Goal: Task Accomplishment & Management: Complete application form

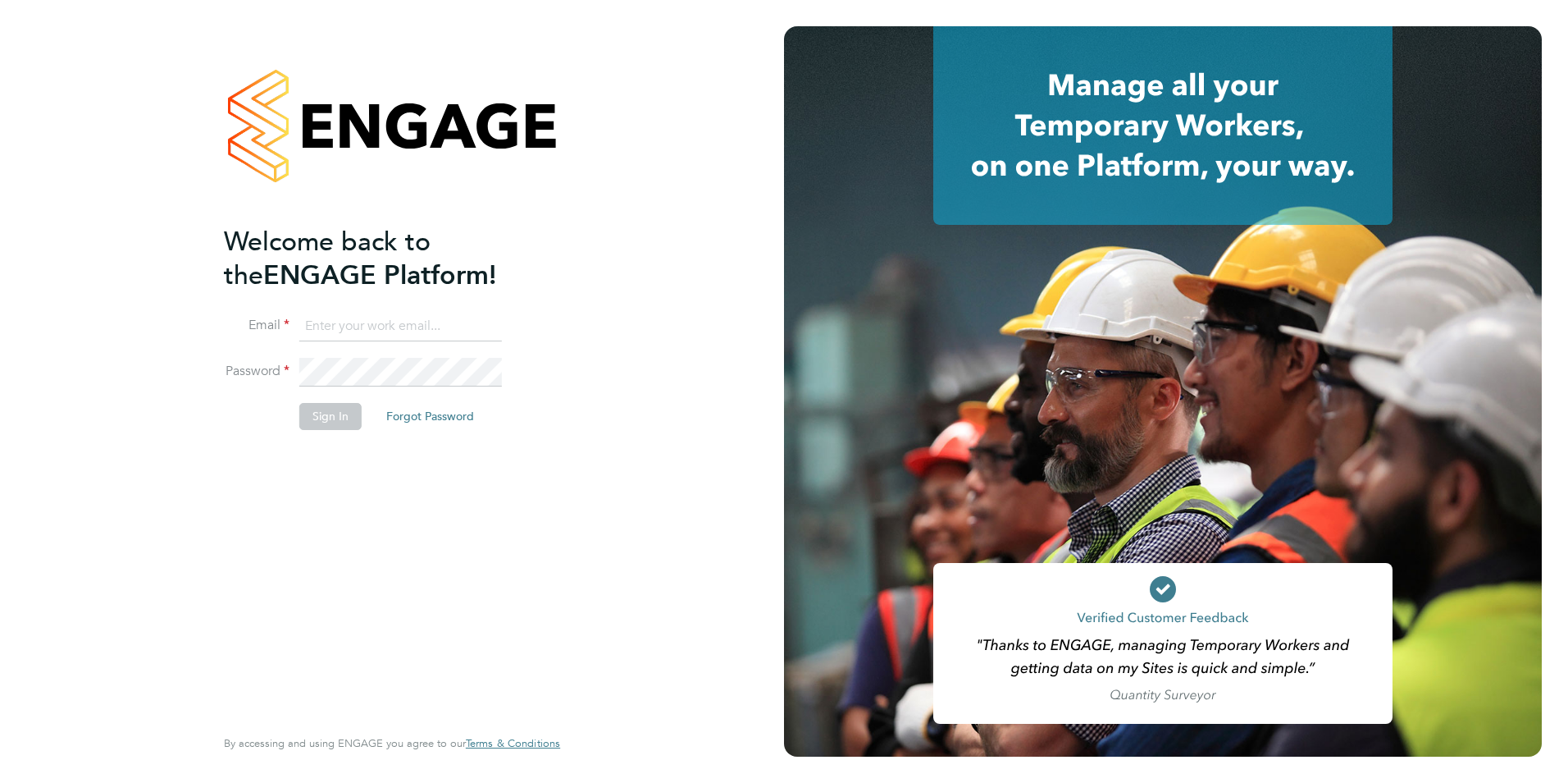
click at [381, 324] on input at bounding box center [400, 326] width 202 height 30
paste input "taim@dannysullivan.co.uk"
type input "taim@dannysullivan.co.uk"
click at [287, 377] on label "Password" at bounding box center [256, 371] width 66 height 18
click at [322, 413] on button "Sign In" at bounding box center [330, 416] width 62 height 26
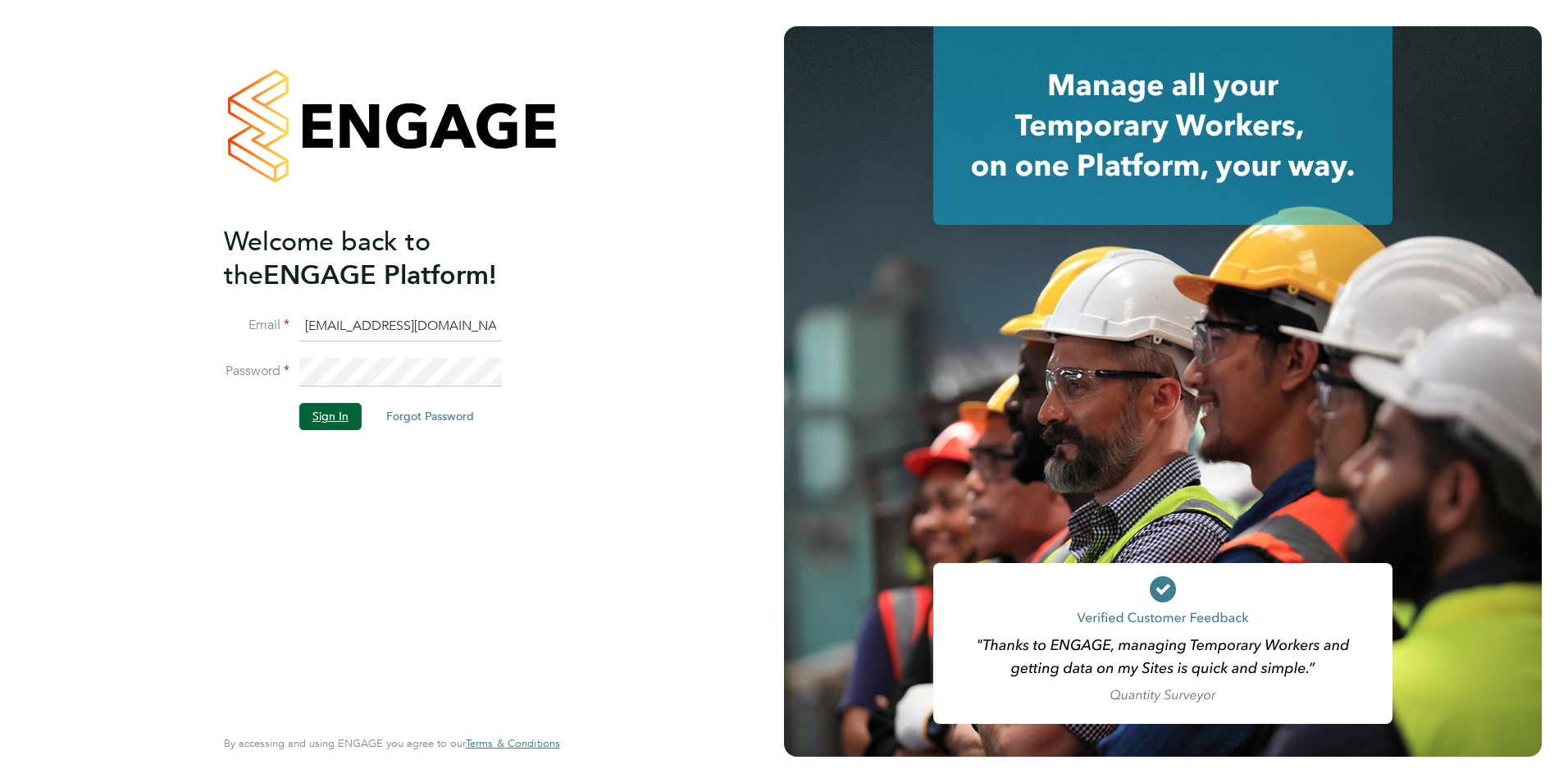
drag, startPoint x: 352, startPoint y: 412, endPoint x: 374, endPoint y: 410, distance: 22.1
click at [374, 410] on li "Sign In Forgot Password" at bounding box center [383, 424] width 320 height 43
click at [302, 411] on button "Sign In" at bounding box center [330, 416] width 62 height 26
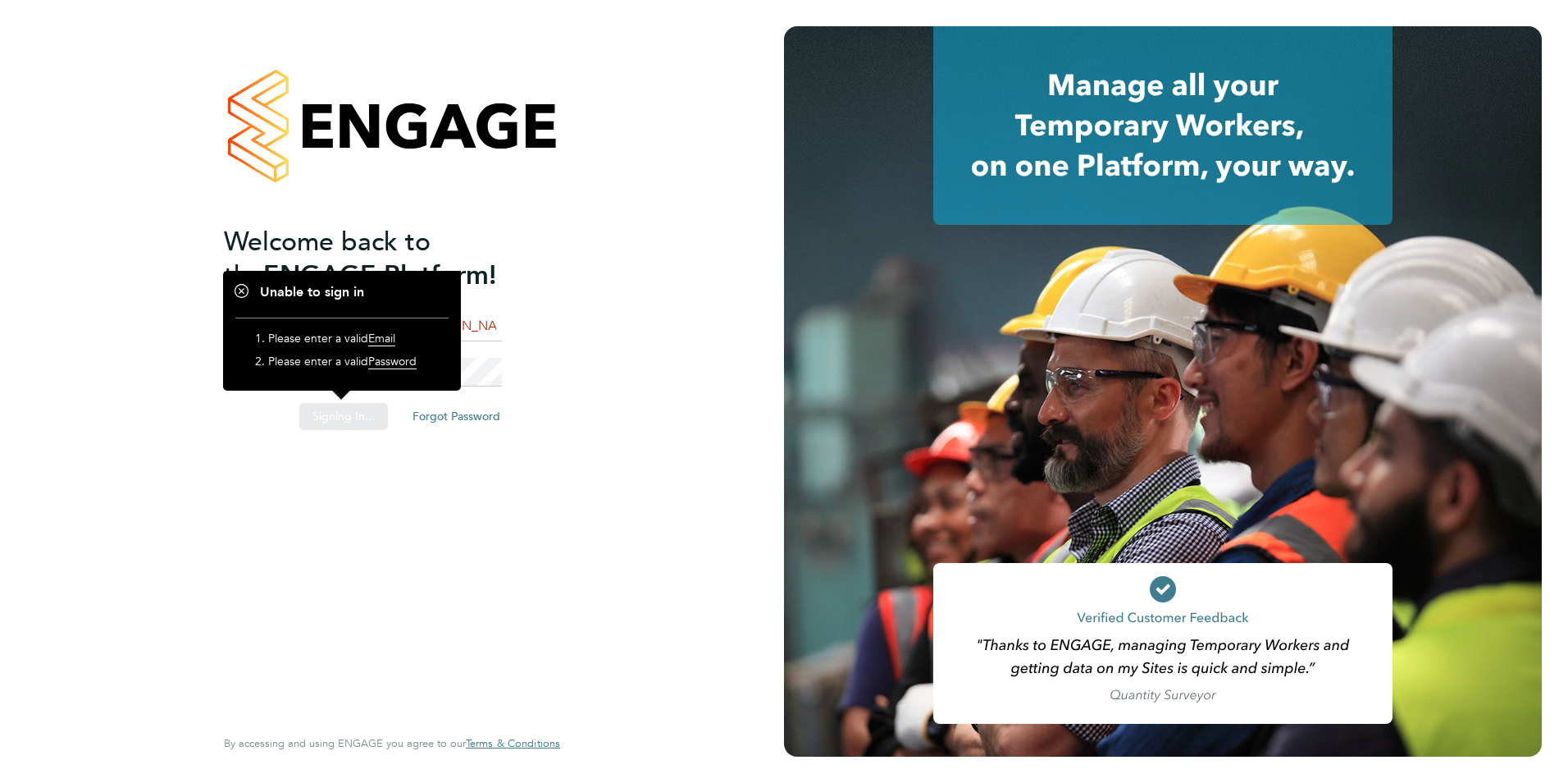
click at [524, 424] on div "Sorry, we are having problems connecting to our services." at bounding box center [392, 391] width 784 height 783
click at [533, 366] on li "Password" at bounding box center [383, 381] width 320 height 46
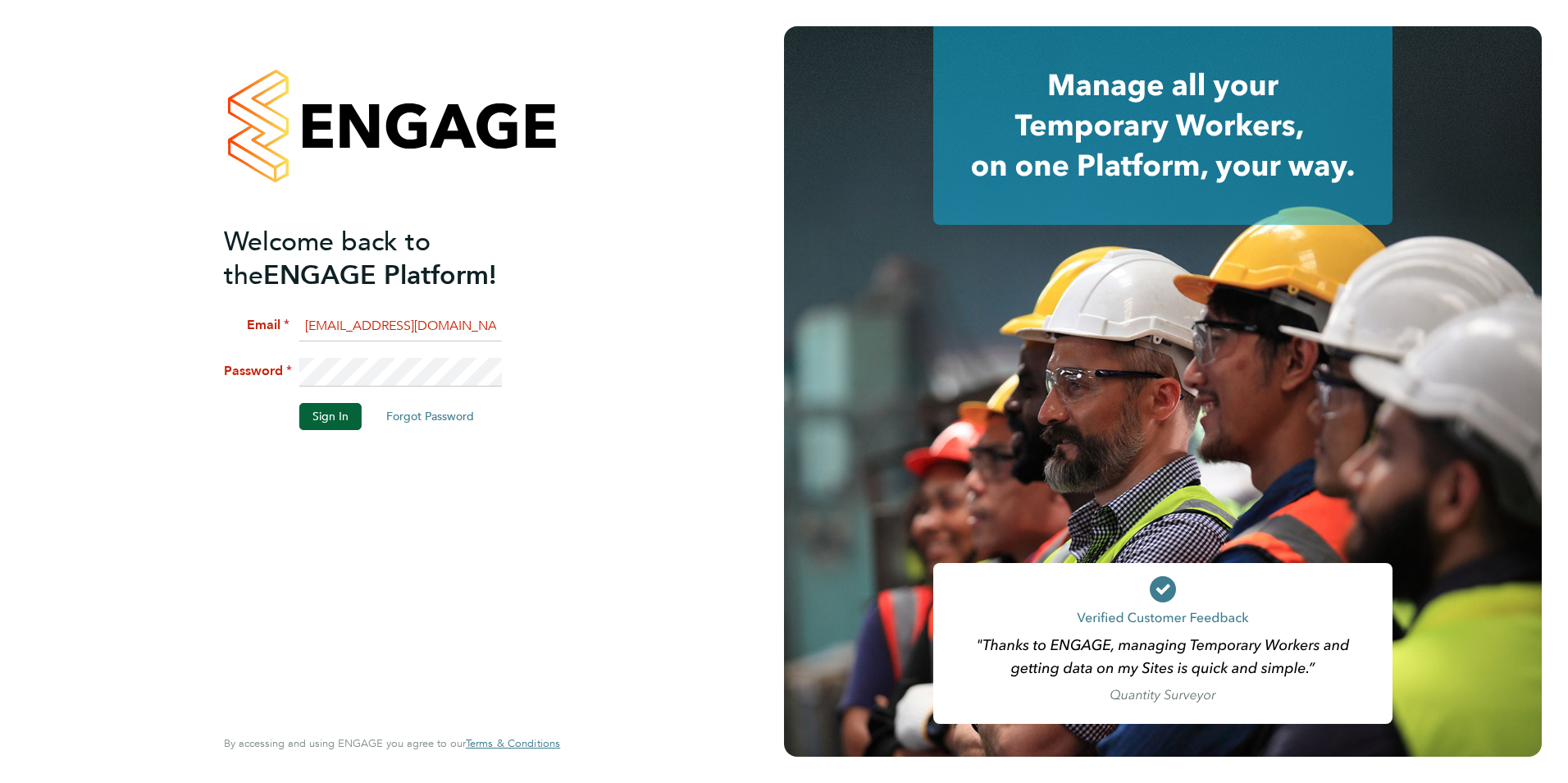
click at [251, 362] on li "Password" at bounding box center [383, 381] width 320 height 46
click at [346, 420] on button "Sign In" at bounding box center [330, 416] width 62 height 26
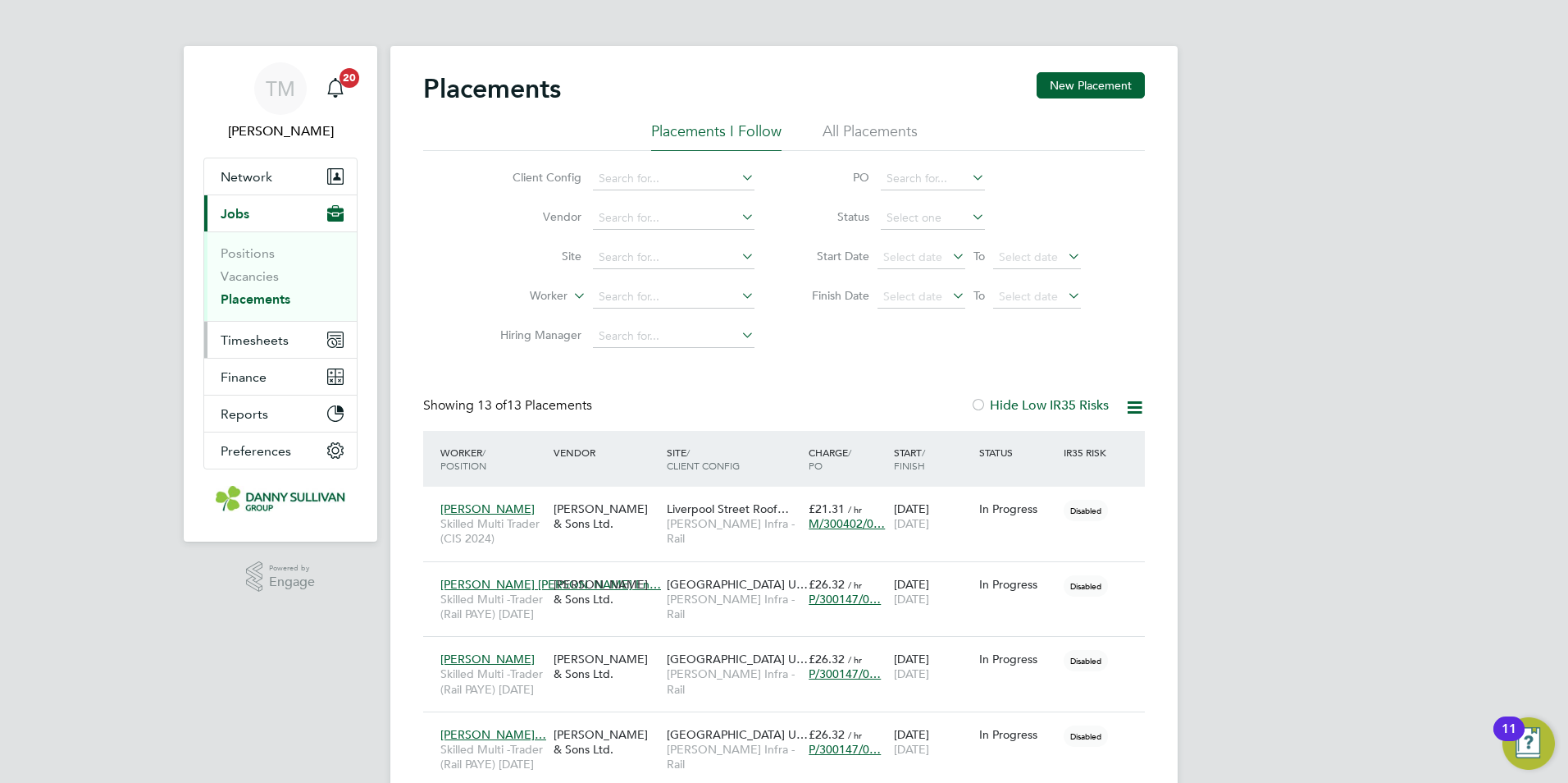
click at [252, 336] on span "Timesheets" at bounding box center [255, 339] width 68 height 16
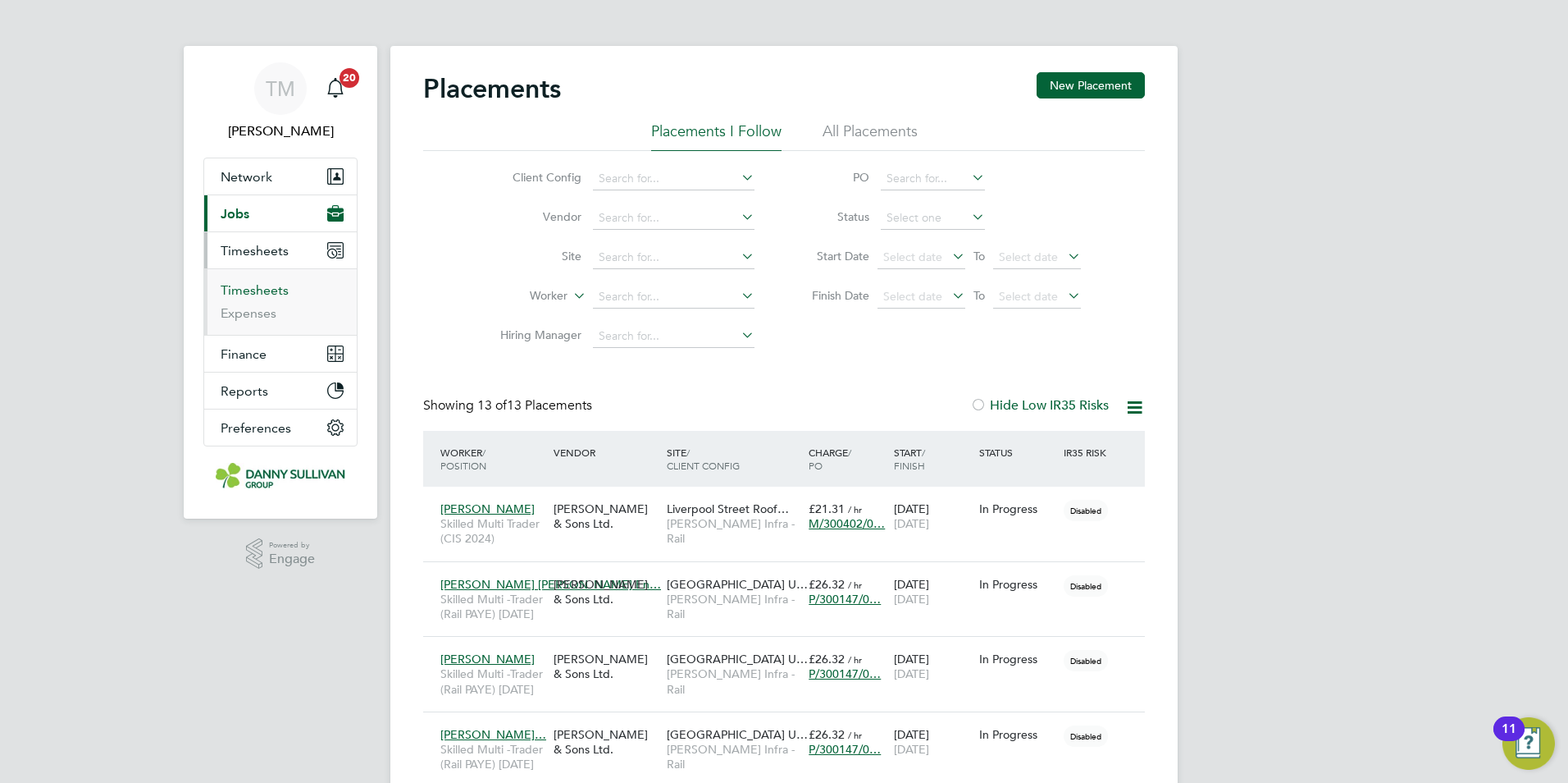
click at [257, 290] on link "Timesheets" at bounding box center [255, 289] width 68 height 16
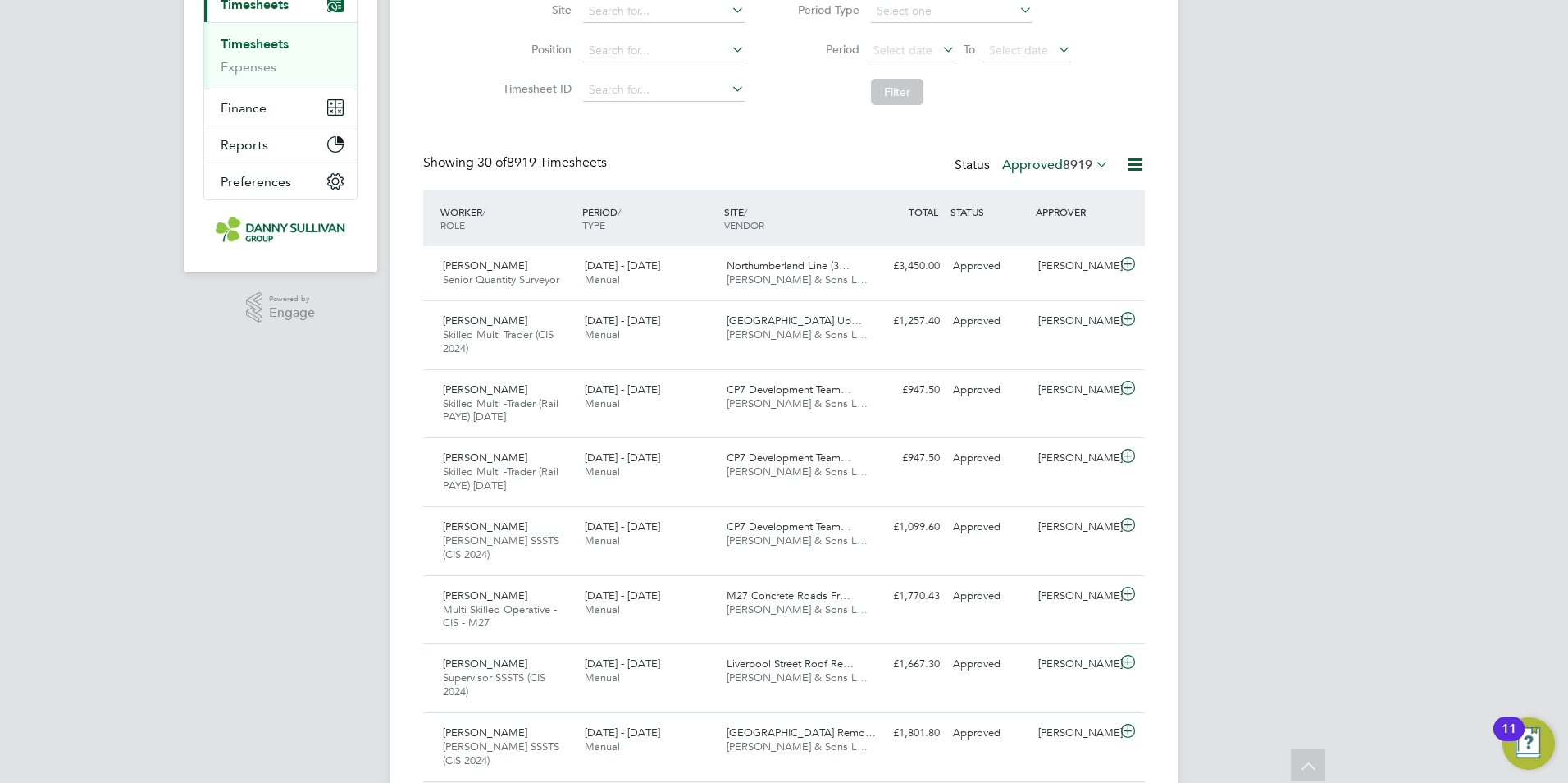
scroll to position [55, 142]
click at [718, 276] on div "20 - 26 Sep 2025 Manual" at bounding box center [650, 273] width 142 height 41
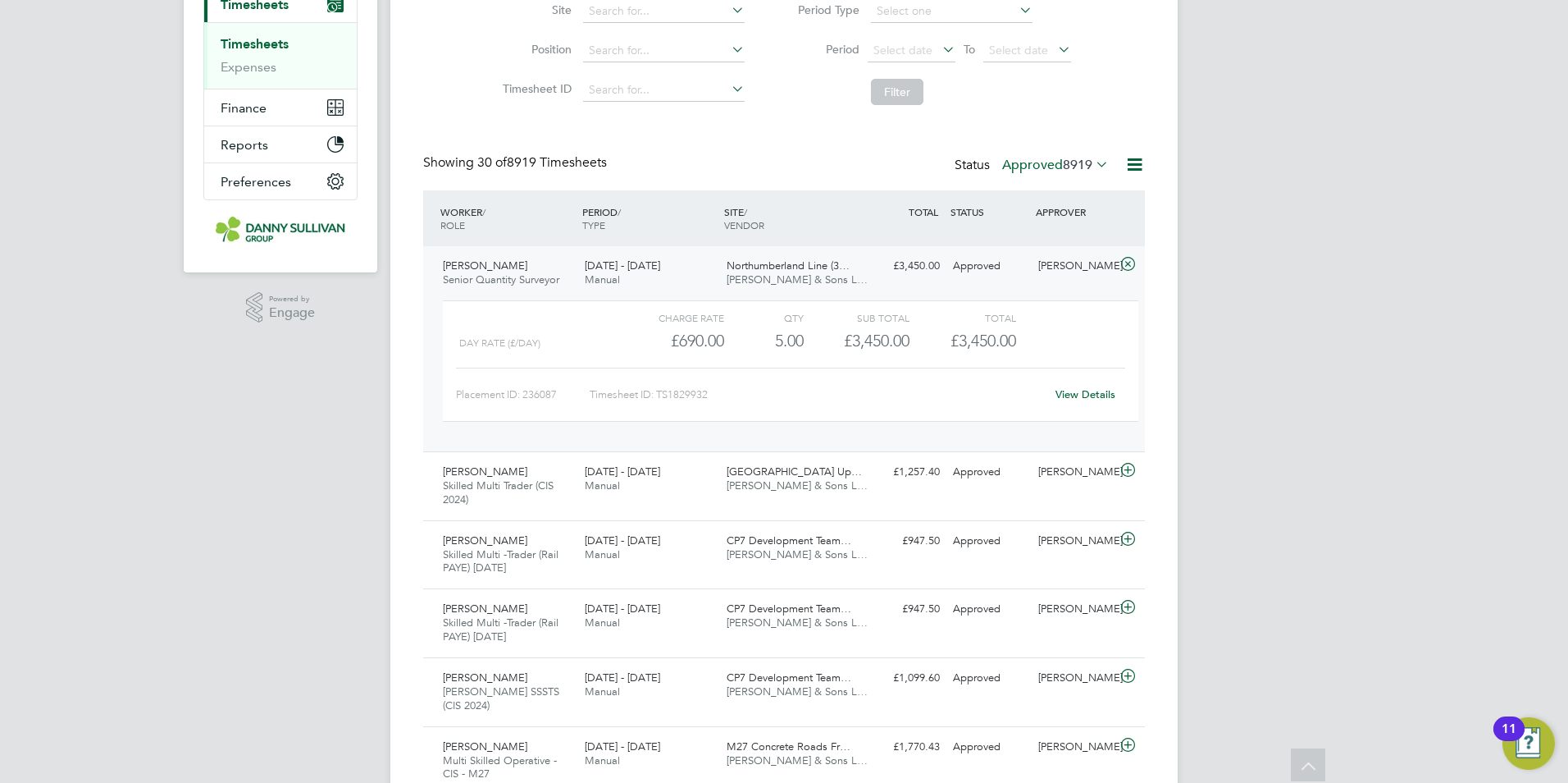
click at [497, 274] on span "Senior Quantity Surveyor" at bounding box center [501, 279] width 116 height 14
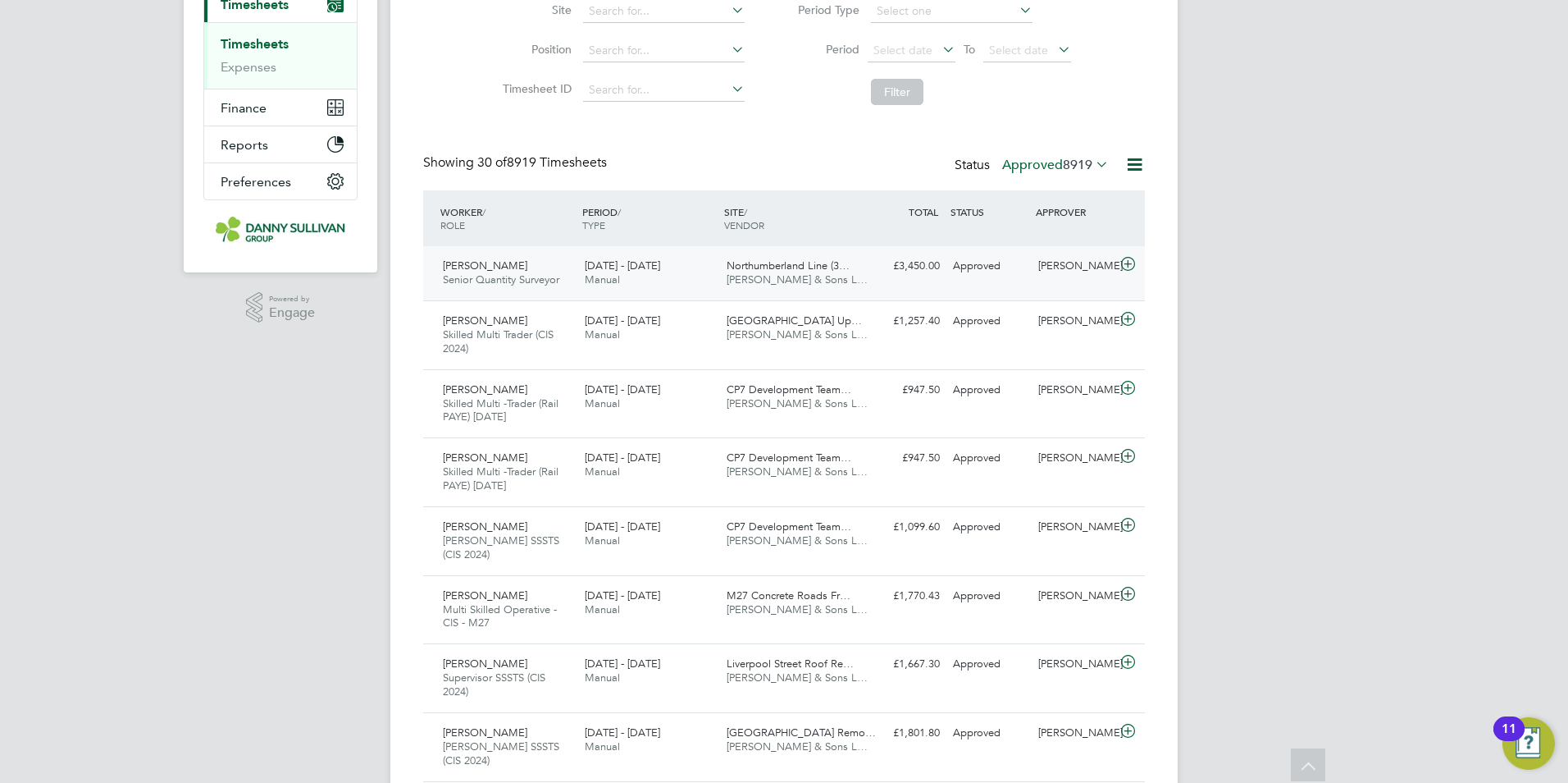
click at [1128, 262] on icon at bounding box center [1128, 264] width 20 height 13
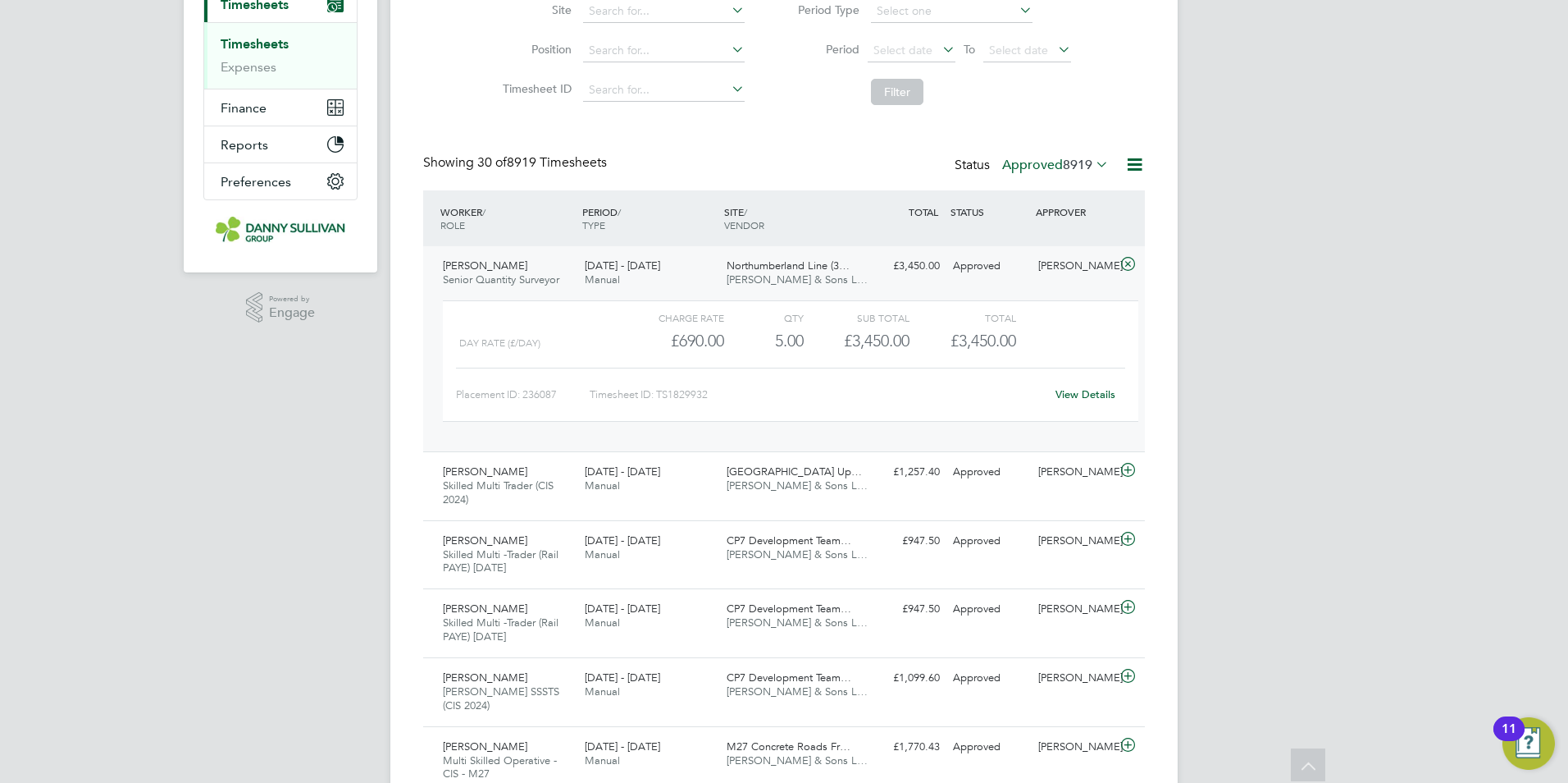
click at [1128, 262] on icon at bounding box center [1128, 264] width 20 height 13
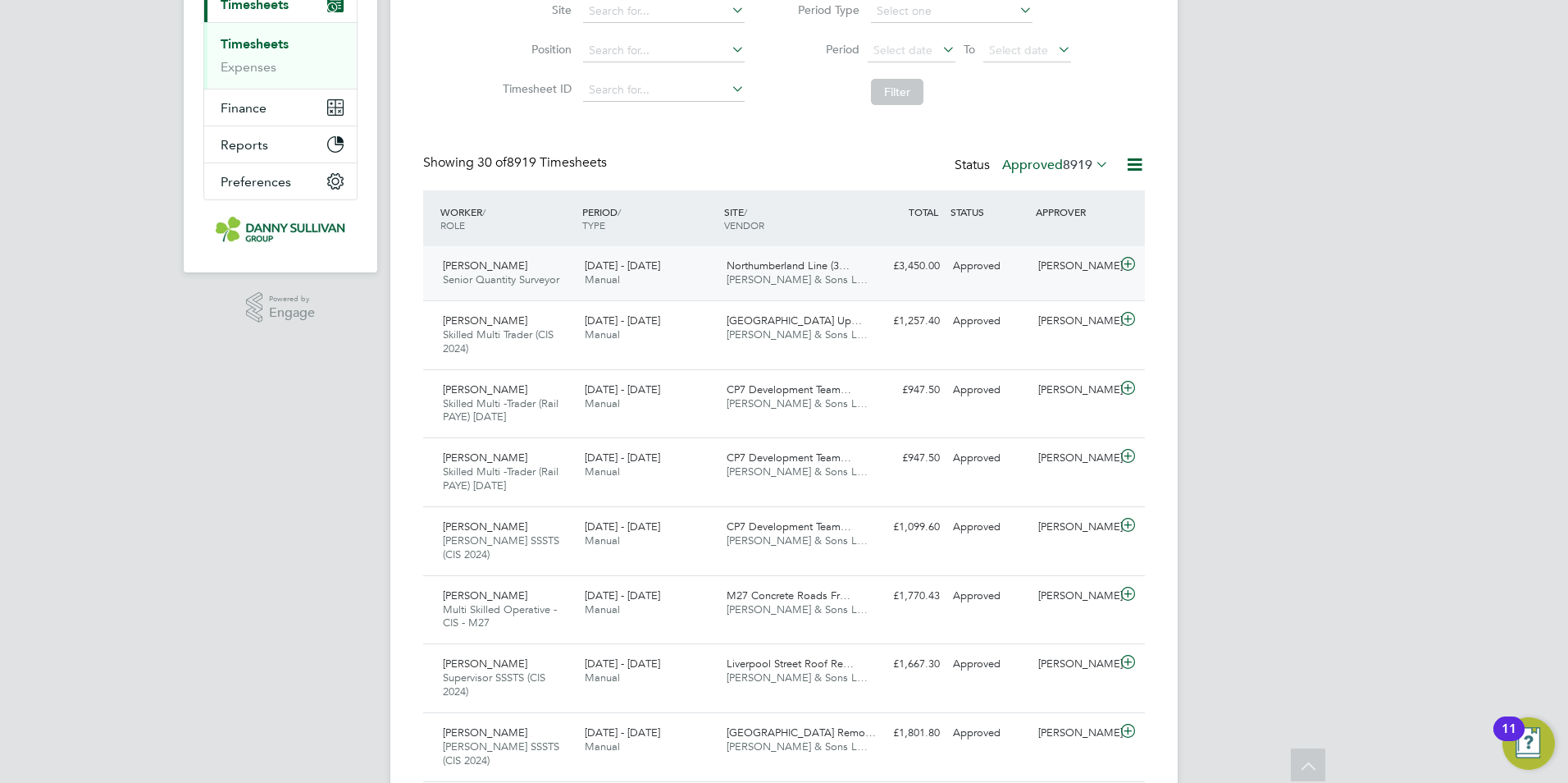
click at [1128, 262] on icon at bounding box center [1128, 264] width 20 height 13
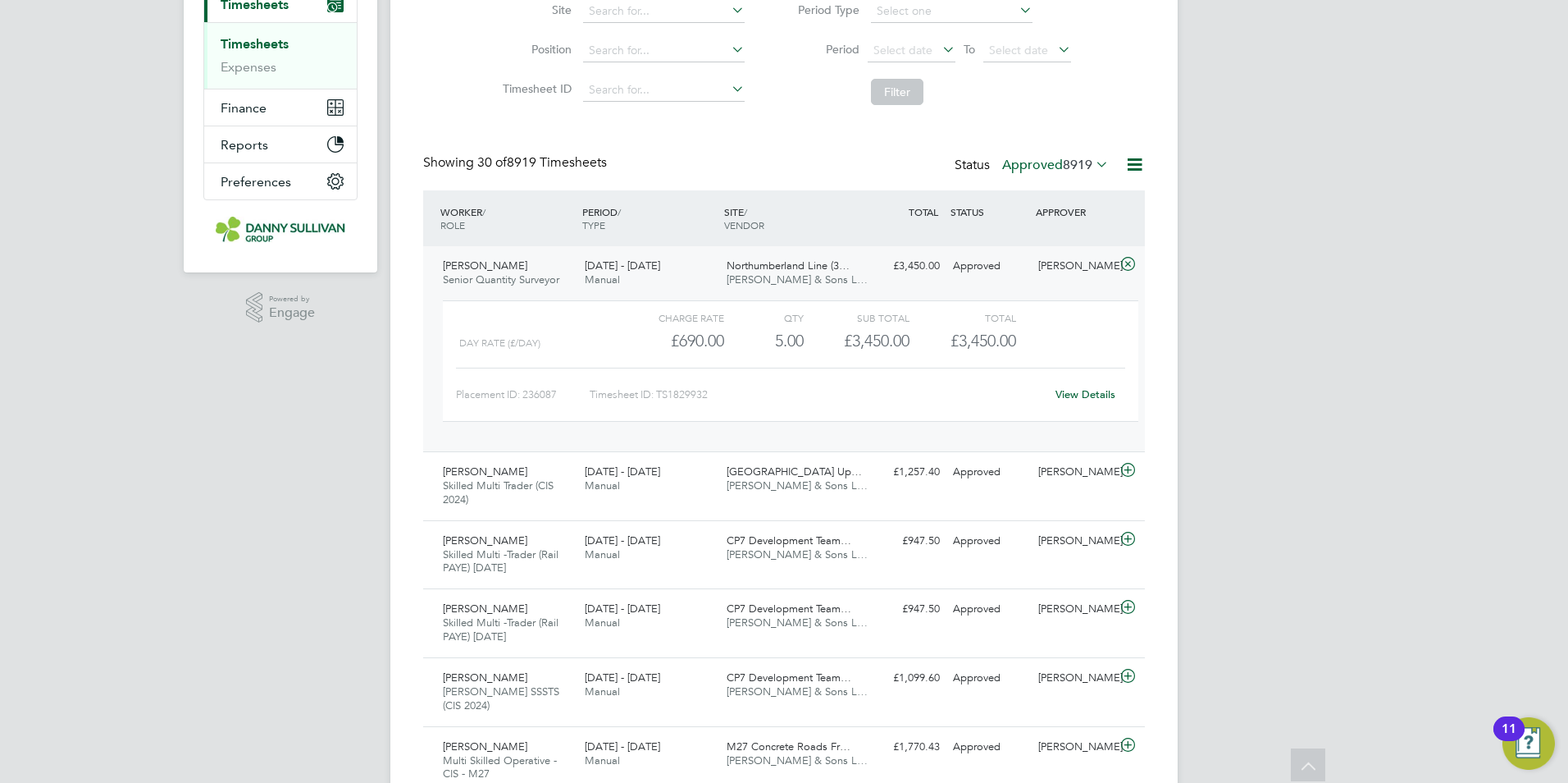
click at [1096, 396] on link "View Details" at bounding box center [1085, 394] width 60 height 14
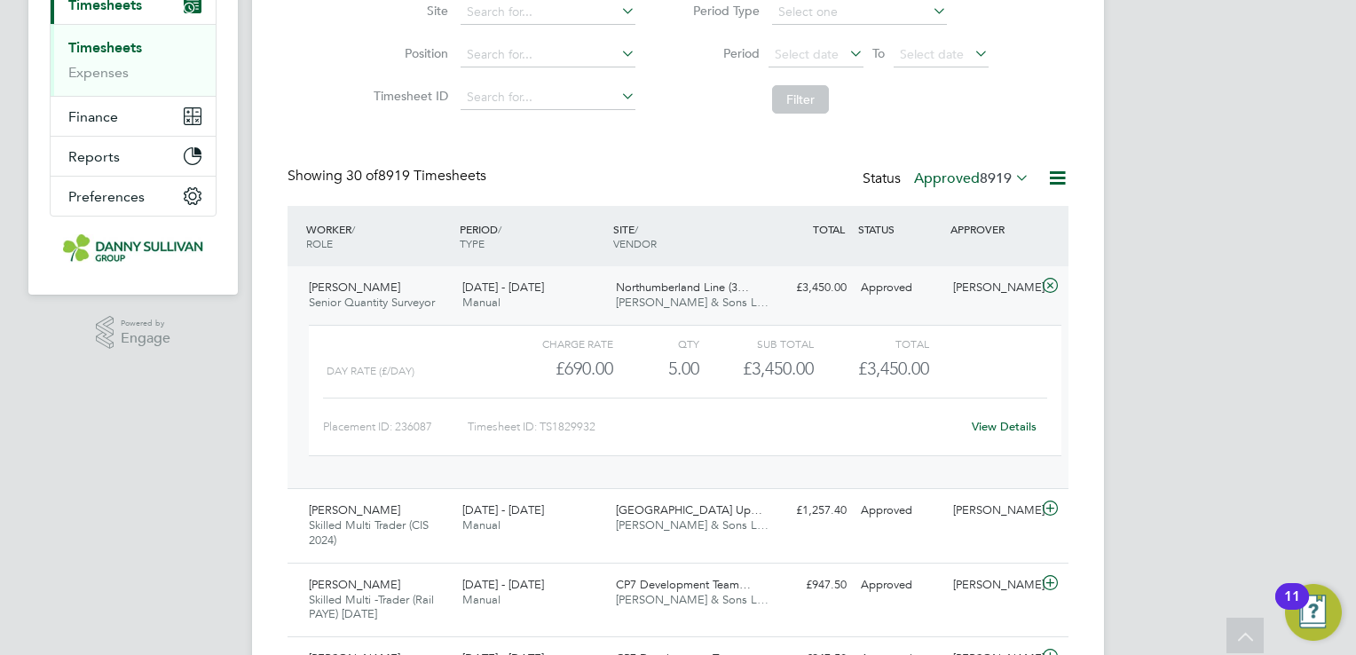
scroll to position [44, 154]
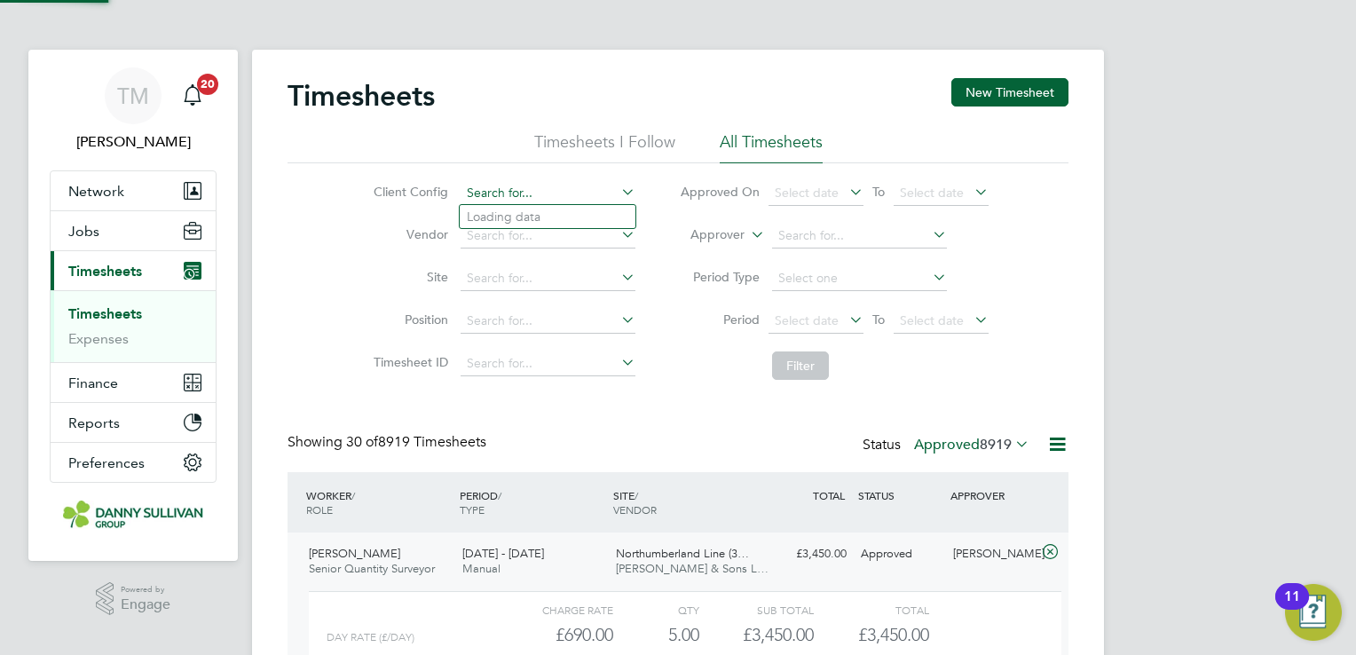
click at [565, 192] on input at bounding box center [548, 193] width 175 height 25
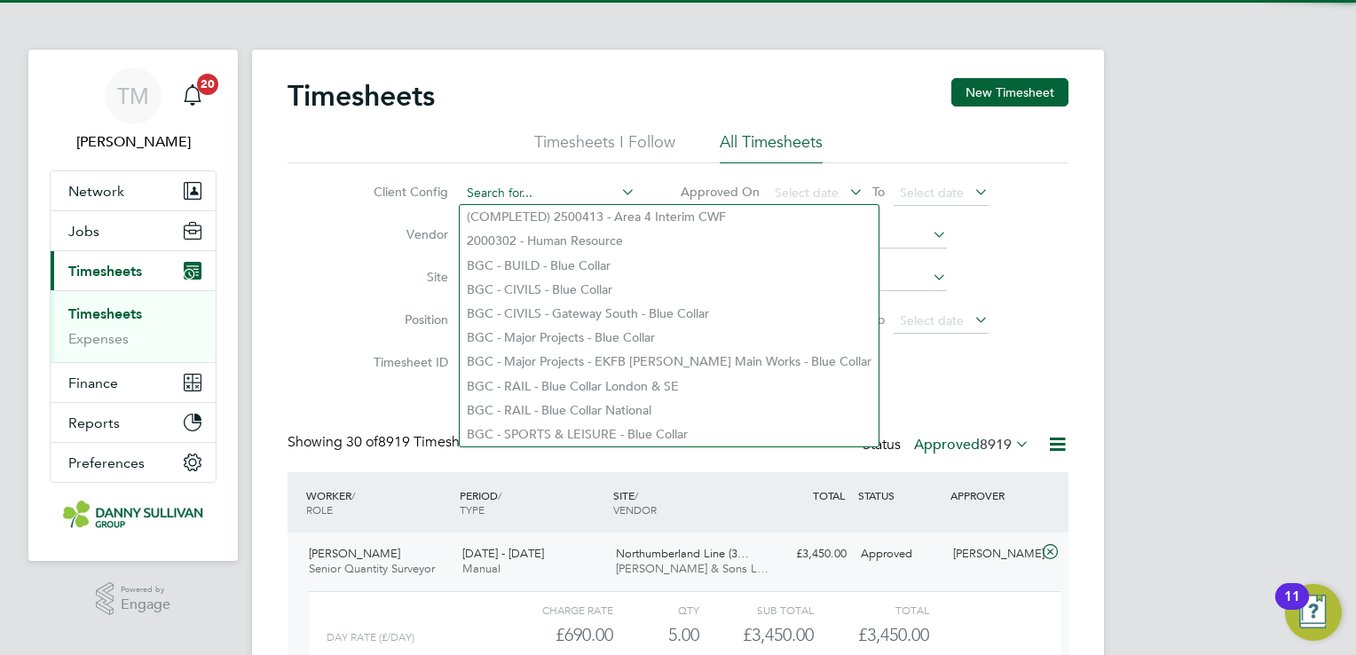
click at [565, 192] on input at bounding box center [548, 193] width 175 height 25
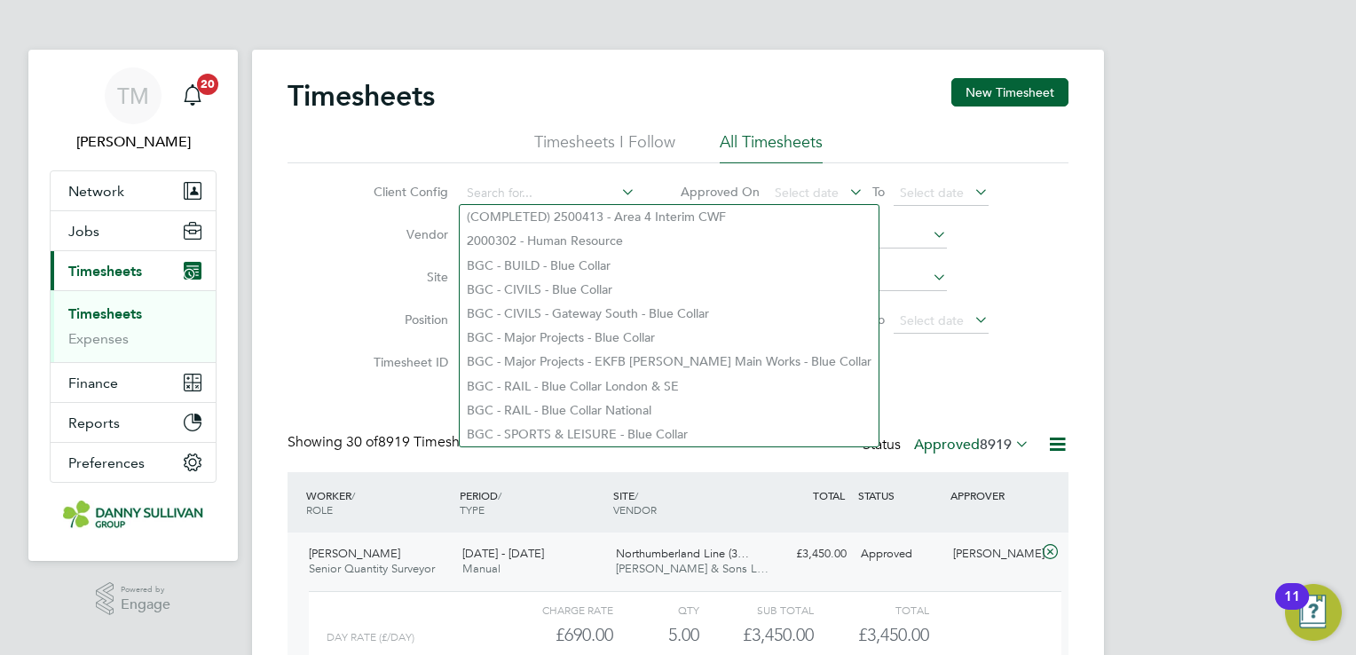
click at [318, 245] on div "Client Config Vendor Site Position Timesheet ID Approved On Select date To Sele…" at bounding box center [678, 275] width 781 height 225
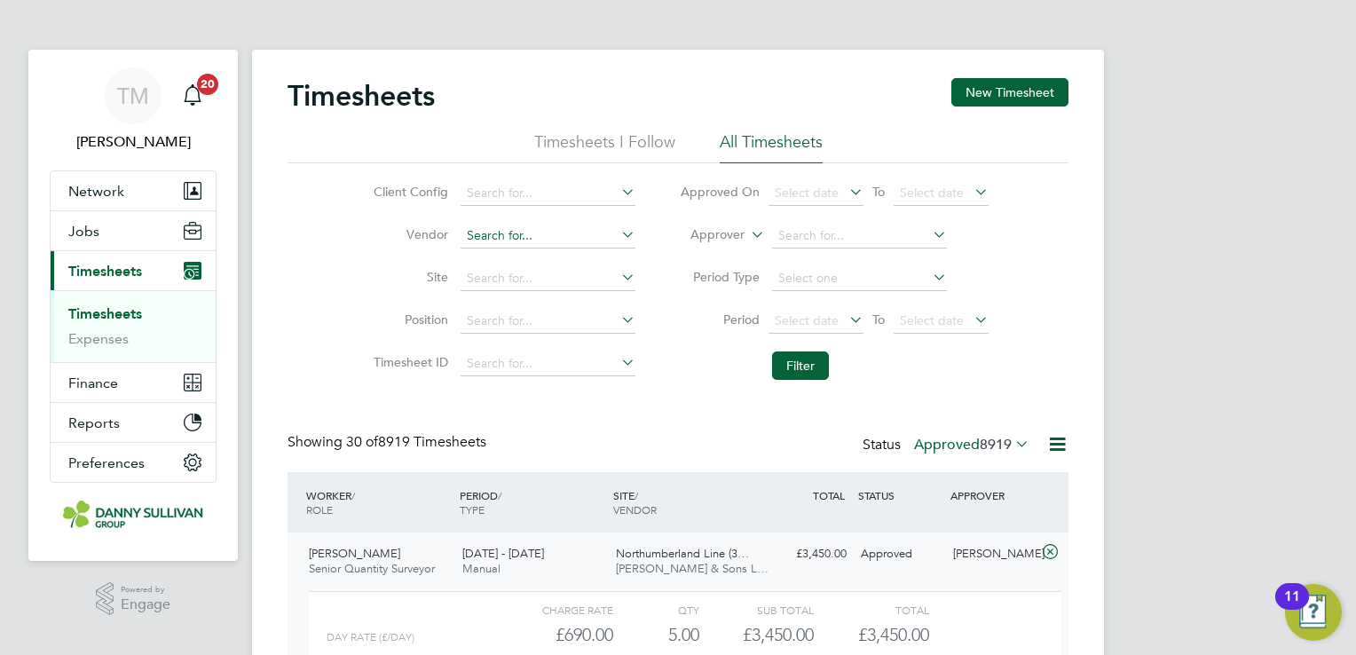
click at [572, 236] on input at bounding box center [548, 236] width 175 height 25
click at [116, 321] on link "Timesheets" at bounding box center [105, 313] width 74 height 17
click at [115, 344] on link "Expenses" at bounding box center [98, 338] width 60 height 17
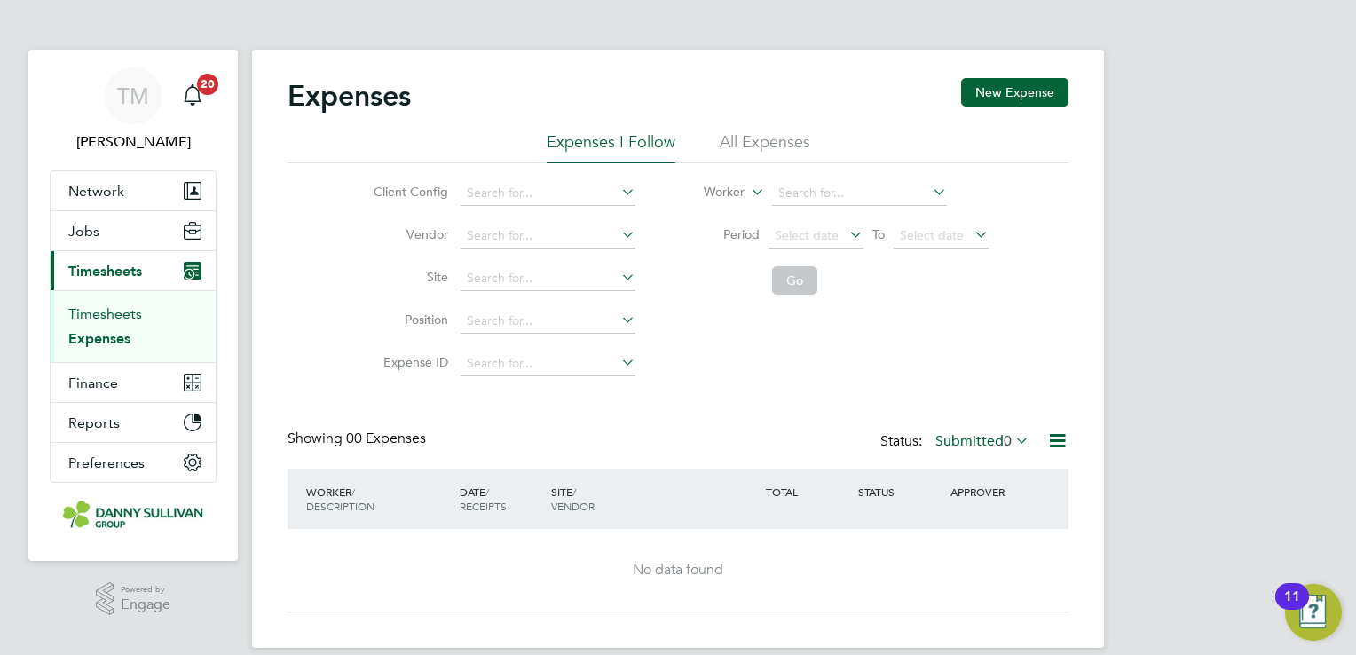
click at [106, 319] on link "Timesheets" at bounding box center [105, 313] width 74 height 17
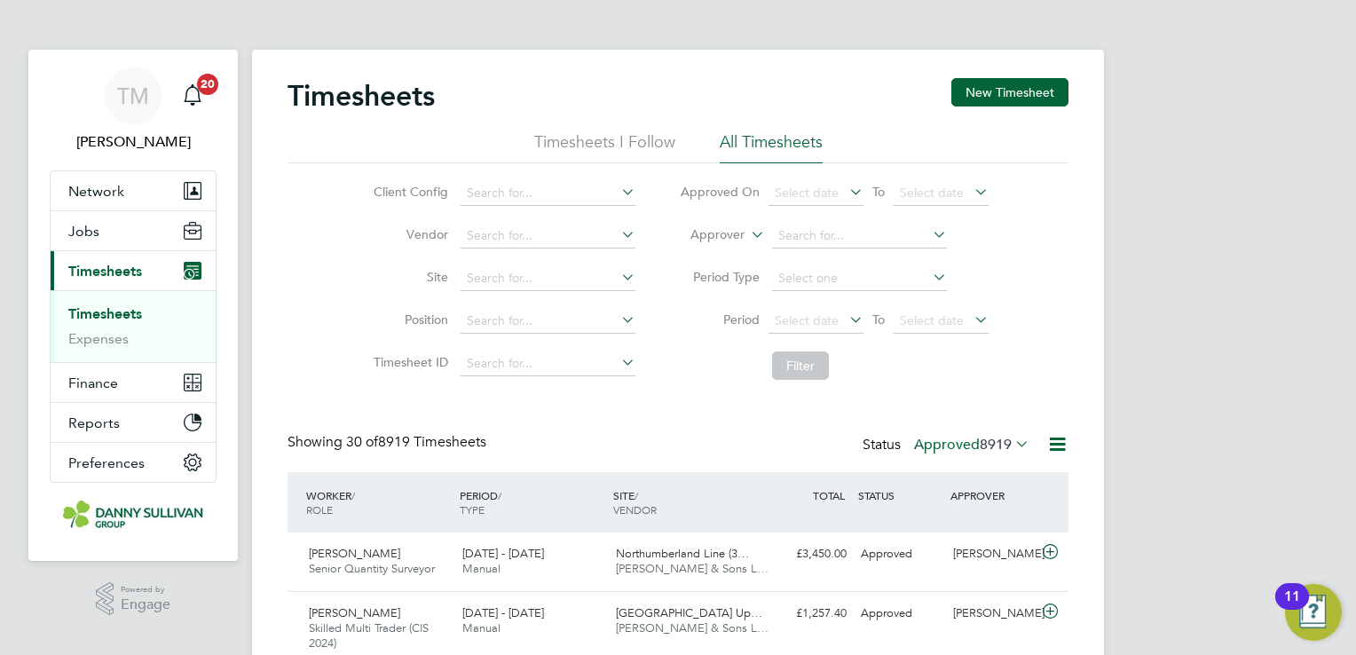
click at [606, 146] on li "Timesheets I Follow" at bounding box center [604, 147] width 141 height 32
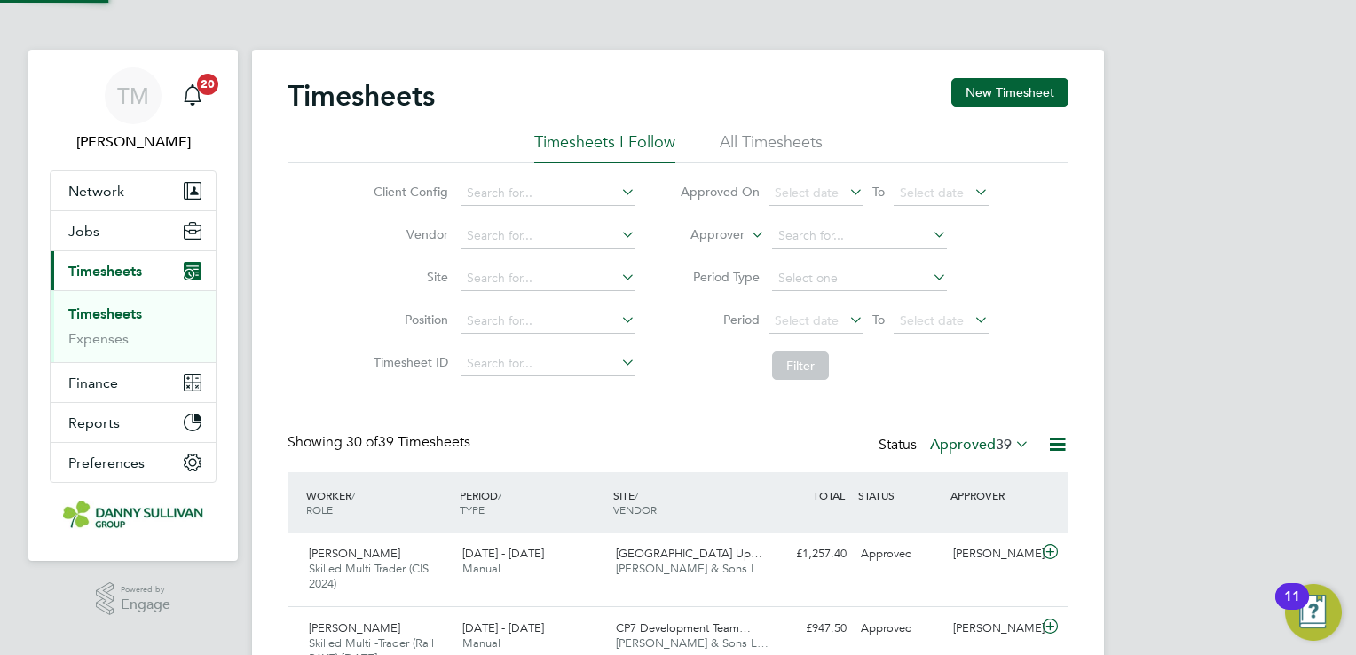
scroll to position [59, 154]
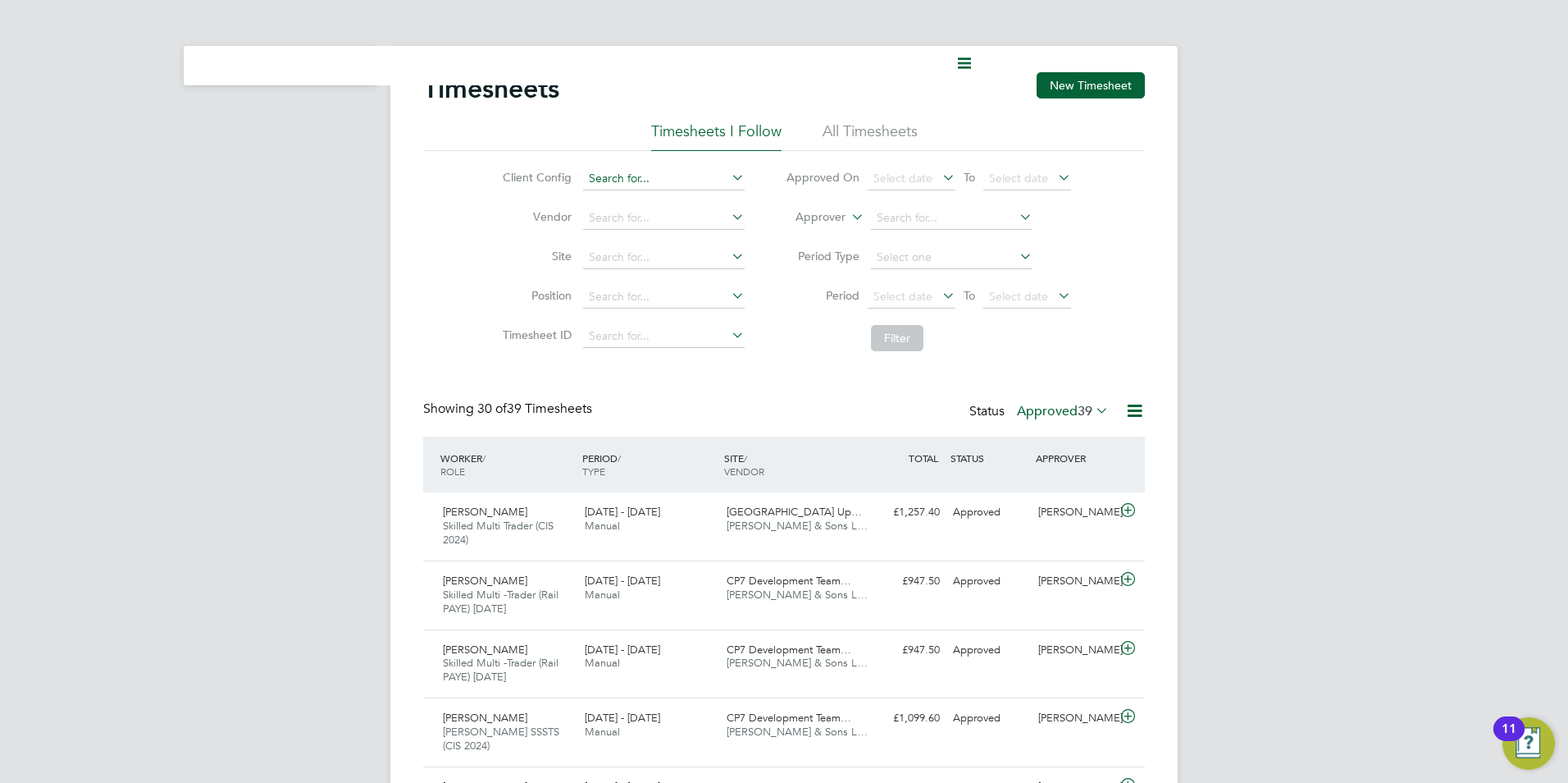
click at [687, 181] on input at bounding box center [663, 178] width 162 height 23
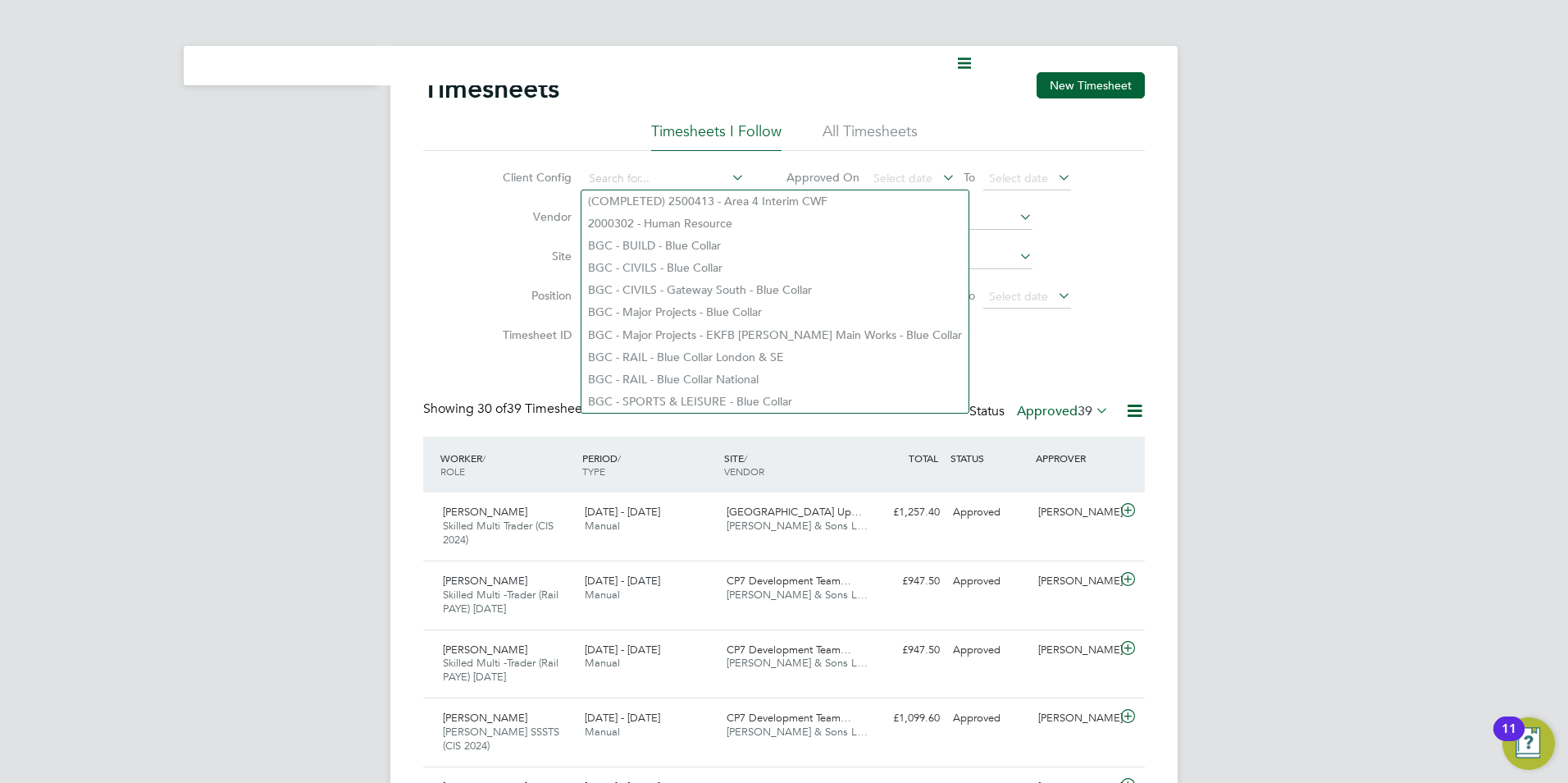
click at [483, 190] on li "Client Config" at bounding box center [621, 178] width 287 height 40
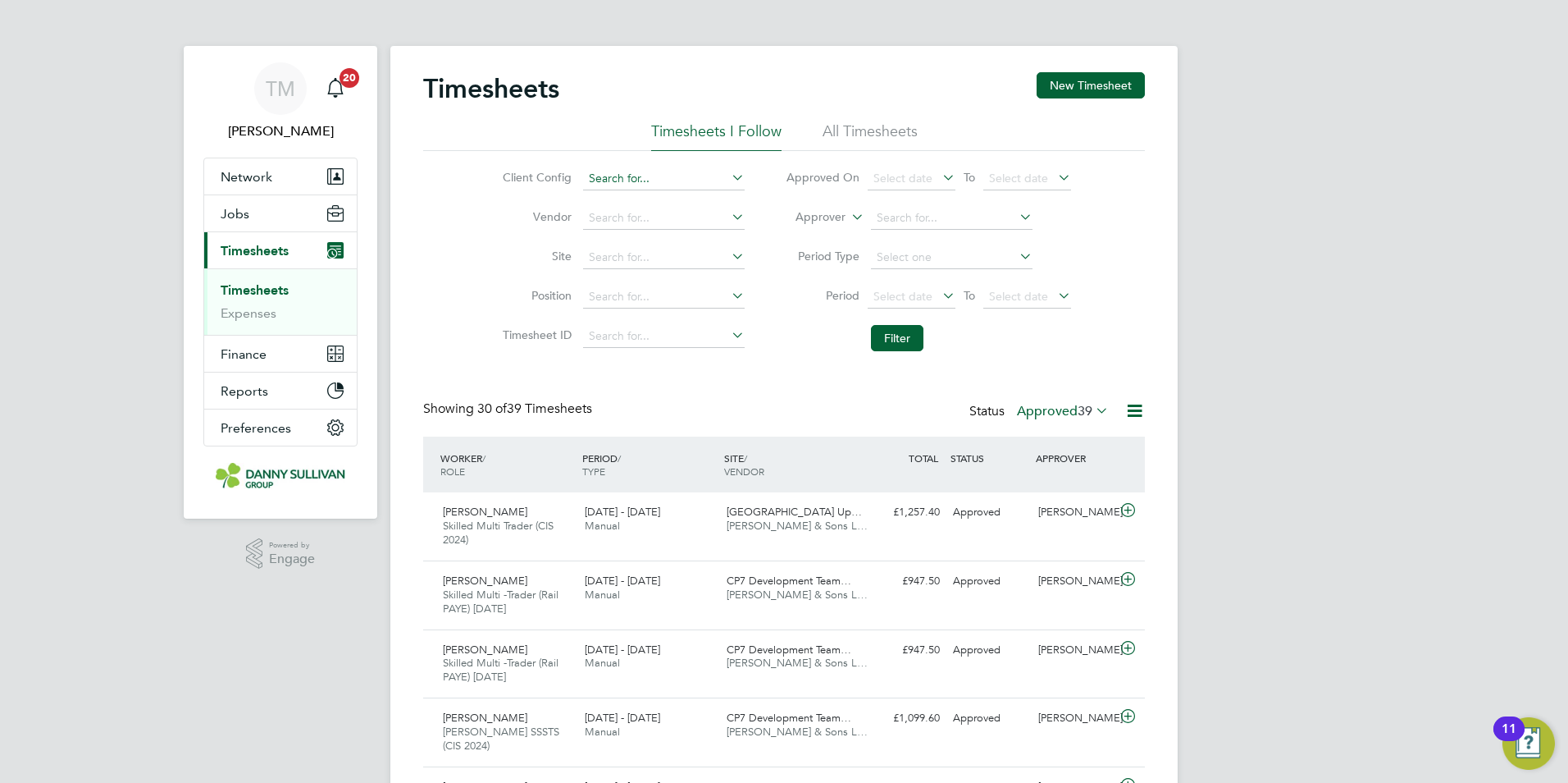
click at [636, 186] on input at bounding box center [663, 178] width 162 height 23
type input "steele"
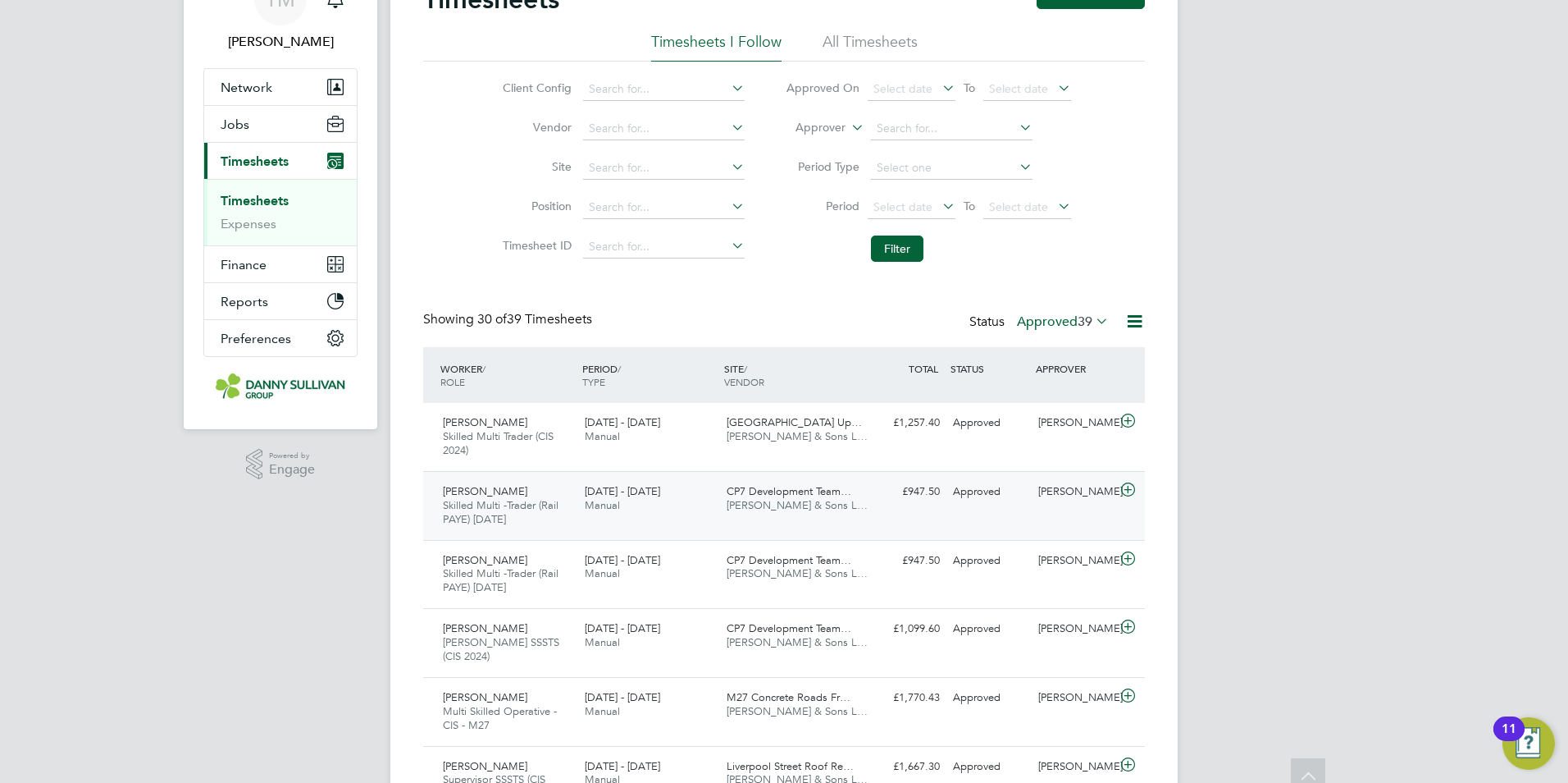
scroll to position [0, 0]
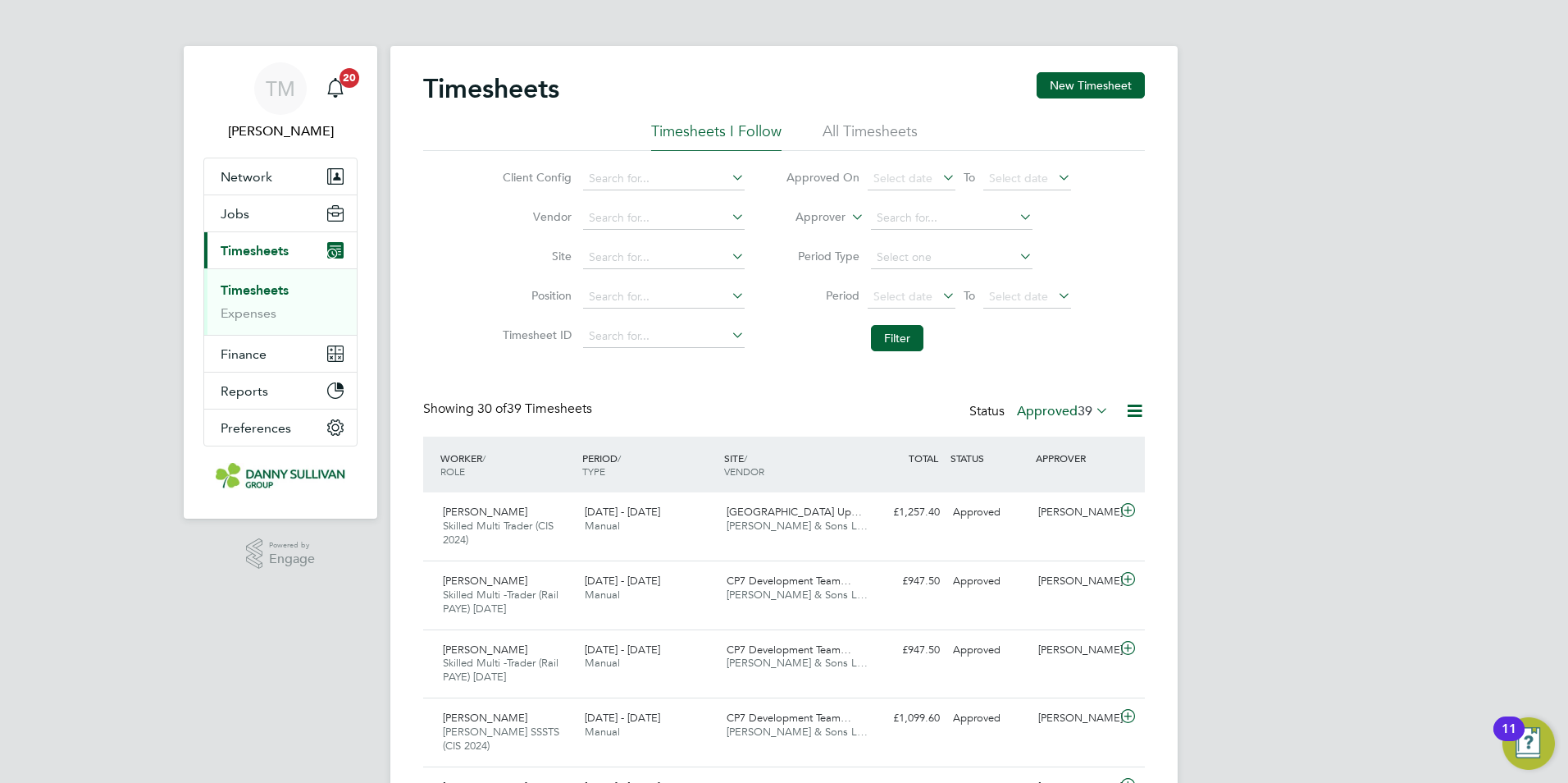
click at [259, 291] on link "Timesheets" at bounding box center [255, 289] width 68 height 16
click at [1092, 413] on icon at bounding box center [1092, 410] width 0 height 23
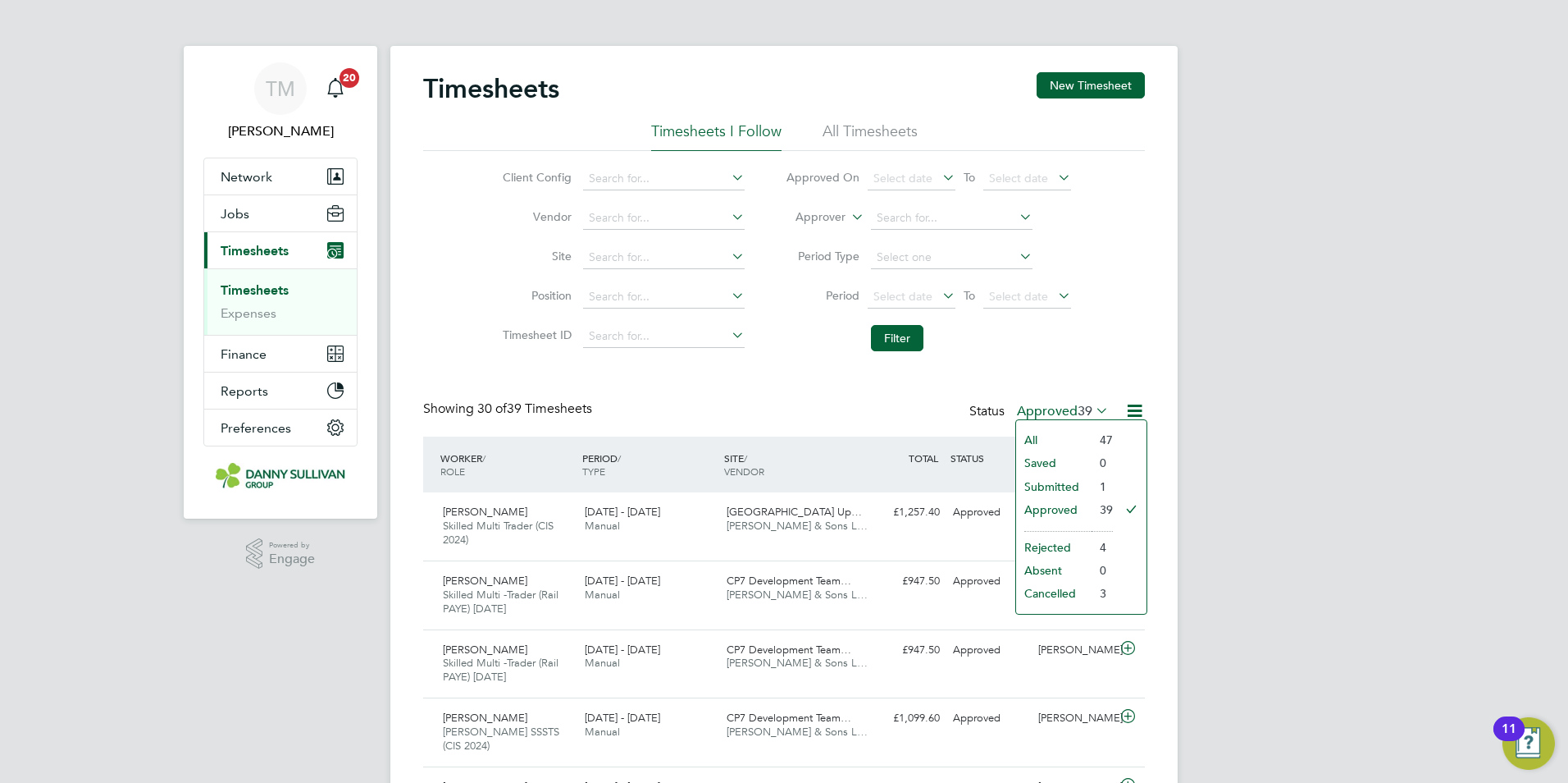
click at [1092, 413] on icon at bounding box center [1092, 410] width 0 height 23
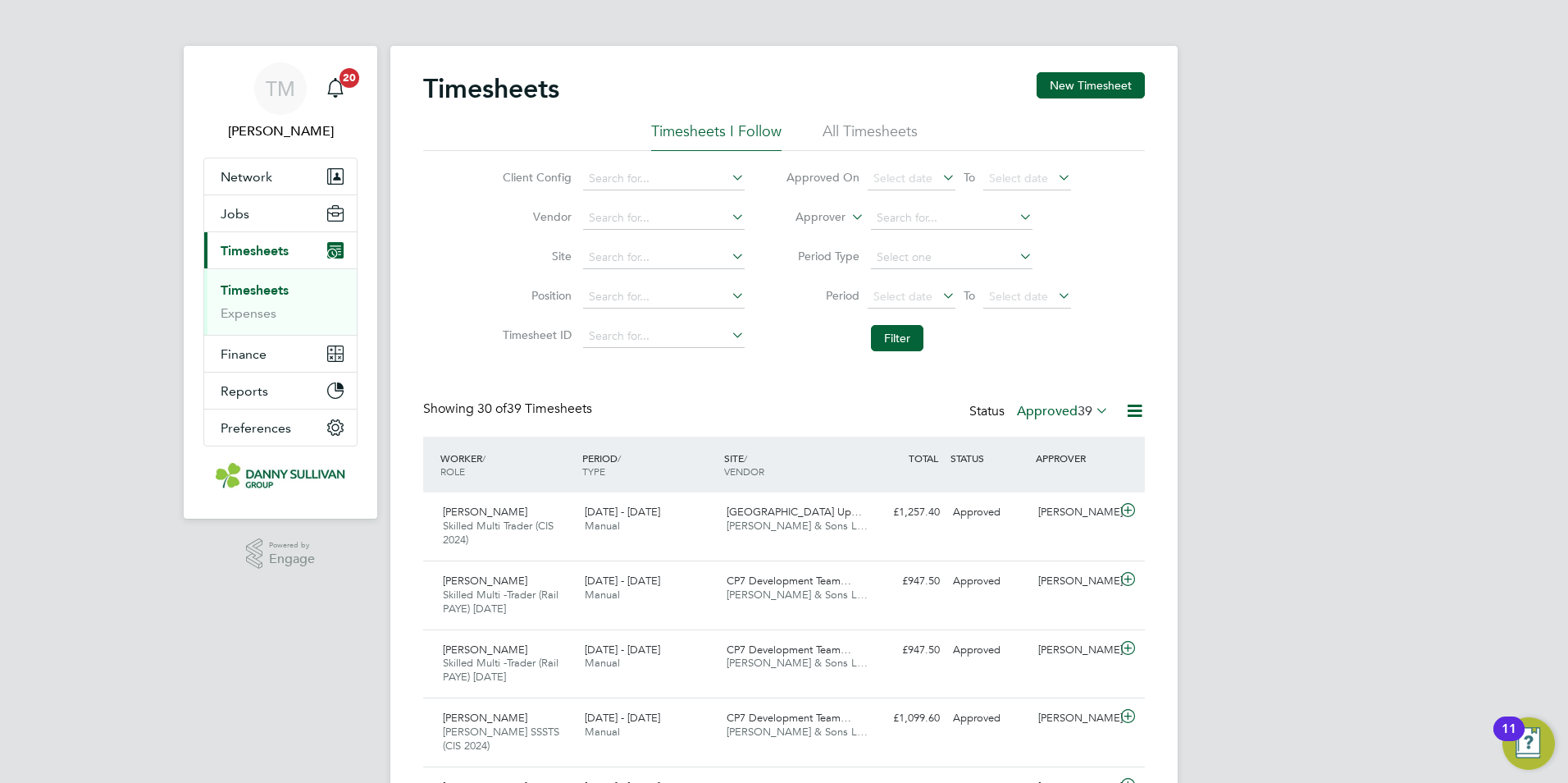
click at [888, 128] on li "All Timesheets" at bounding box center [869, 136] width 95 height 30
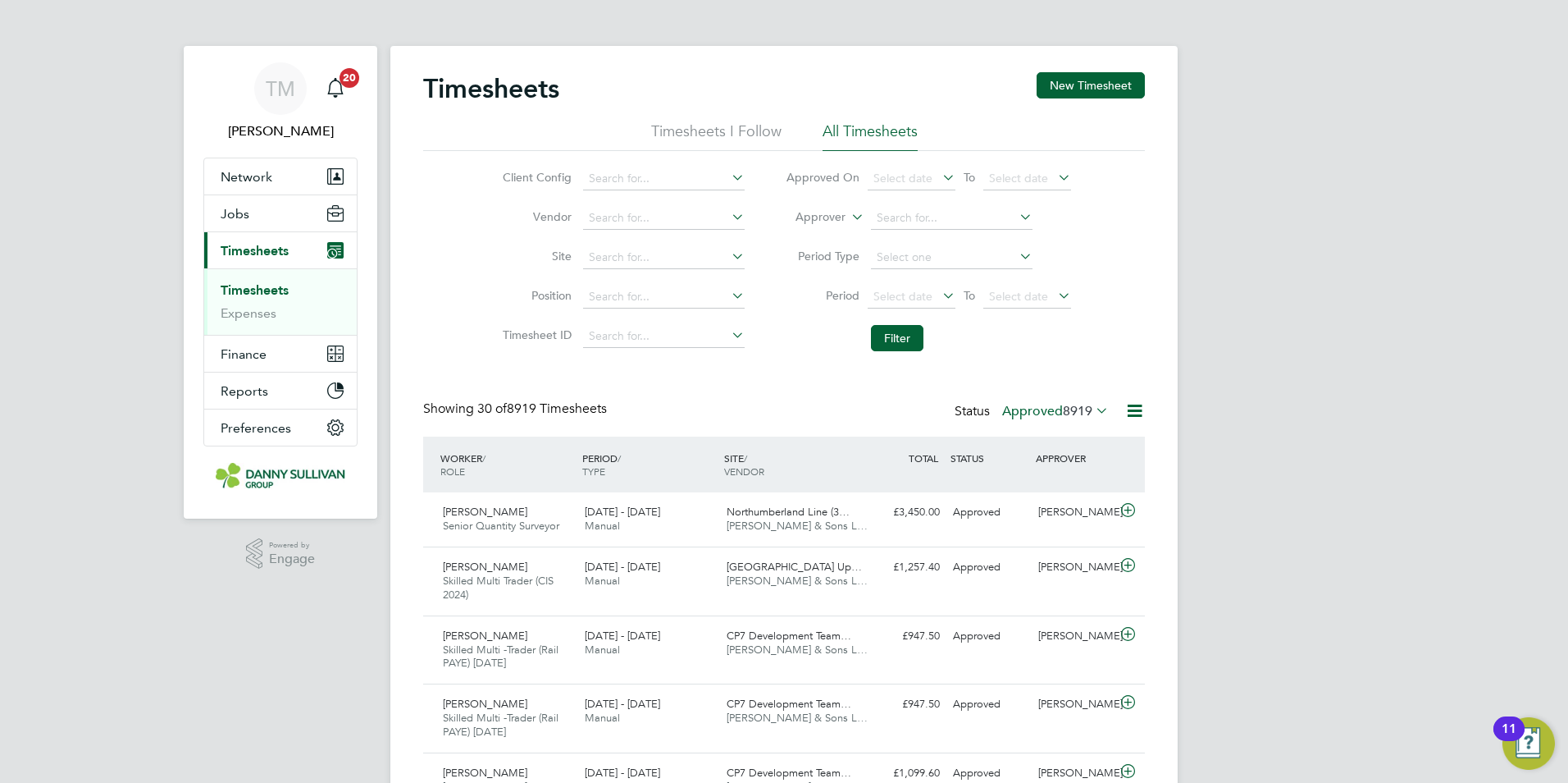
scroll to position [55, 142]
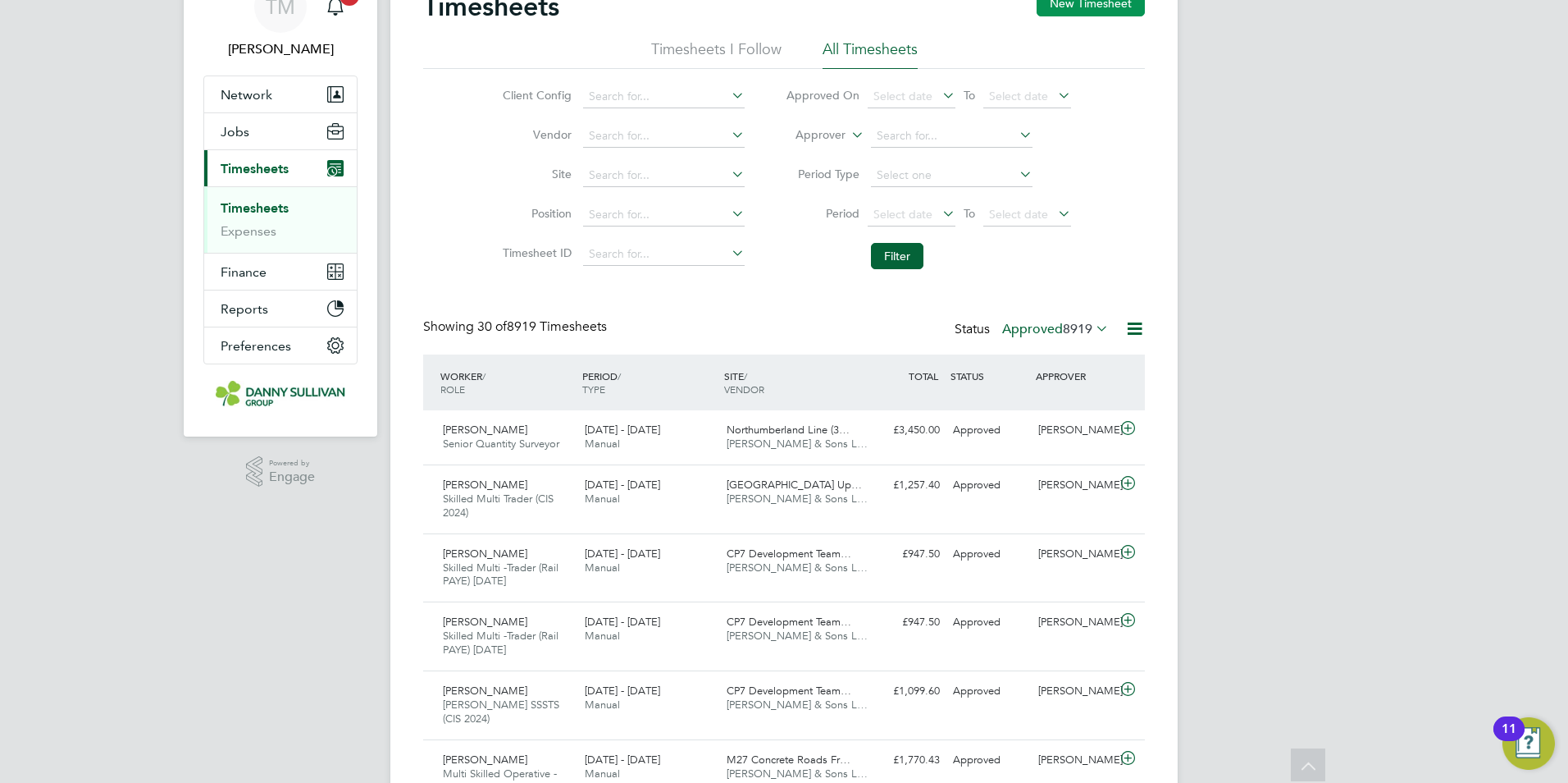
click at [1097, 5] on button "New Timesheet" at bounding box center [1090, 3] width 108 height 26
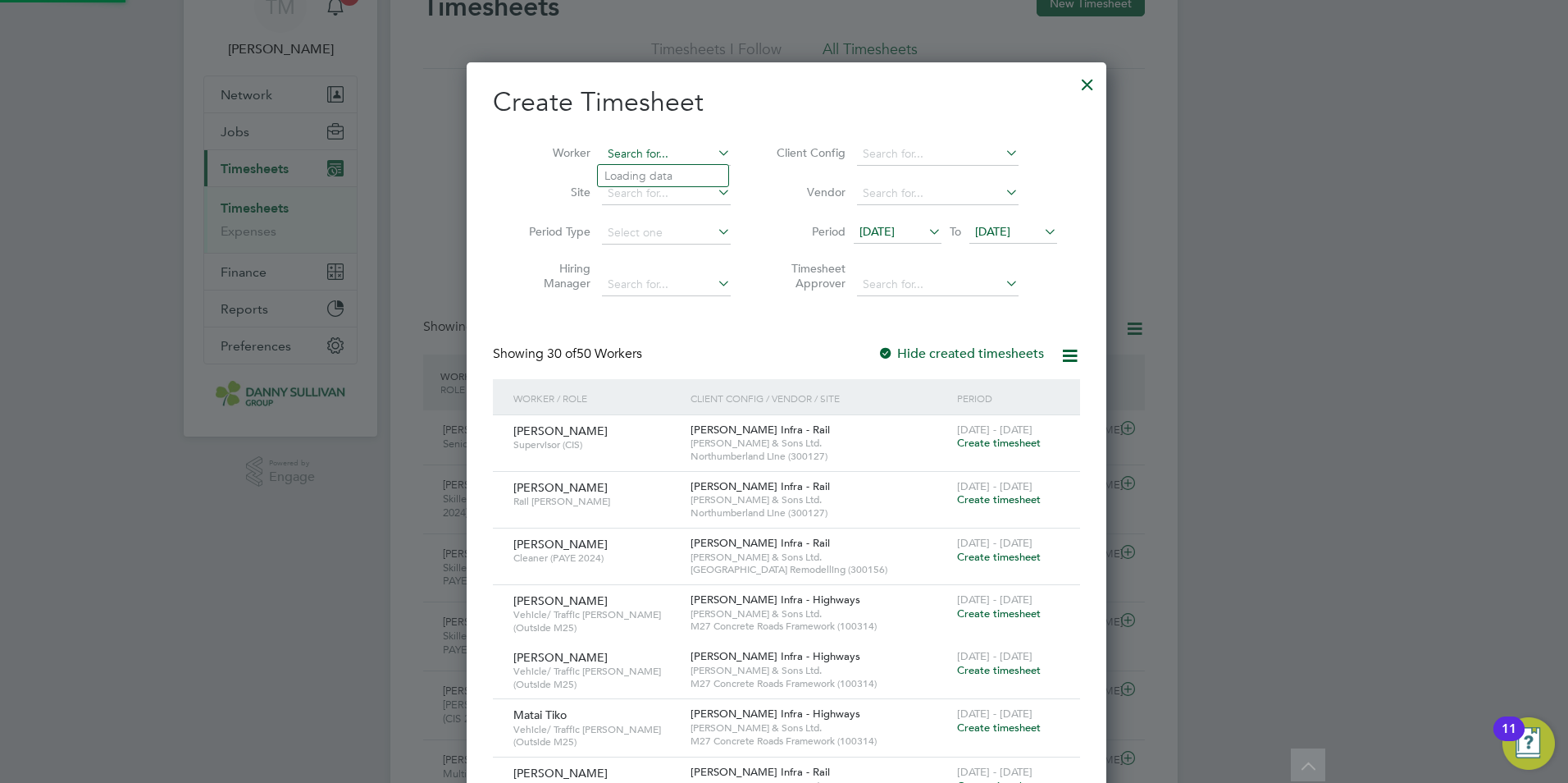
click at [639, 156] on input at bounding box center [665, 153] width 128 height 23
click at [623, 167] on li "David Steel e" at bounding box center [668, 176] width 141 height 22
type input "David Steele"
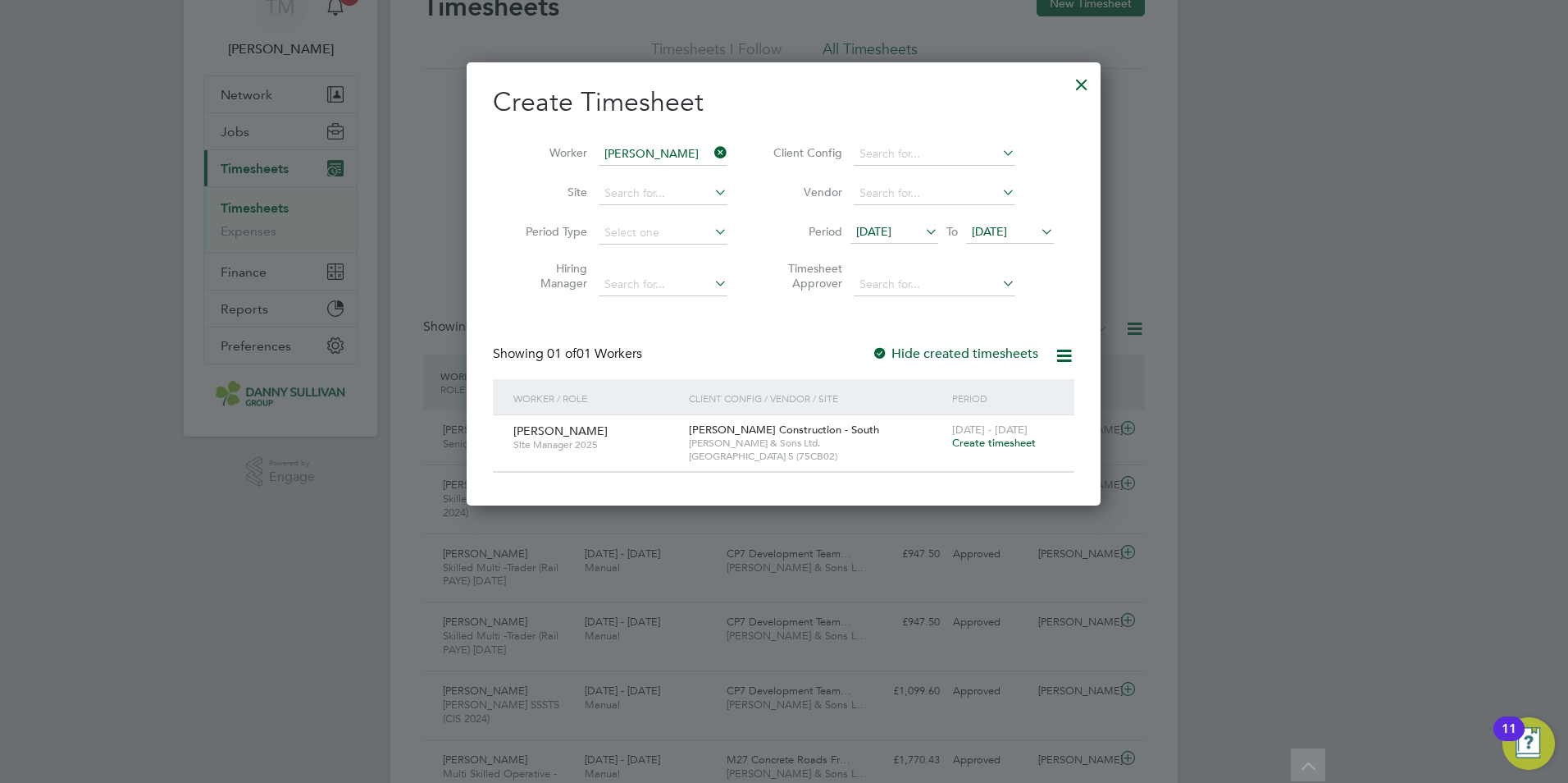
click at [884, 441] on span "Danny Sullivan & Sons Ltd." at bounding box center [816, 443] width 255 height 13
click at [968, 441] on span "Create timesheet" at bounding box center [993, 442] width 84 height 14
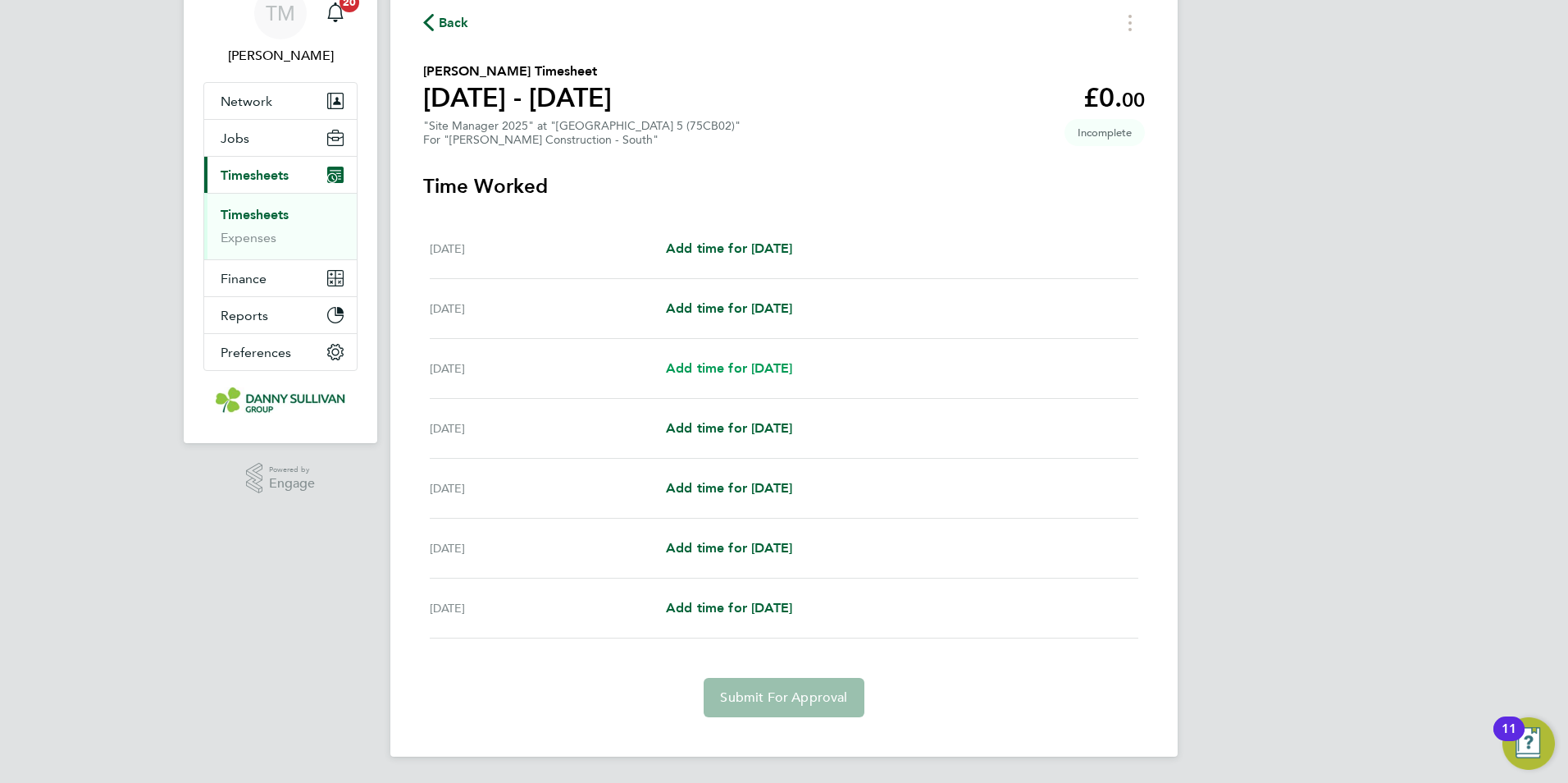
click at [748, 368] on span "Add time for Mon 22 Sep" at bounding box center [729, 368] width 127 height 16
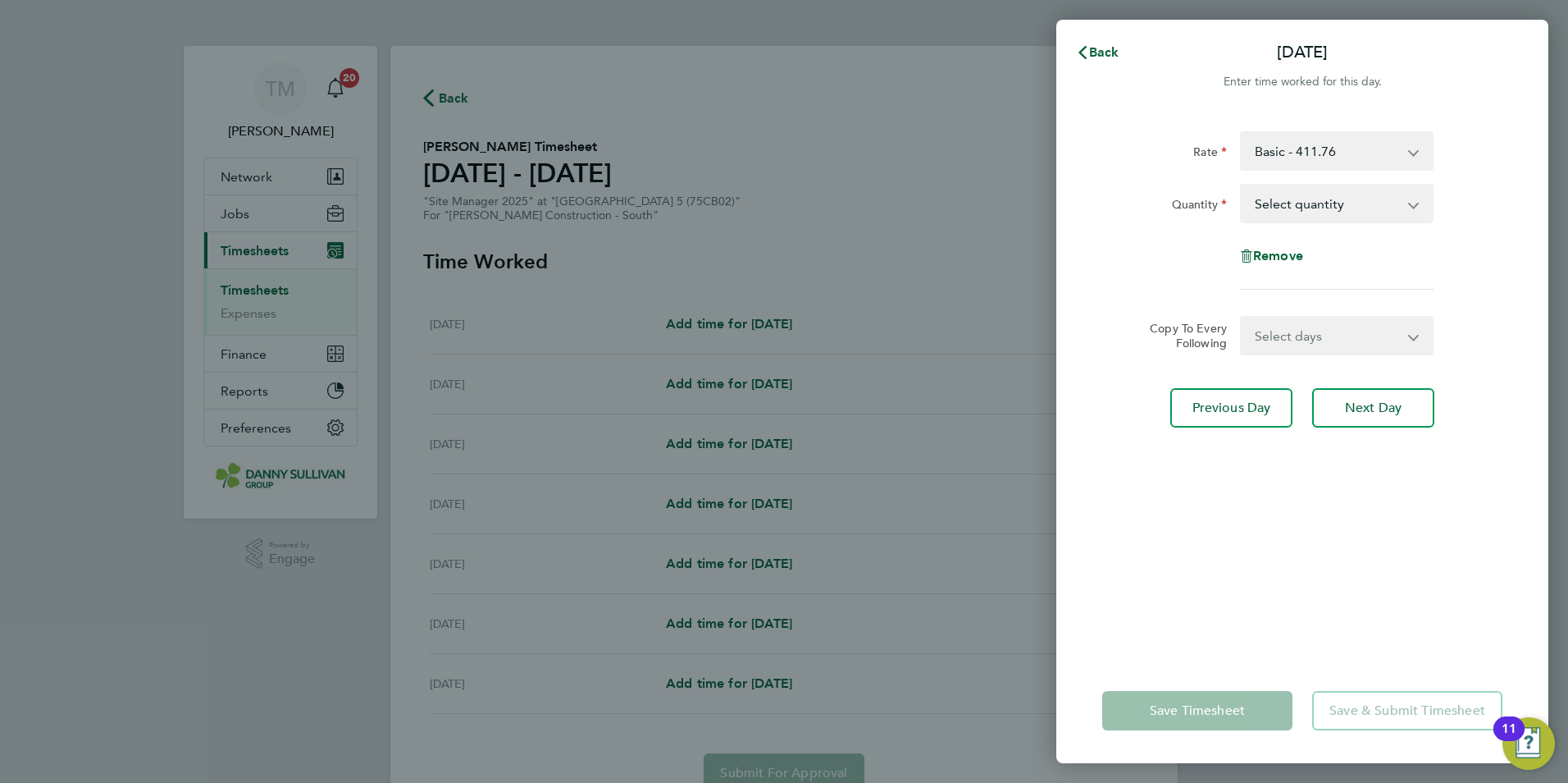
click at [1417, 203] on app-icon-cross-button at bounding box center [1421, 203] width 19 height 36
click at [1407, 204] on select "Select quantity 0.5 1" at bounding box center [1327, 203] width 171 height 36
select select "1"
click at [1242, 186] on select "Select quantity 0.5 1" at bounding box center [1327, 203] width 171 height 36
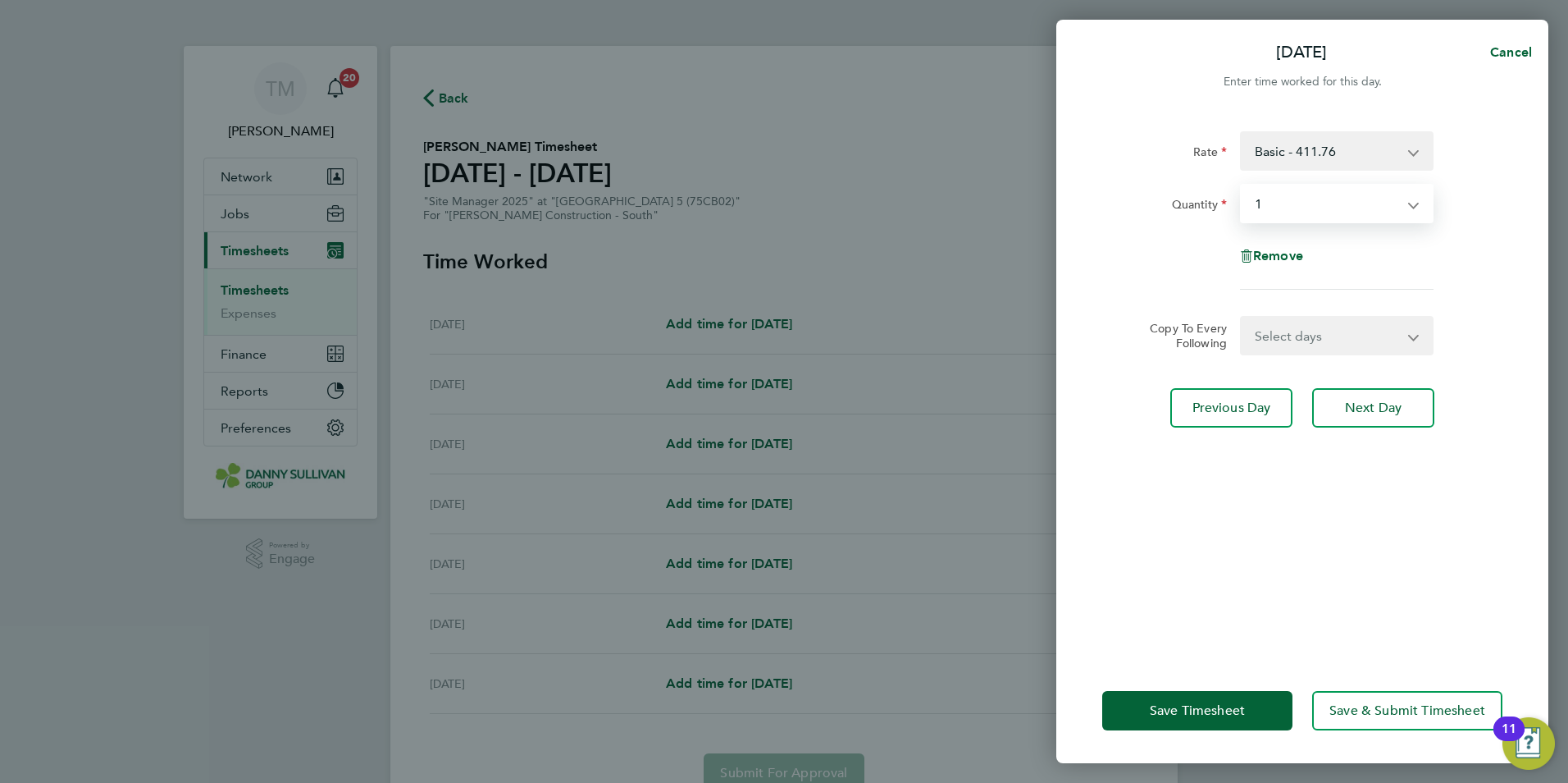
click at [1332, 337] on select "Select days Day Tuesday Wednesday Thursday Friday" at bounding box center [1328, 335] width 172 height 36
select select "TUE"
click at [1242, 317] on select "Select days Day Tuesday Wednesday Thursday Friday" at bounding box center [1328, 335] width 172 height 36
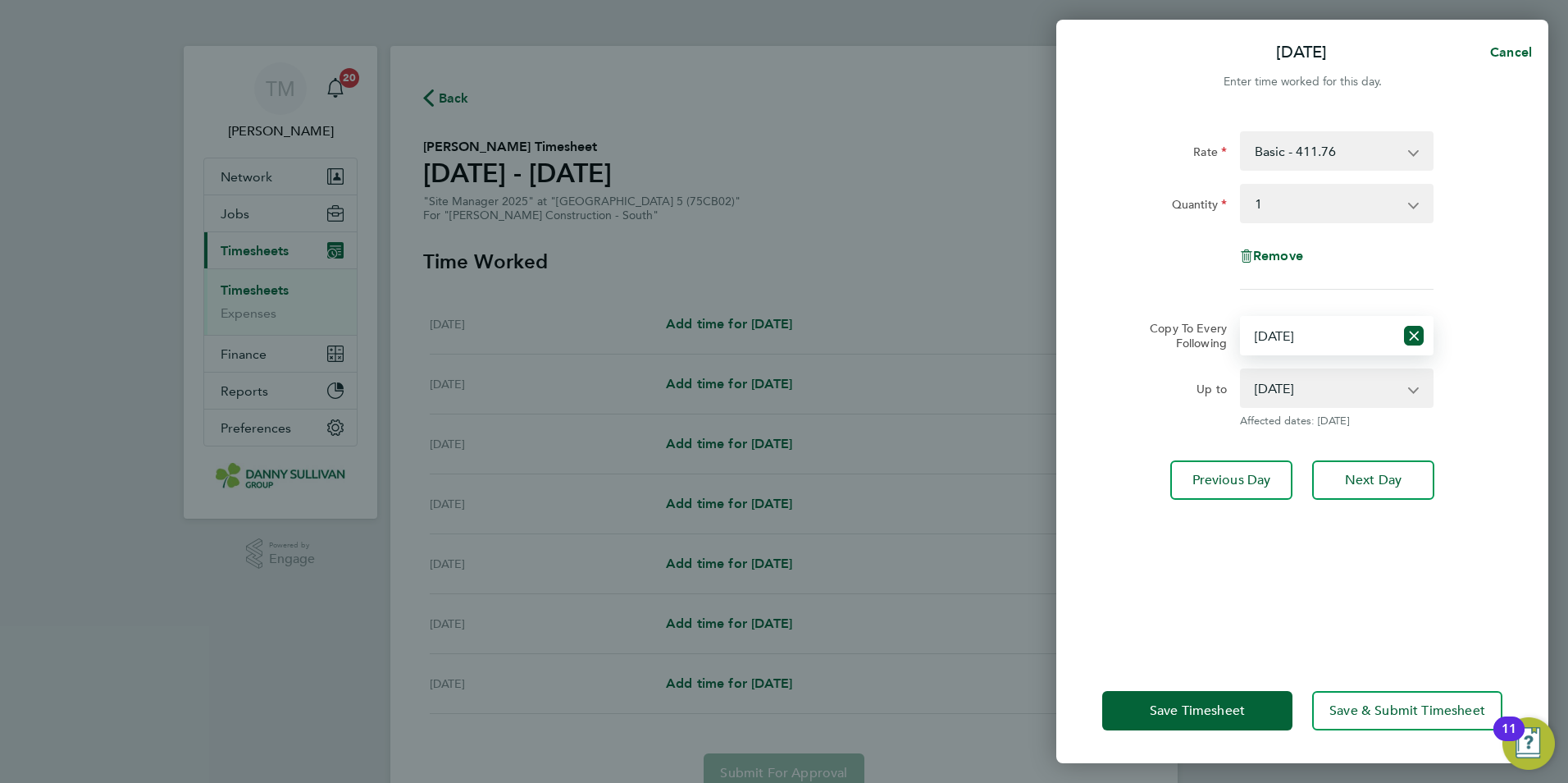
click at [1340, 394] on select "23 Sep 2025 24 Sep 2025 25 Sep 2025 26 Sep 2025" at bounding box center [1327, 387] width 171 height 36
click at [1242, 370] on select "23 Sep 2025 24 Sep 2025 25 Sep 2025 26 Sep 2025" at bounding box center [1327, 387] width 171 height 36
click at [1367, 410] on div "23 Sep 2025 24 Sep 2025 25 Sep 2025 26 Sep 2025 Affected dates: 23 Sep 2025" at bounding box center [1337, 398] width 207 height 59
click at [1343, 386] on select "23 Sep 2025 24 Sep 2025 25 Sep 2025 26 Sep 2025" at bounding box center [1327, 387] width 171 height 36
select select "2025-09-26"
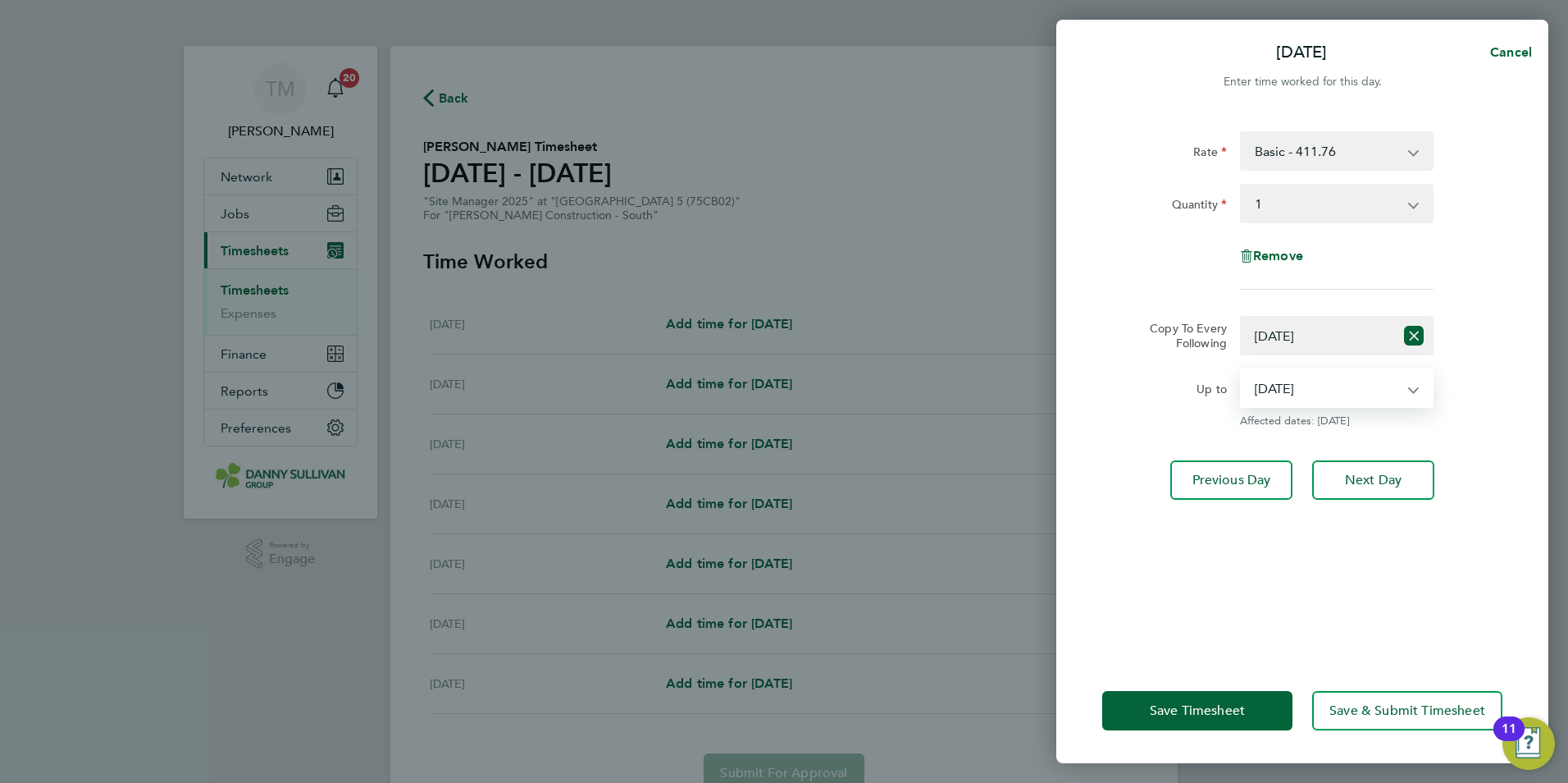
click at [1242, 370] on select "23 Sep 2025 24 Sep 2025 25 Sep 2025 26 Sep 2025" at bounding box center [1327, 387] width 171 height 36
click at [1357, 337] on select "Select days Day Tuesday Wednesday Thursday Friday" at bounding box center [1318, 335] width 152 height 36
click at [1242, 317] on select "Select days Day Tuesday Wednesday Thursday Friday" at bounding box center [1318, 335] width 152 height 36
click at [1295, 339] on select "Select days Day Tuesday Wednesday Thursday Friday" at bounding box center [1318, 335] width 152 height 36
click at [1242, 317] on select "Select days Day Tuesday Wednesday Thursday Friday" at bounding box center [1318, 335] width 152 height 36
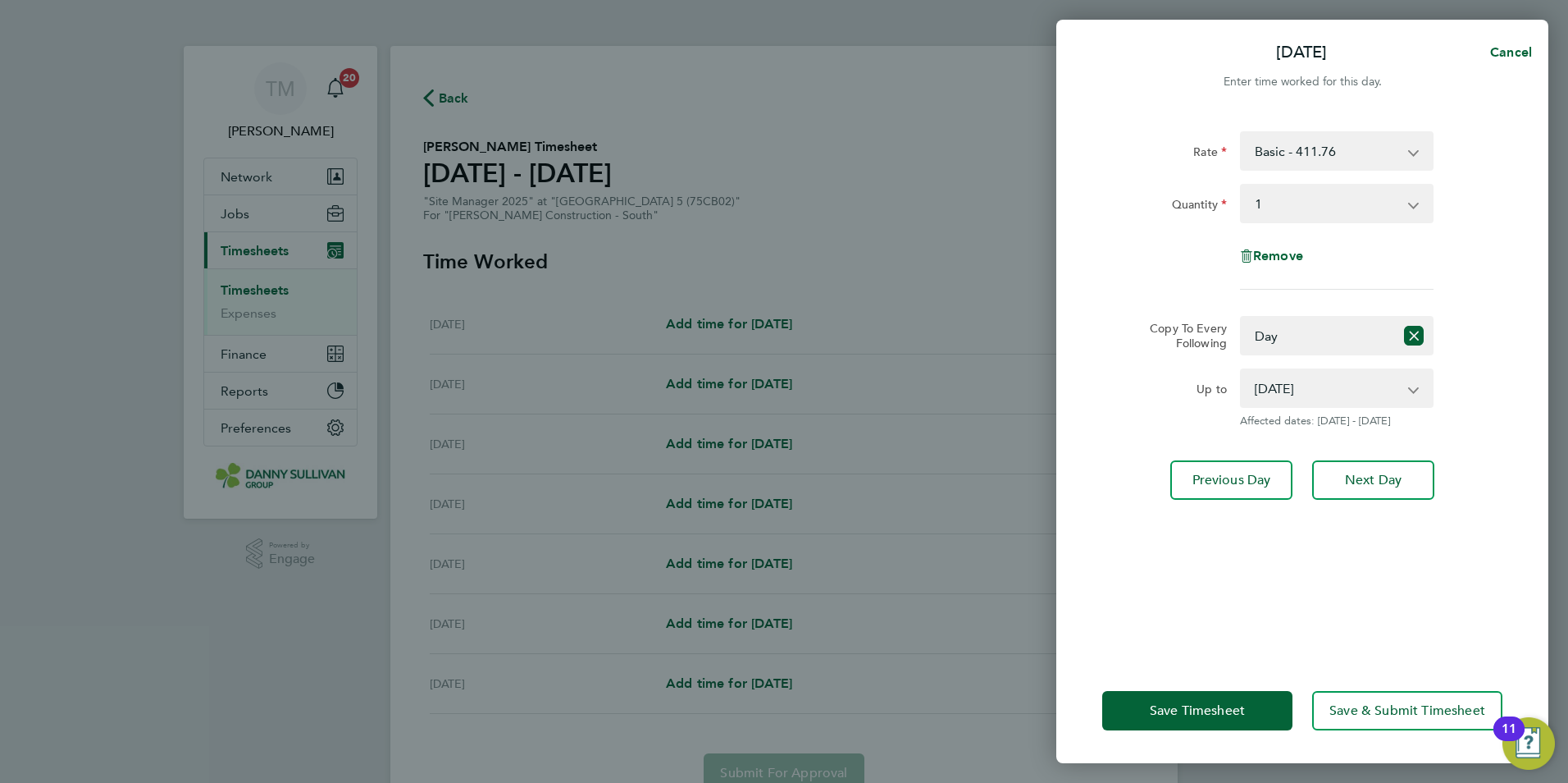
click at [1417, 390] on app-icon-cross-button at bounding box center [1421, 387] width 19 height 36
click at [1223, 336] on label "Copy To Every Following" at bounding box center [1182, 336] width 91 height 30
click at [1242, 336] on select "Select days Day Tuesday Wednesday Thursday Friday" at bounding box center [1318, 335] width 152 height 36
click at [1263, 336] on select "Select days Day Tuesday Wednesday Thursday Friday" at bounding box center [1318, 335] width 152 height 36
click at [1242, 317] on select "Select days Day Tuesday Wednesday Thursday Friday" at bounding box center [1318, 335] width 152 height 36
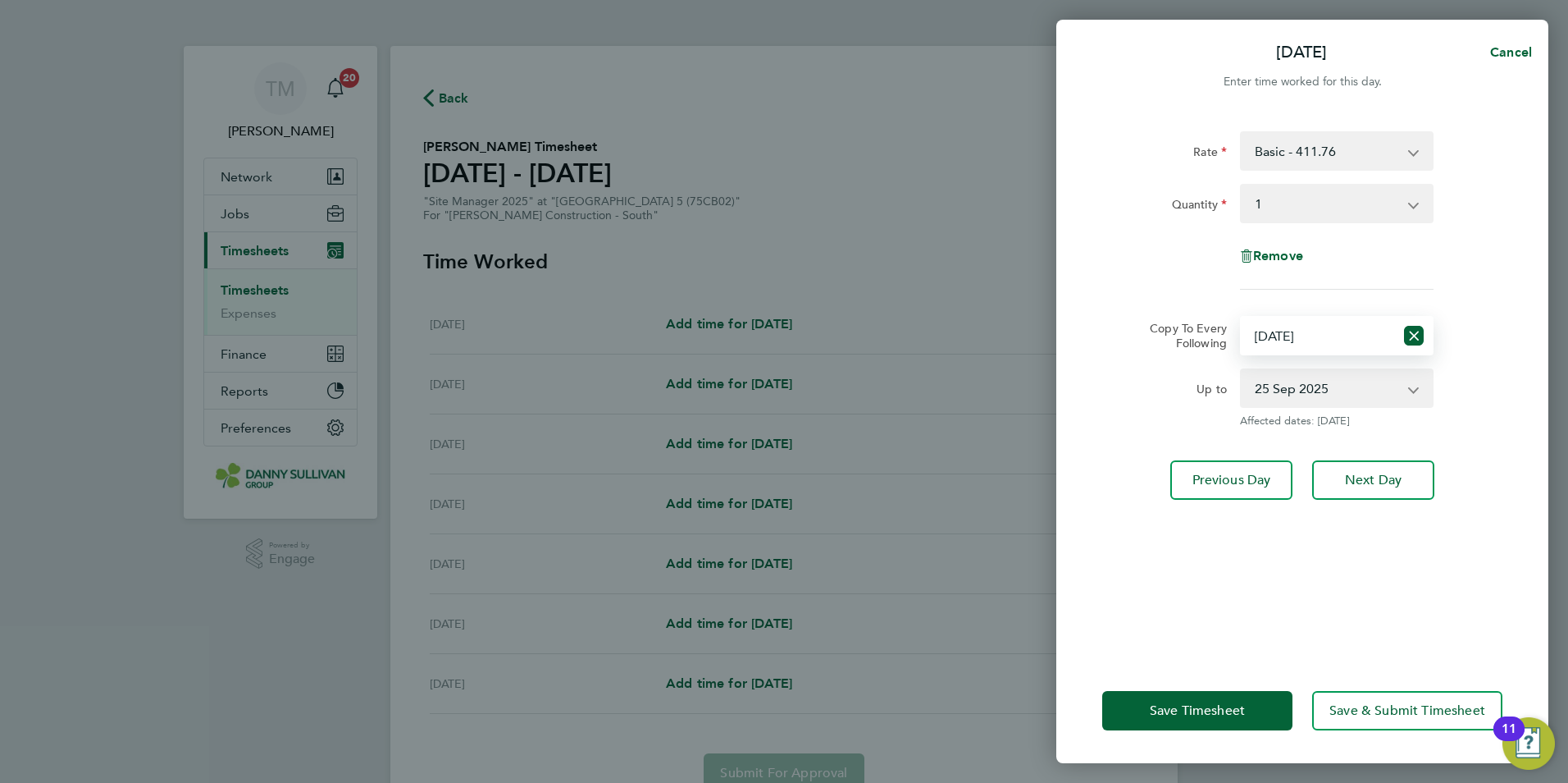
click at [1381, 335] on select "Select days Day Tuesday Wednesday Thursday Friday" at bounding box center [1318, 335] width 152 height 36
select select "DAY"
click at [1242, 317] on select "Select days Day Tuesday Wednesday Thursday Friday" at bounding box center [1318, 335] width 152 height 36
drag, startPoint x: 1262, startPoint y: 714, endPoint x: 1249, endPoint y: 710, distance: 13.6
click at [1257, 715] on button "Save Timesheet" at bounding box center [1197, 710] width 190 height 40
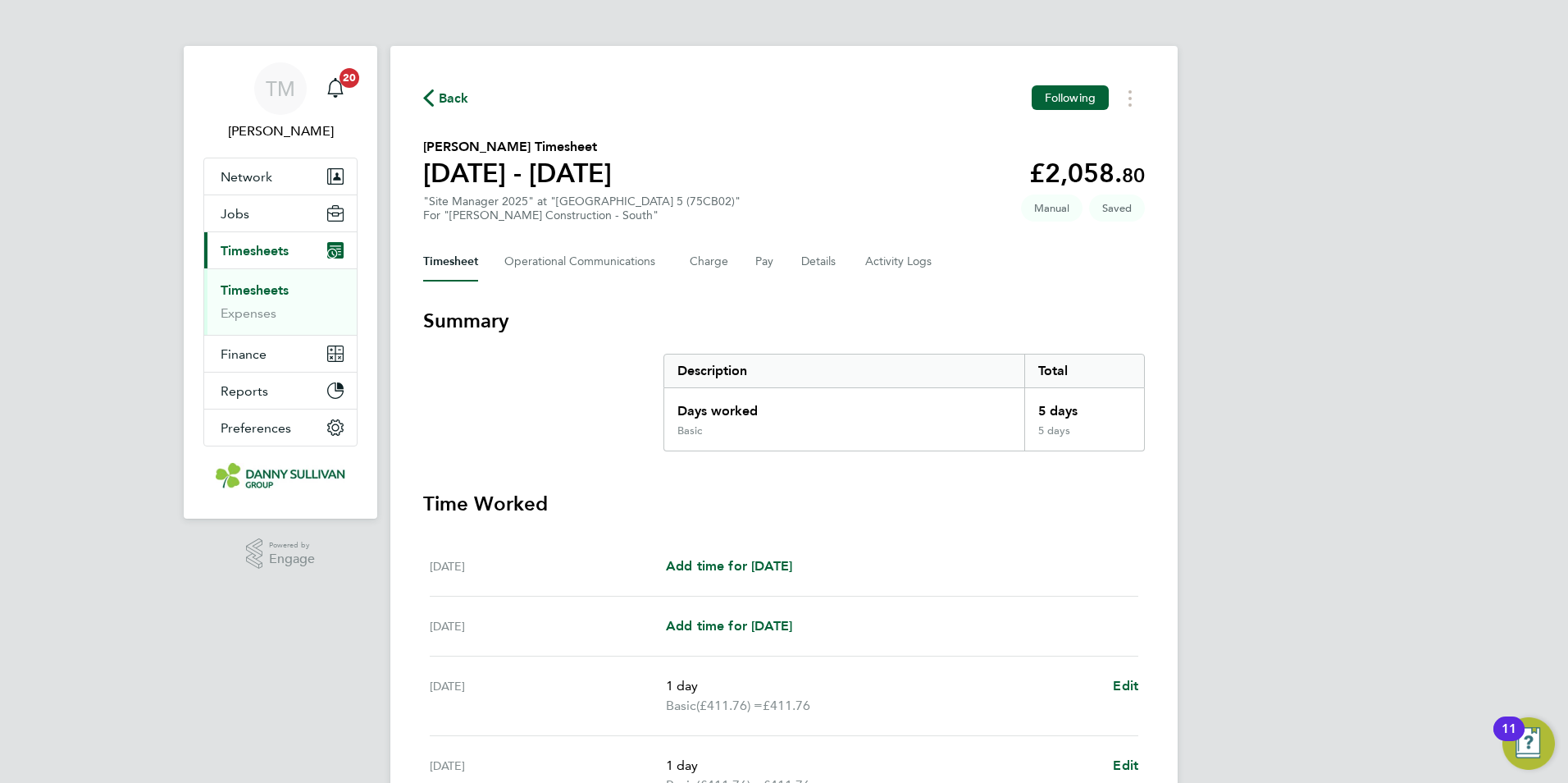
click at [284, 285] on link "Timesheets" at bounding box center [255, 289] width 68 height 16
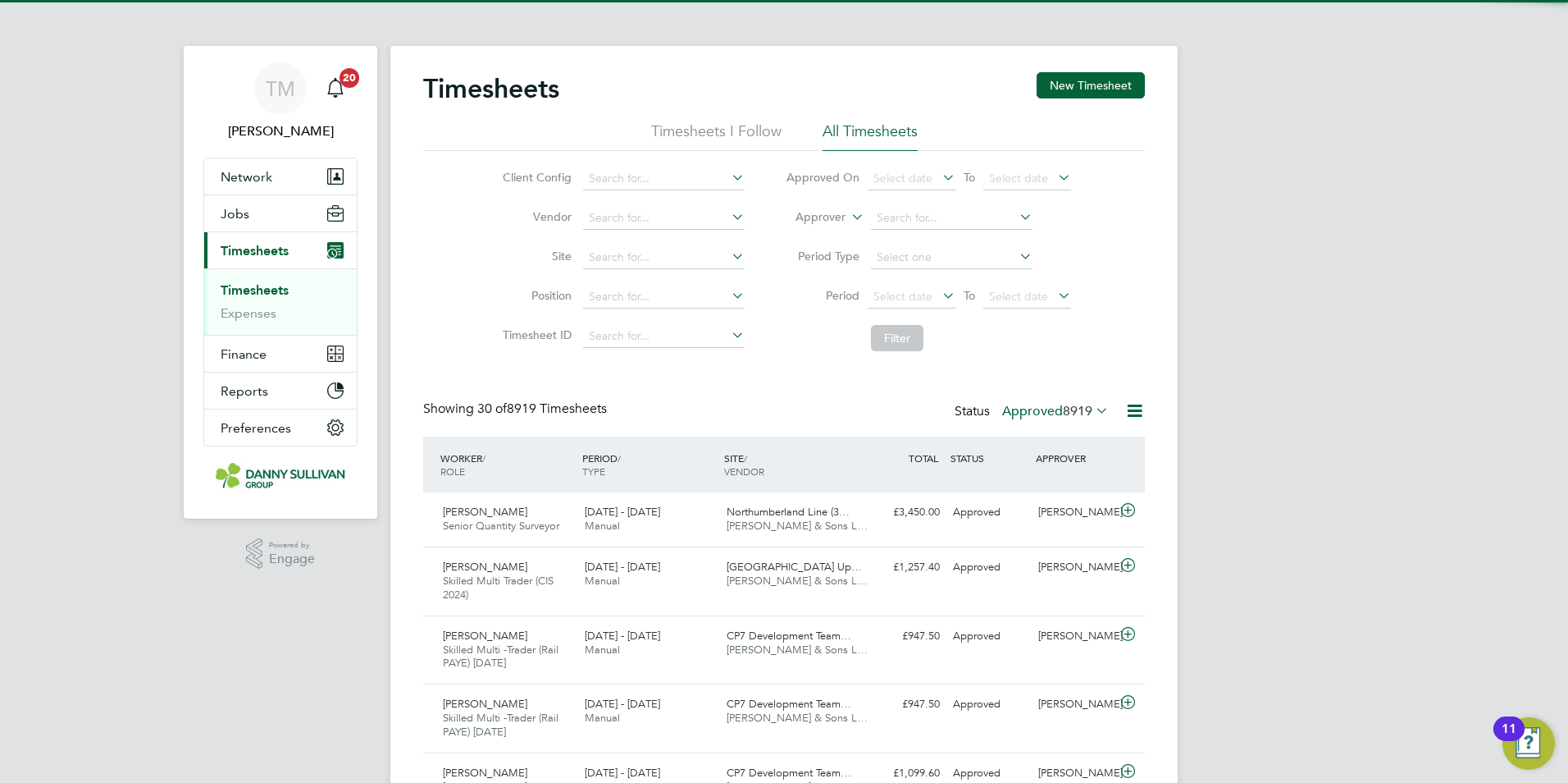
scroll to position [55, 142]
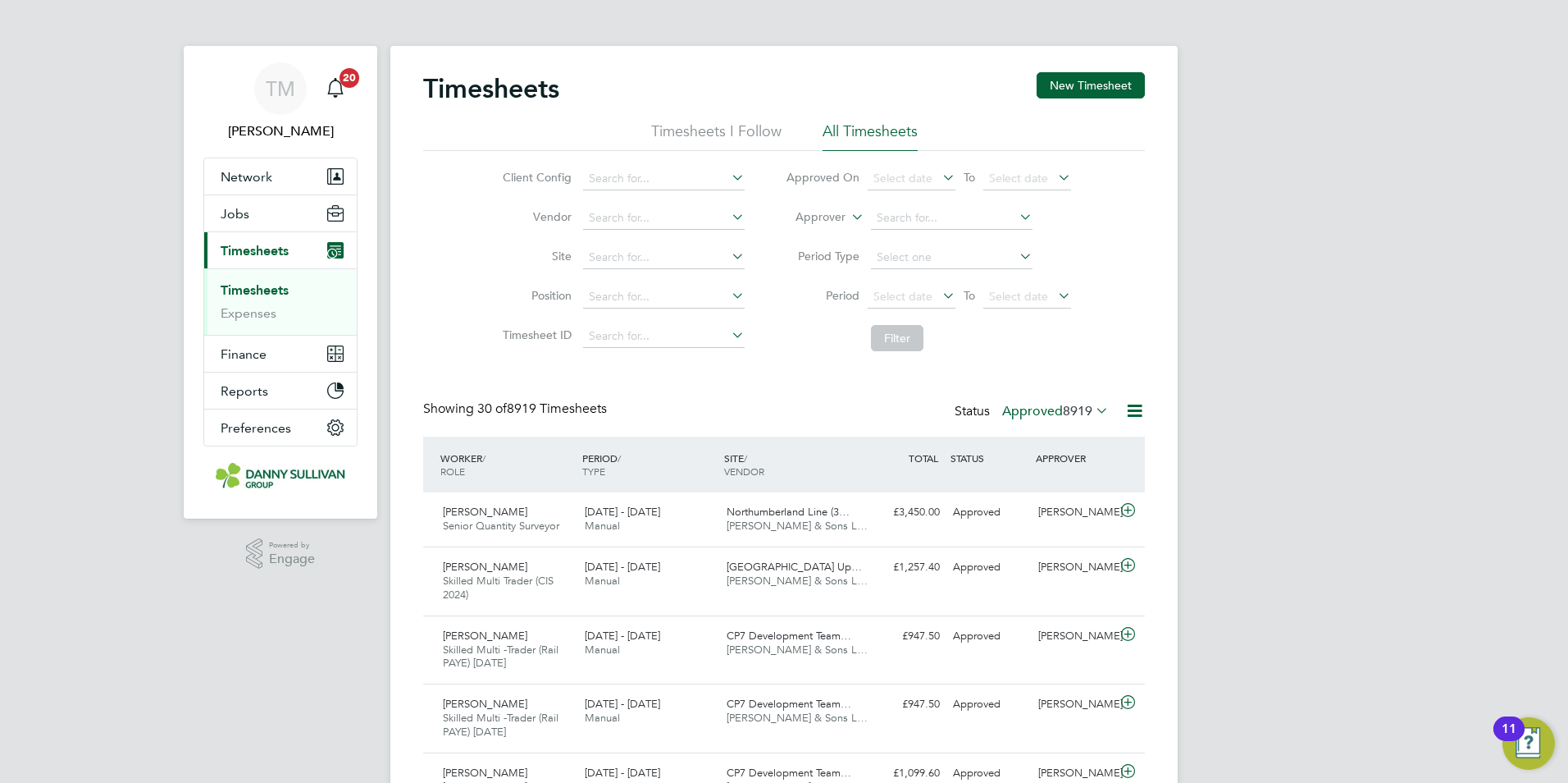
click at [838, 135] on li "All Timesheets" at bounding box center [869, 136] width 95 height 30
click at [692, 134] on li "Timesheets I Follow" at bounding box center [716, 136] width 130 height 30
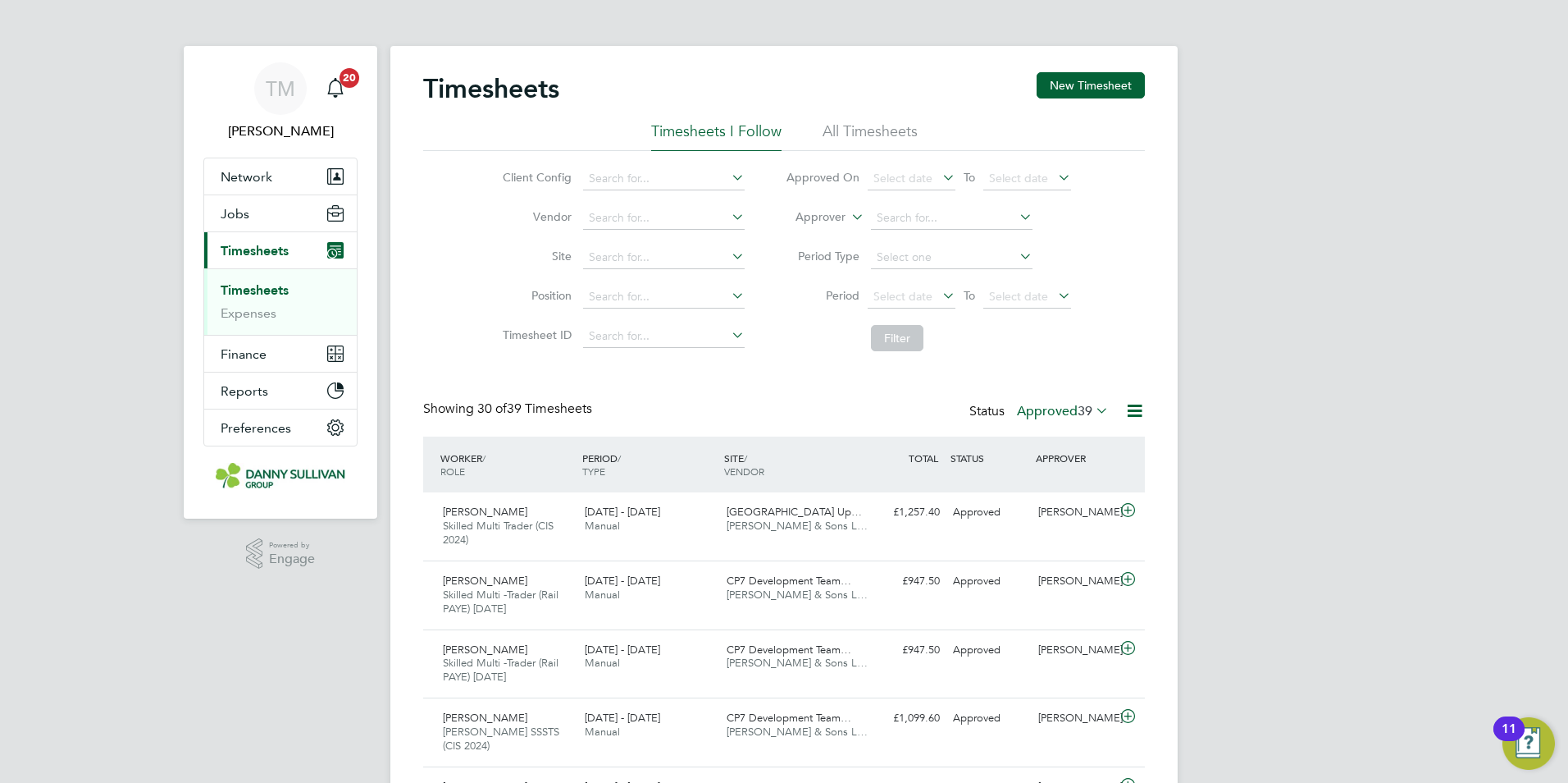
click at [863, 135] on li "All Timesheets" at bounding box center [869, 136] width 95 height 30
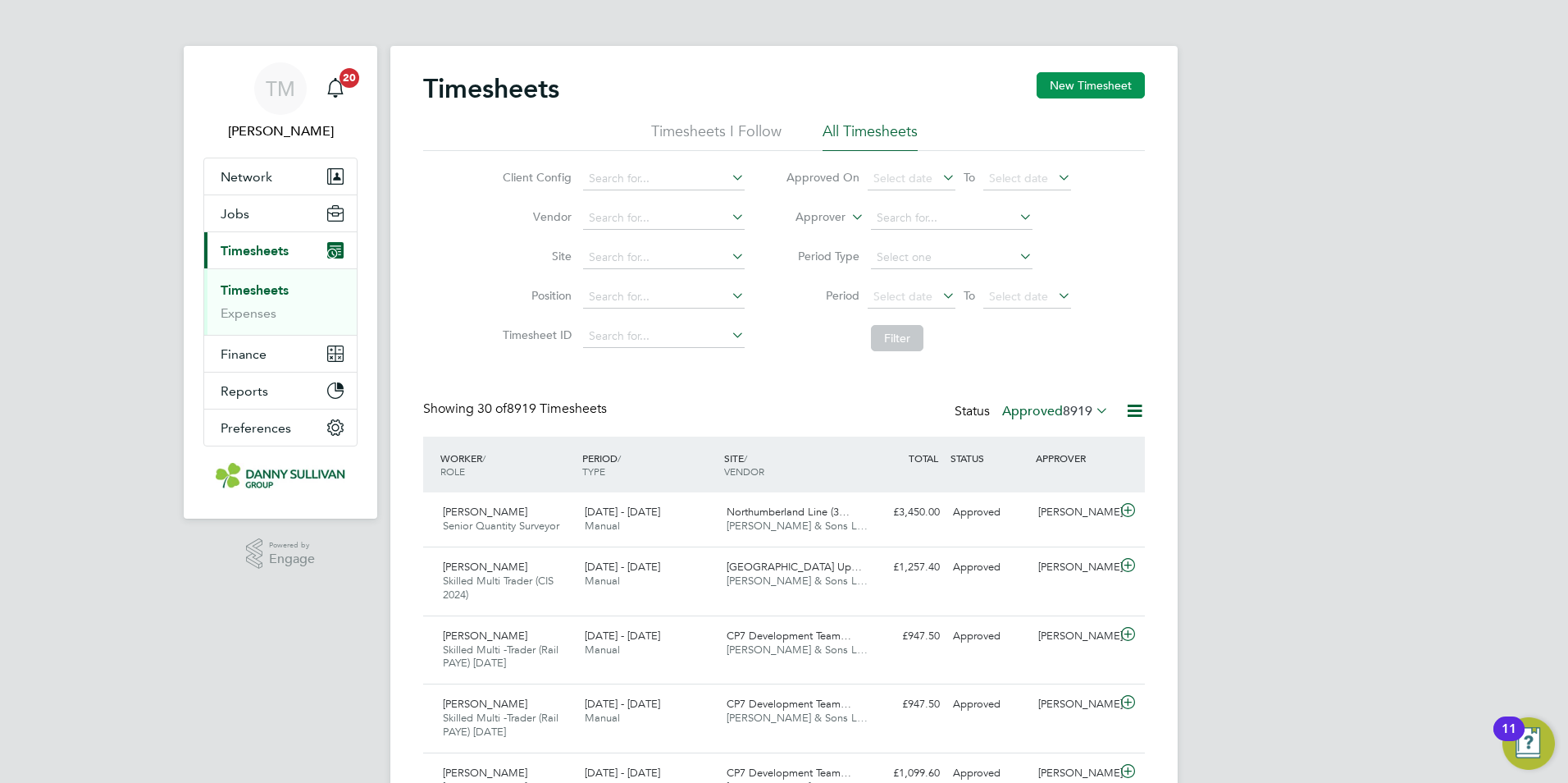
drag, startPoint x: 1071, startPoint y: 88, endPoint x: 1063, endPoint y: 90, distance: 8.2
click at [1064, 88] on button "New Timesheet" at bounding box center [1090, 85] width 108 height 26
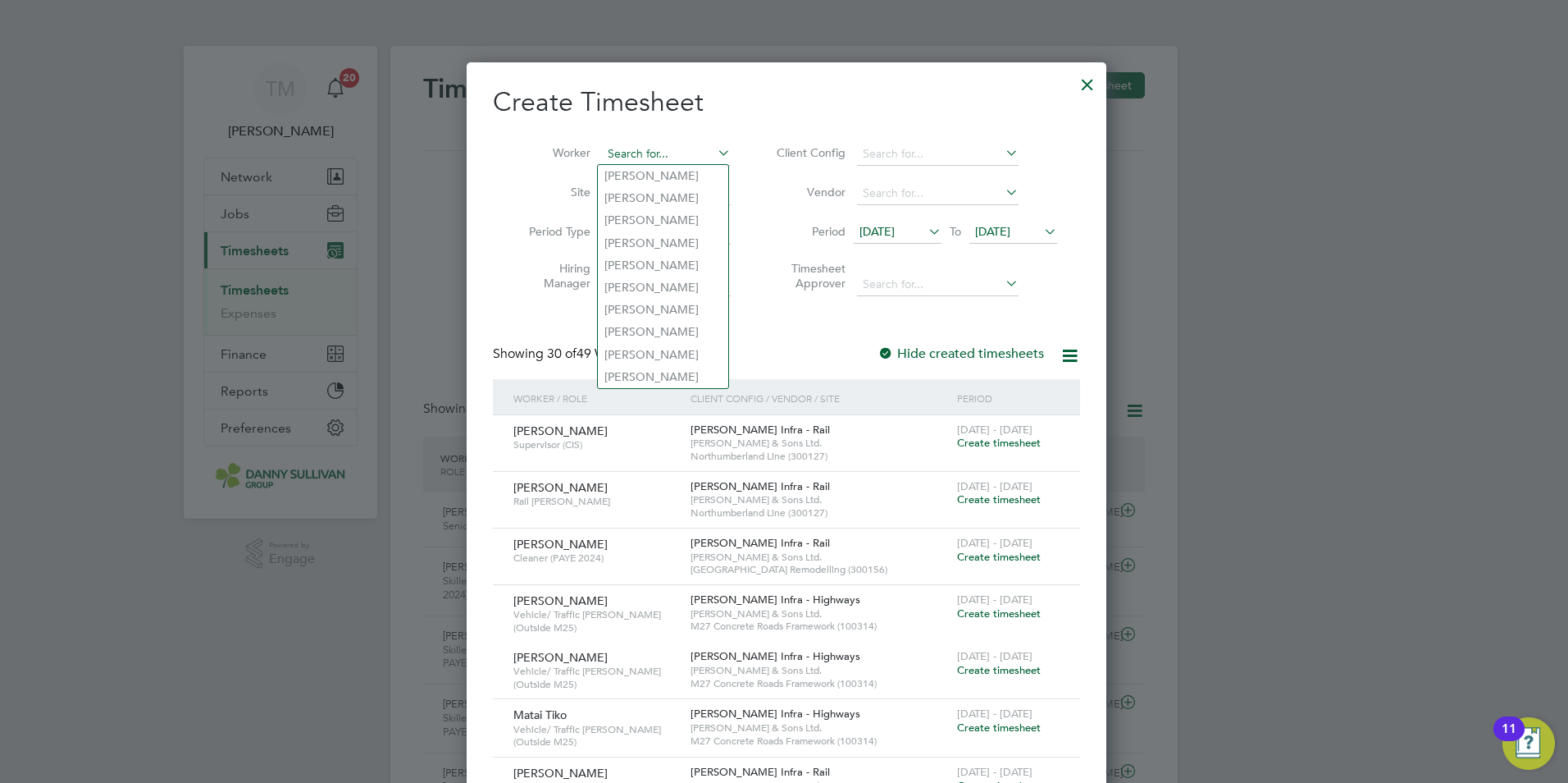
click at [642, 163] on input at bounding box center [665, 153] width 128 height 23
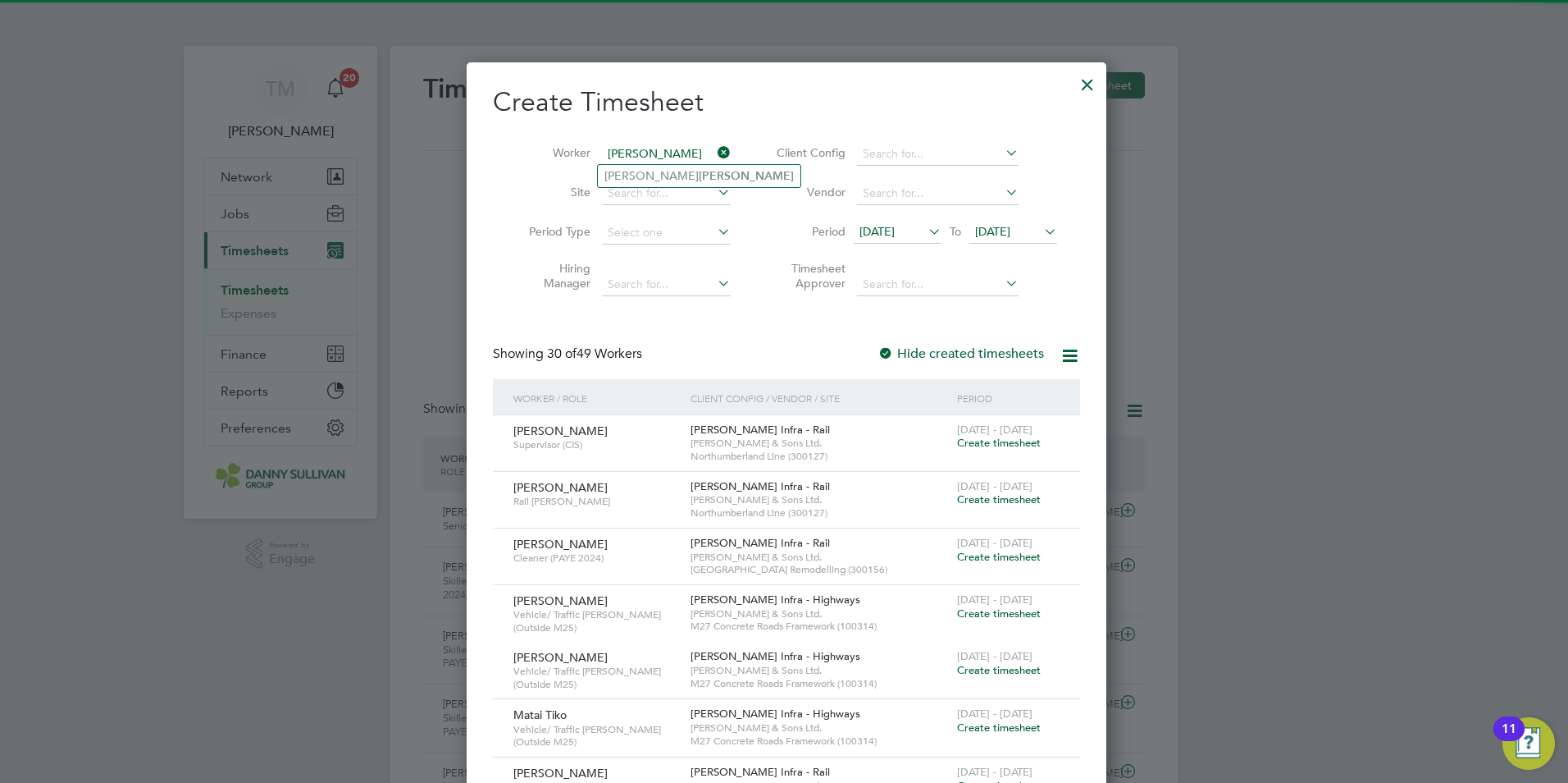
click at [655, 163] on input "steele" at bounding box center [665, 153] width 128 height 23
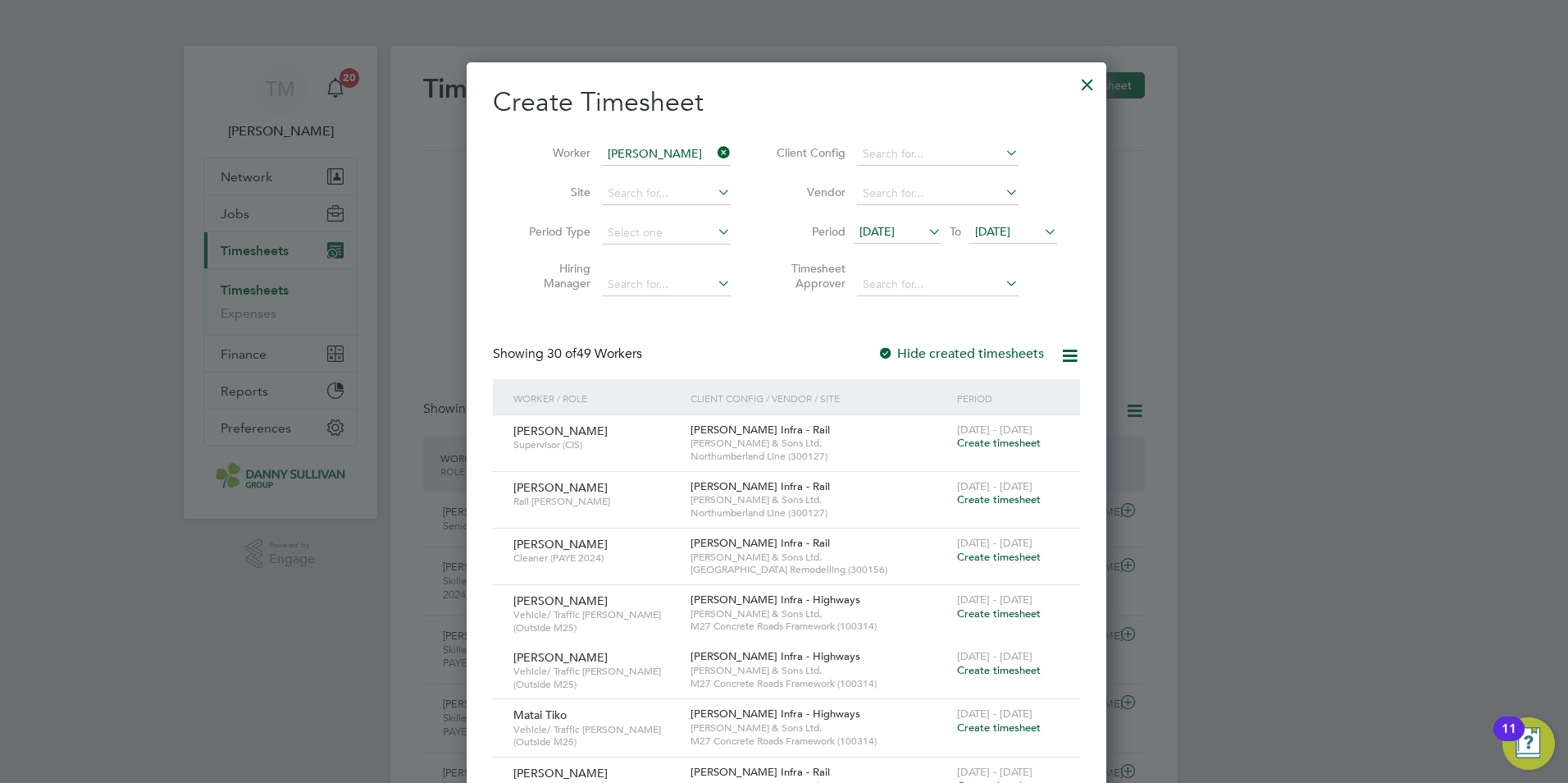
click at [699, 171] on b "Steele" at bounding box center [746, 176] width 95 height 14
type input "David Steele"
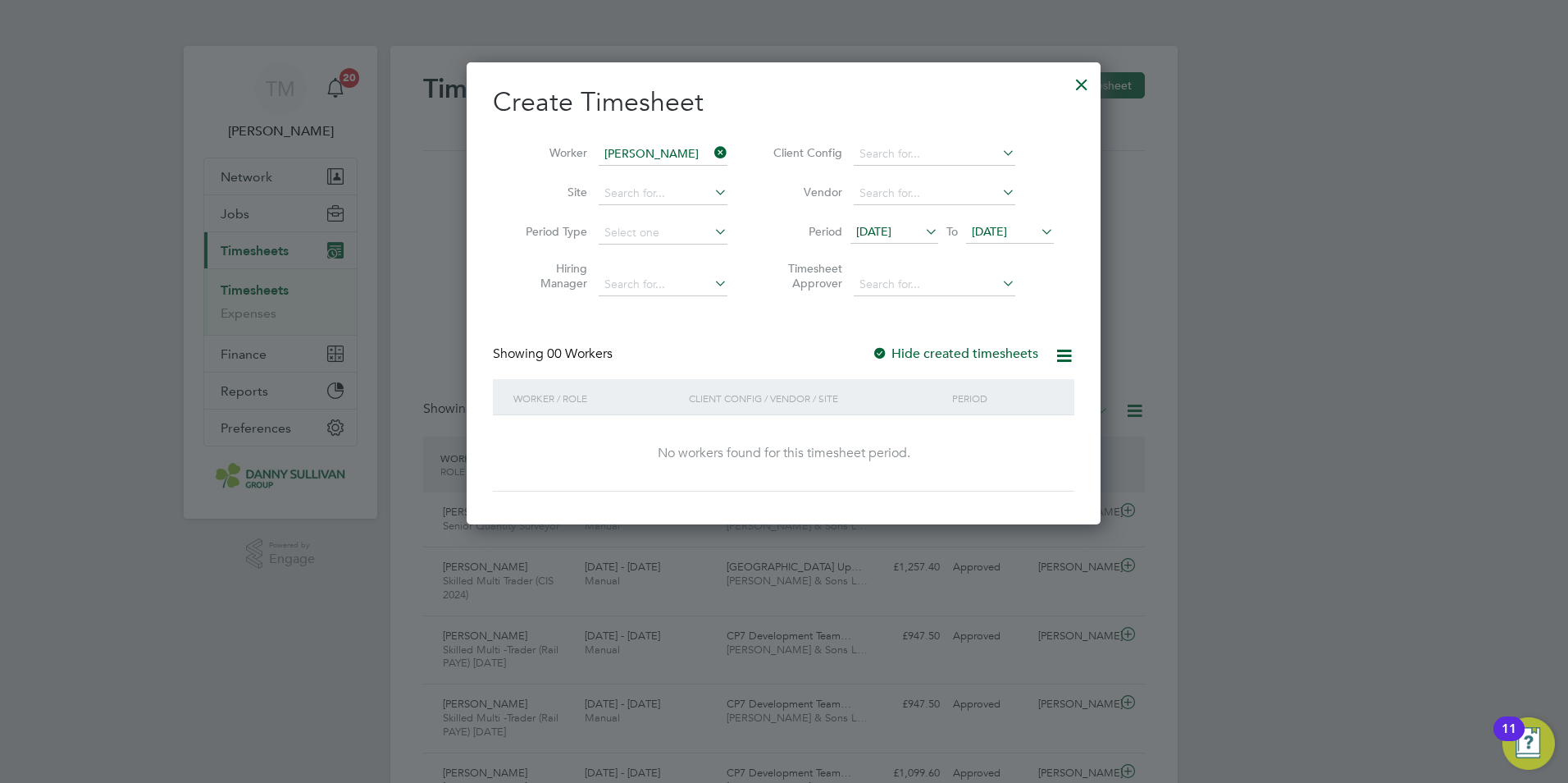
click at [998, 237] on span "22 Sep 2025" at bounding box center [990, 231] width 35 height 15
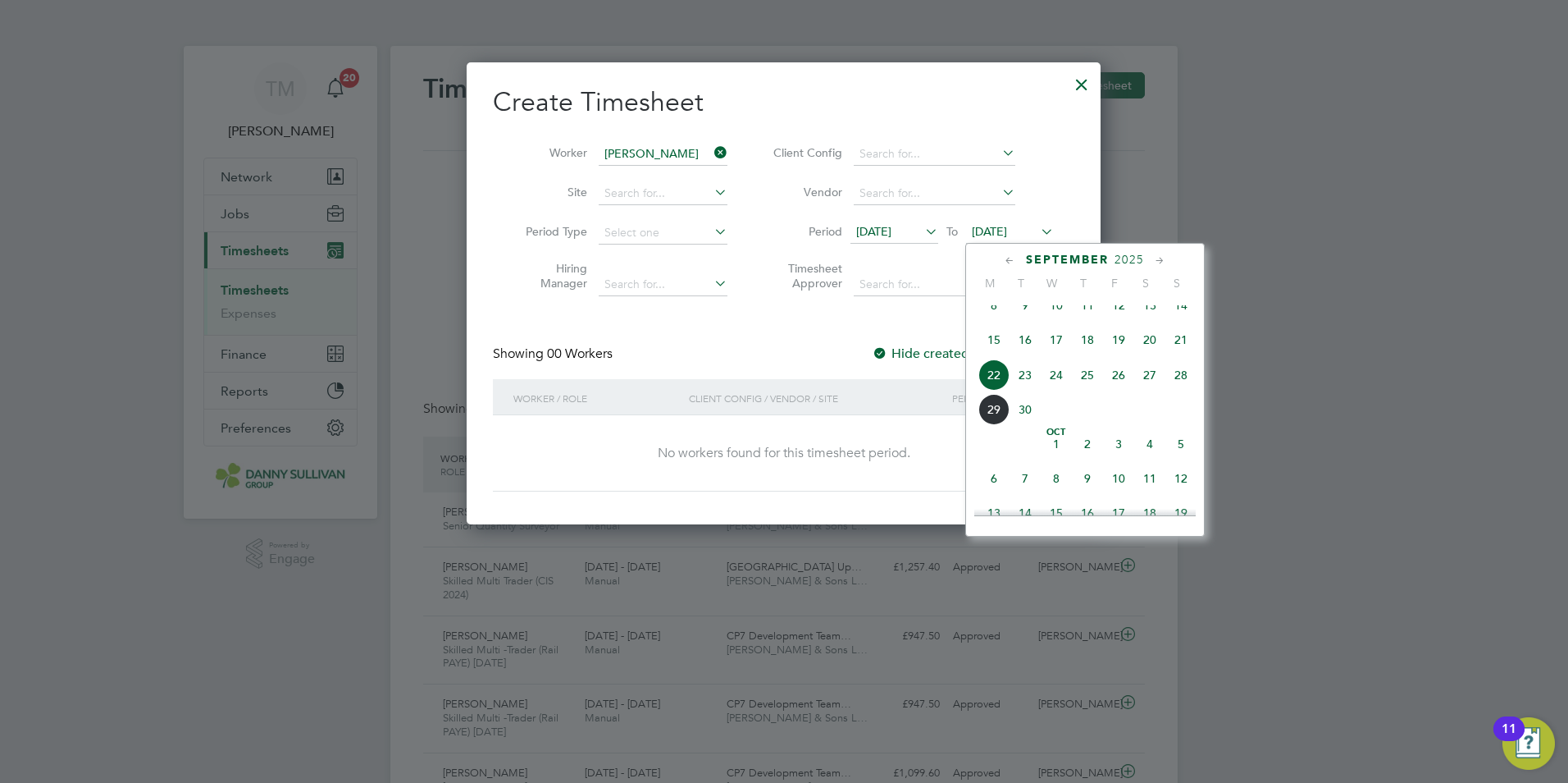
click at [802, 335] on div "Create Timesheet Worker David Steele Site Period Type Hiring Manager Client Con…" at bounding box center [783, 288] width 581 height 406
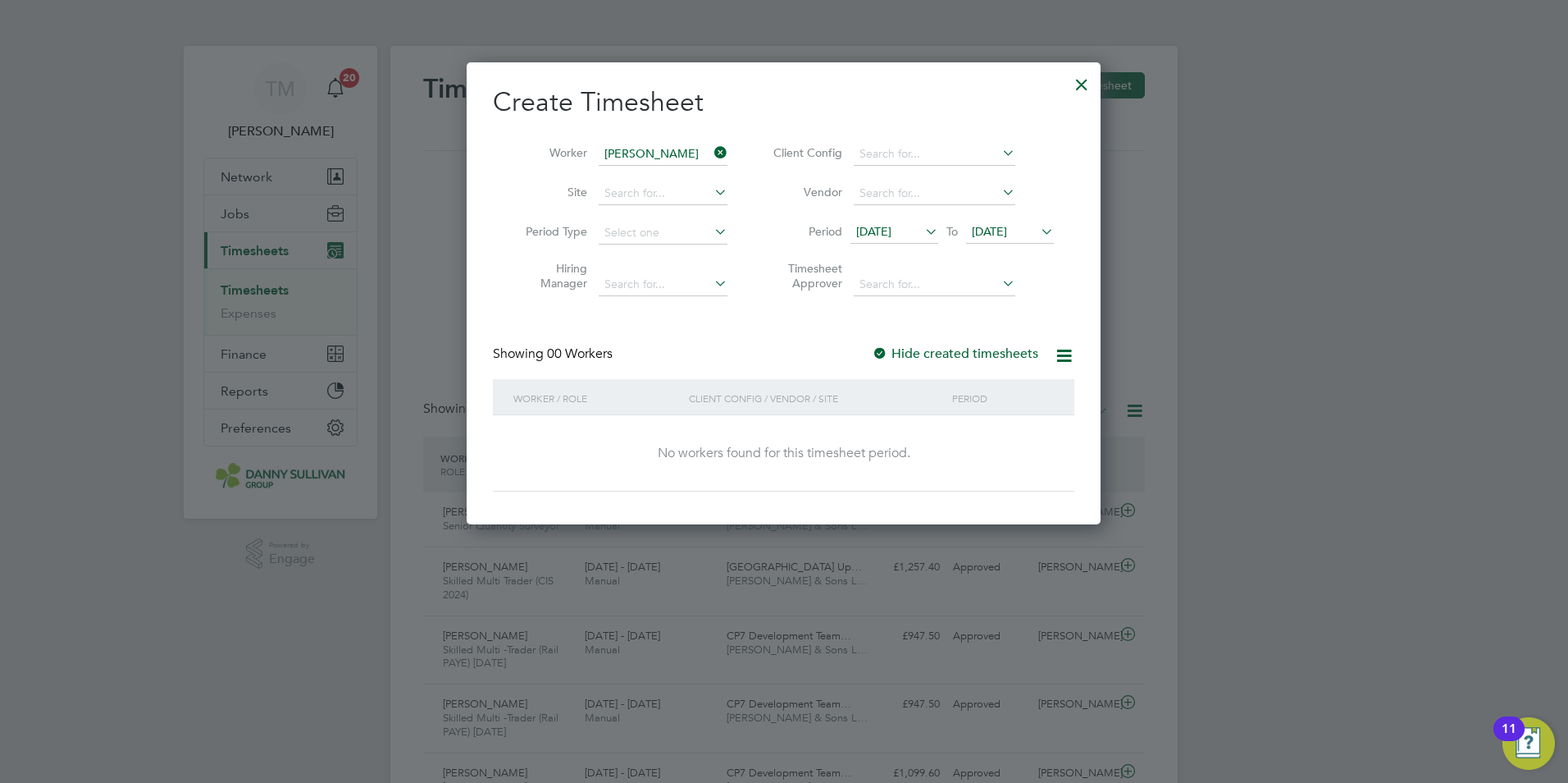
click at [1007, 224] on span "22 Sep 2025" at bounding box center [990, 231] width 35 height 15
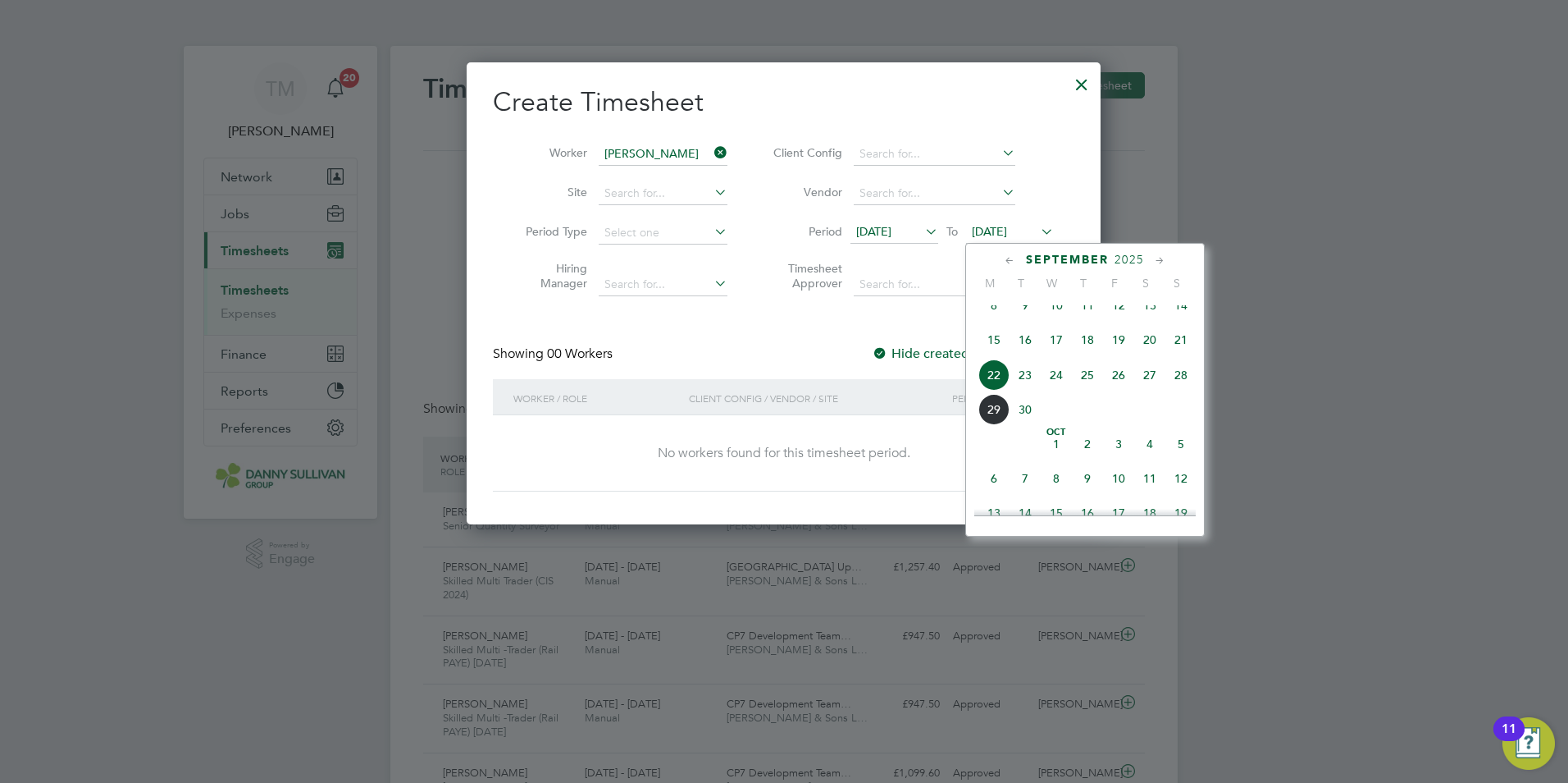
click at [1112, 385] on span "26" at bounding box center [1119, 375] width 31 height 31
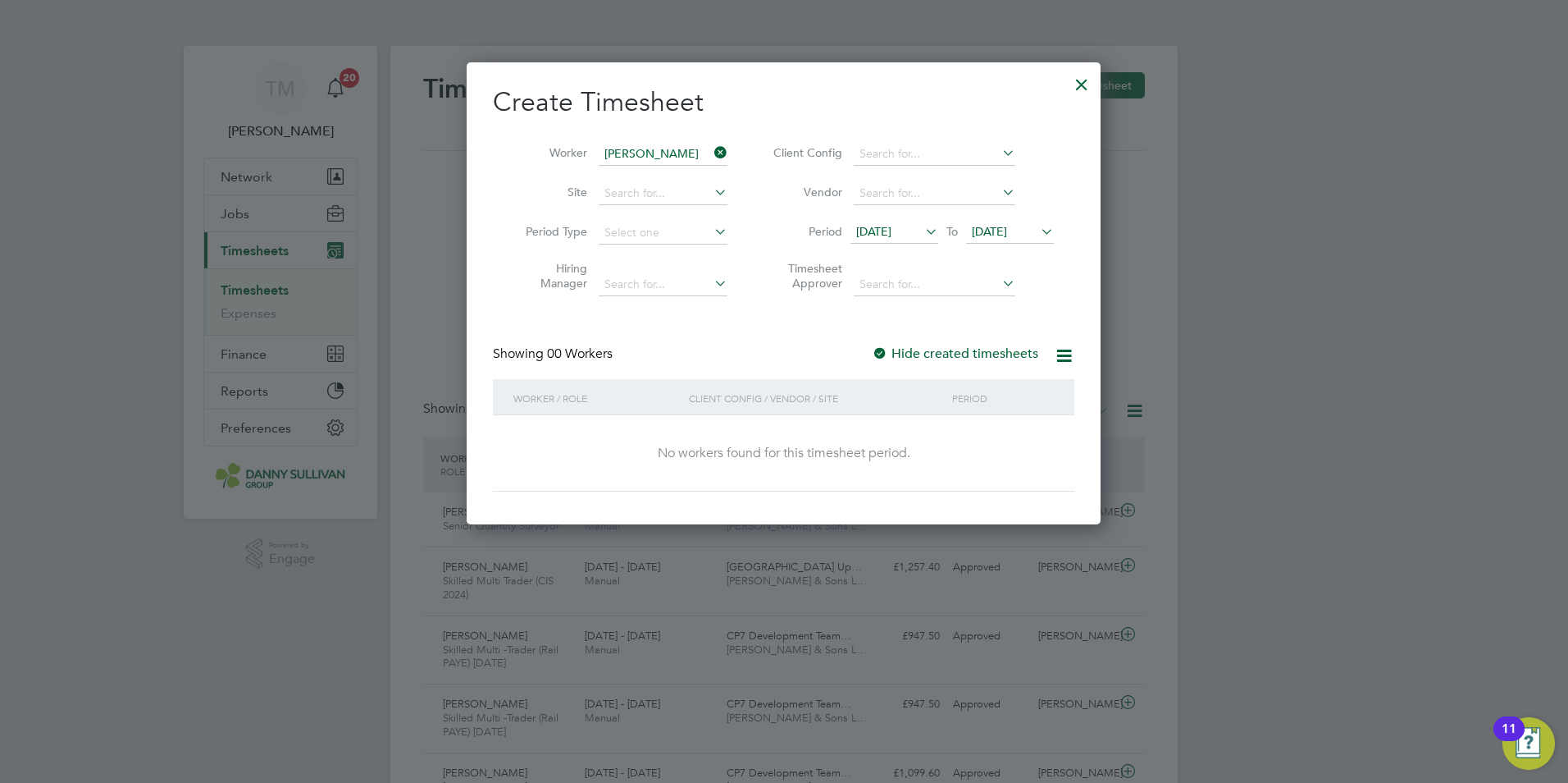
click at [922, 233] on icon at bounding box center [922, 231] width 0 height 23
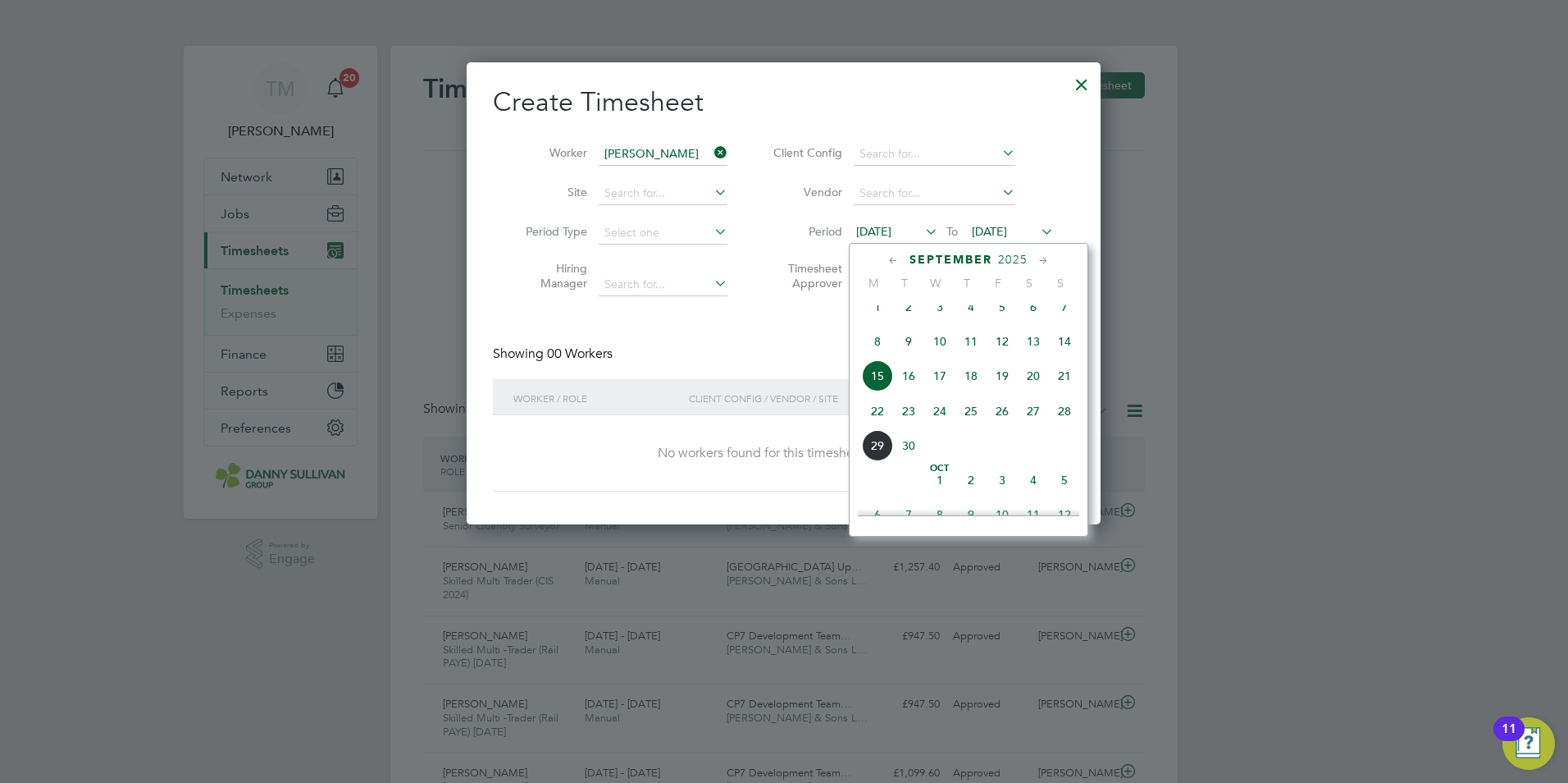
click at [1063, 387] on span "21" at bounding box center [1064, 376] width 31 height 31
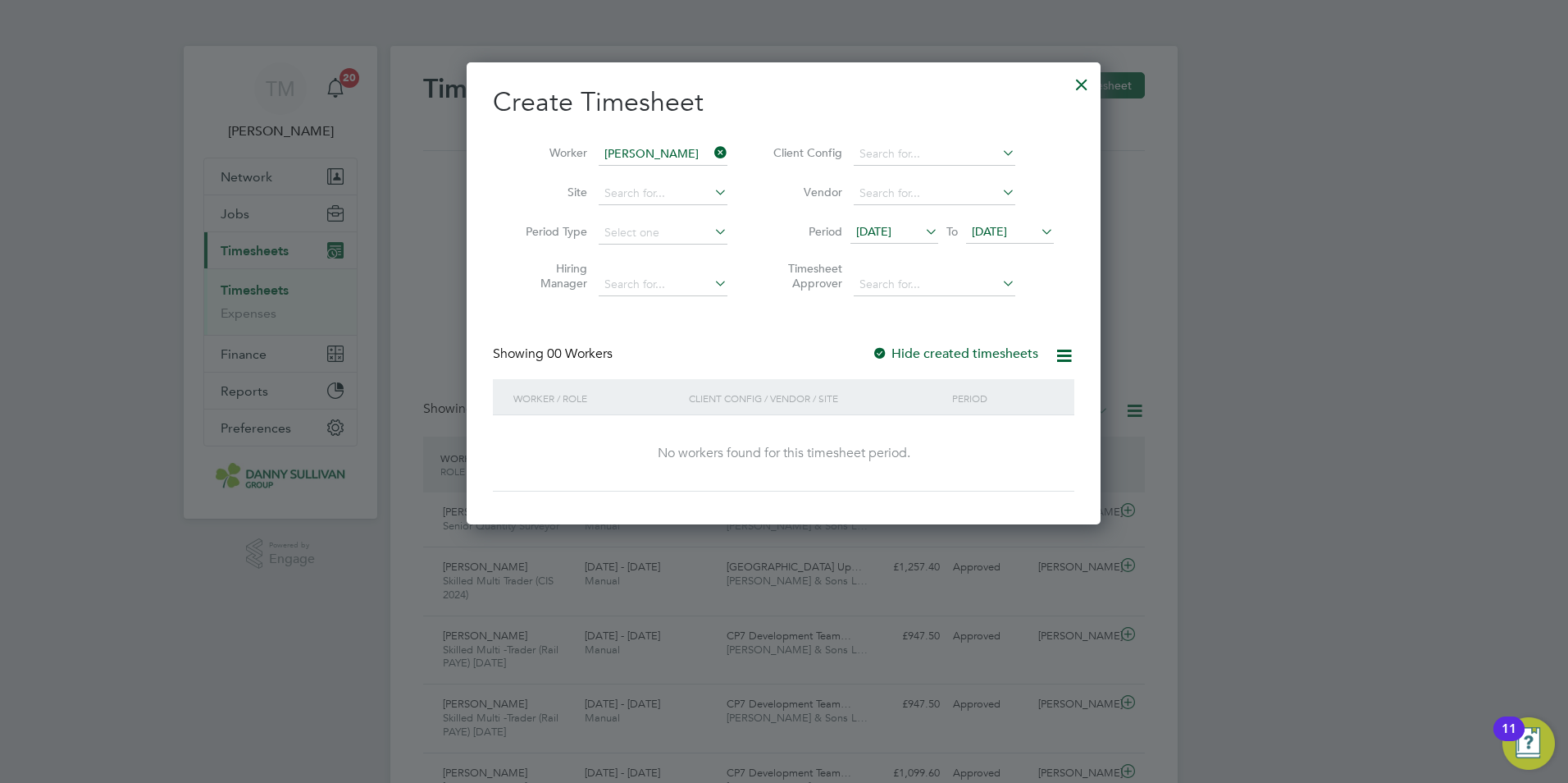
click at [1082, 83] on div at bounding box center [1082, 80] width 30 height 30
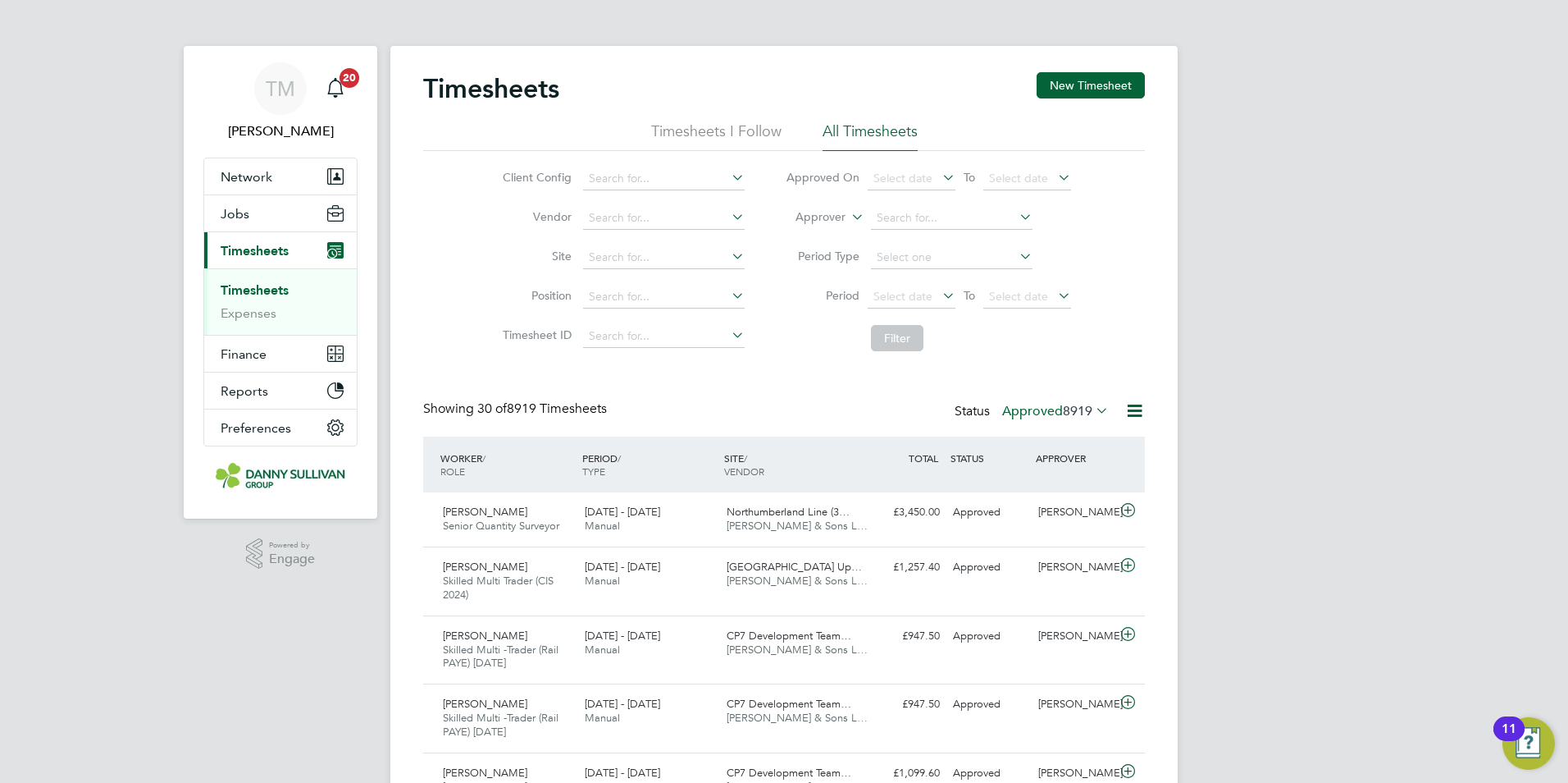
click at [1063, 409] on span "8919" at bounding box center [1077, 411] width 30 height 17
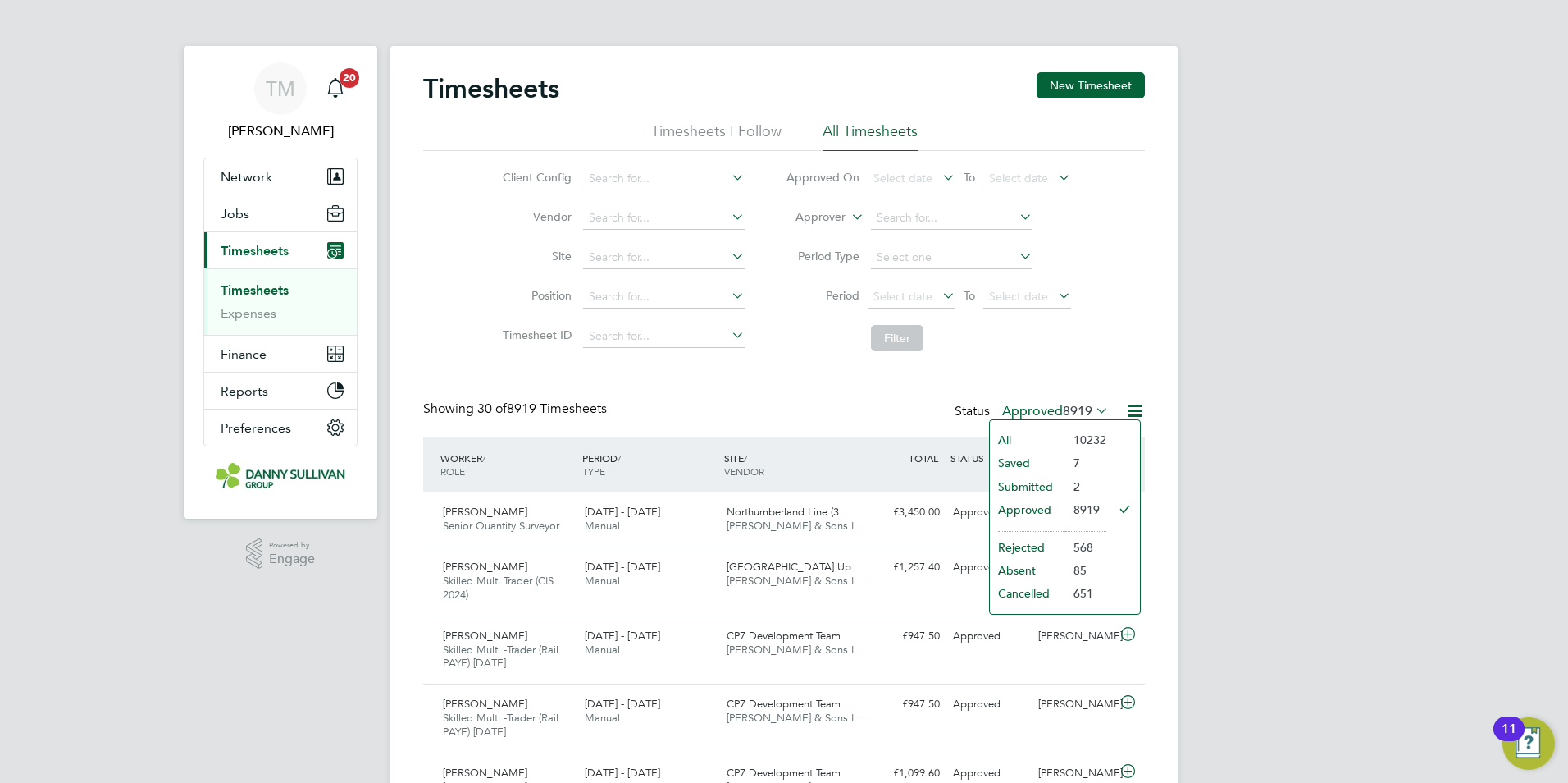
click at [1016, 461] on li "Saved" at bounding box center [1027, 462] width 76 height 23
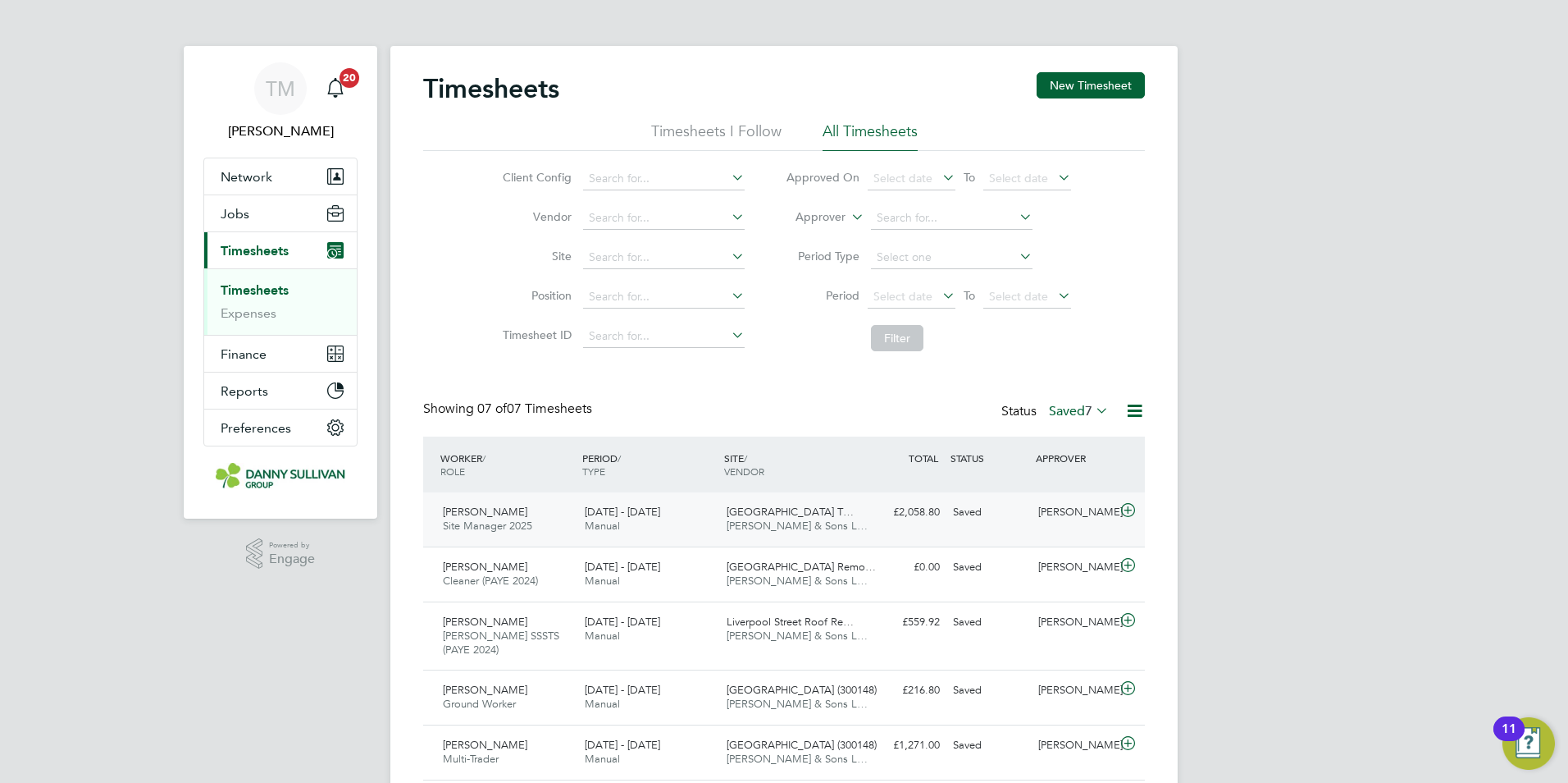
click at [553, 510] on div "David Steele Site Manager 2025 20 - 26 Sep 2025" at bounding box center [507, 520] width 142 height 41
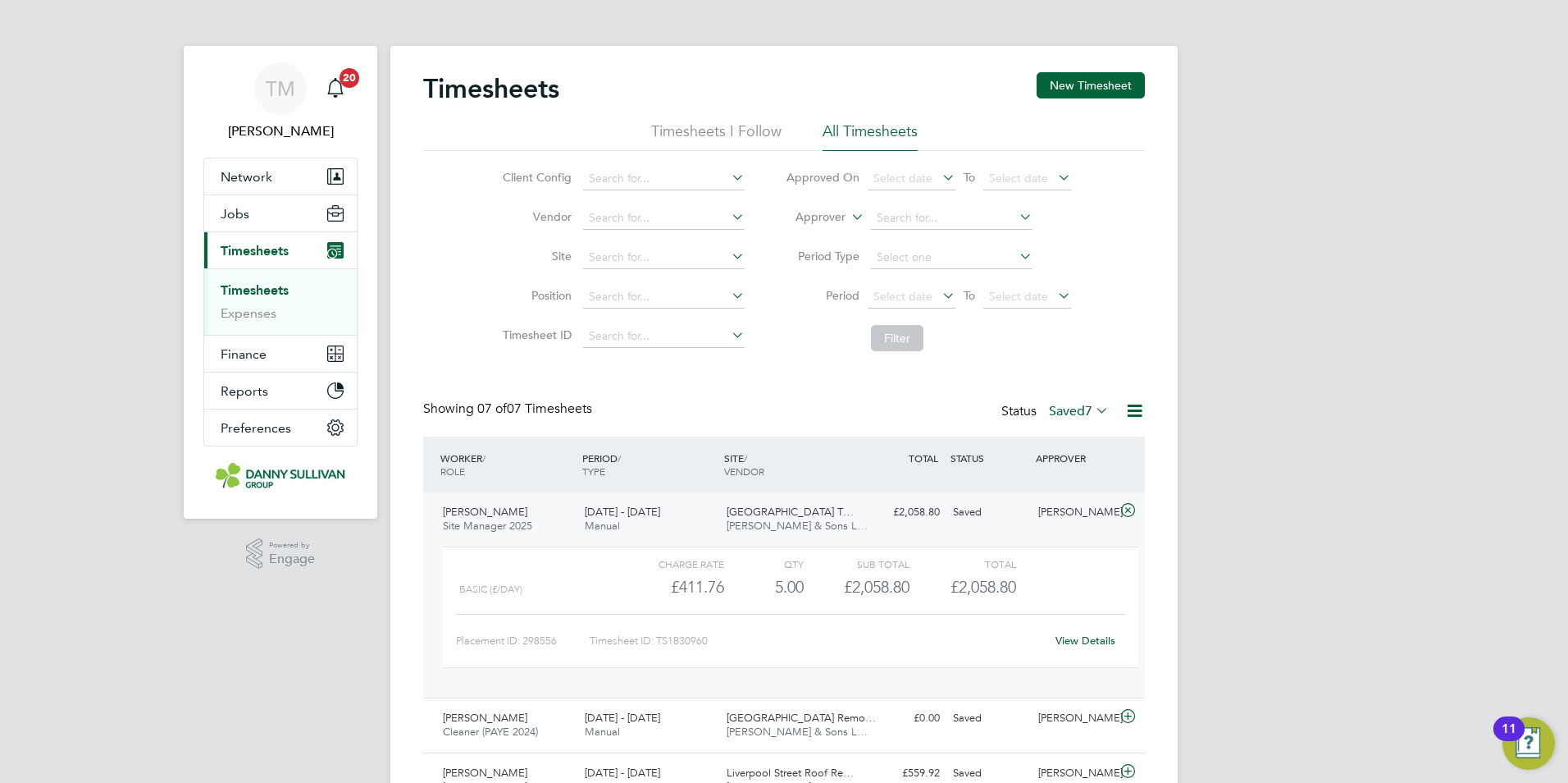
click at [1075, 642] on link "View Details" at bounding box center [1085, 640] width 60 height 14
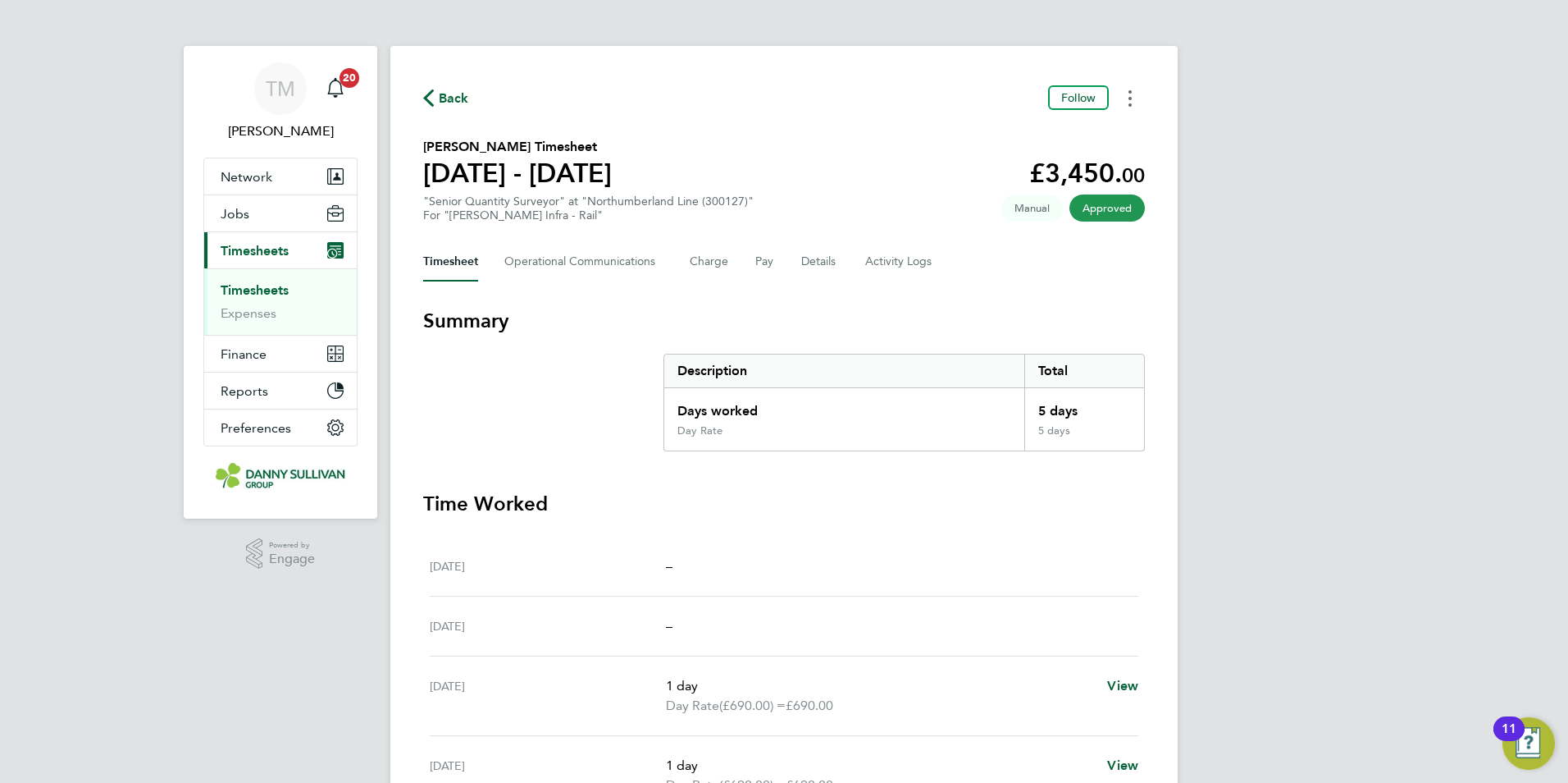
click at [1132, 97] on button "Timesheets Menu" at bounding box center [1130, 98] width 30 height 26
click at [1039, 139] on link "Download timesheet" at bounding box center [1046, 134] width 197 height 32
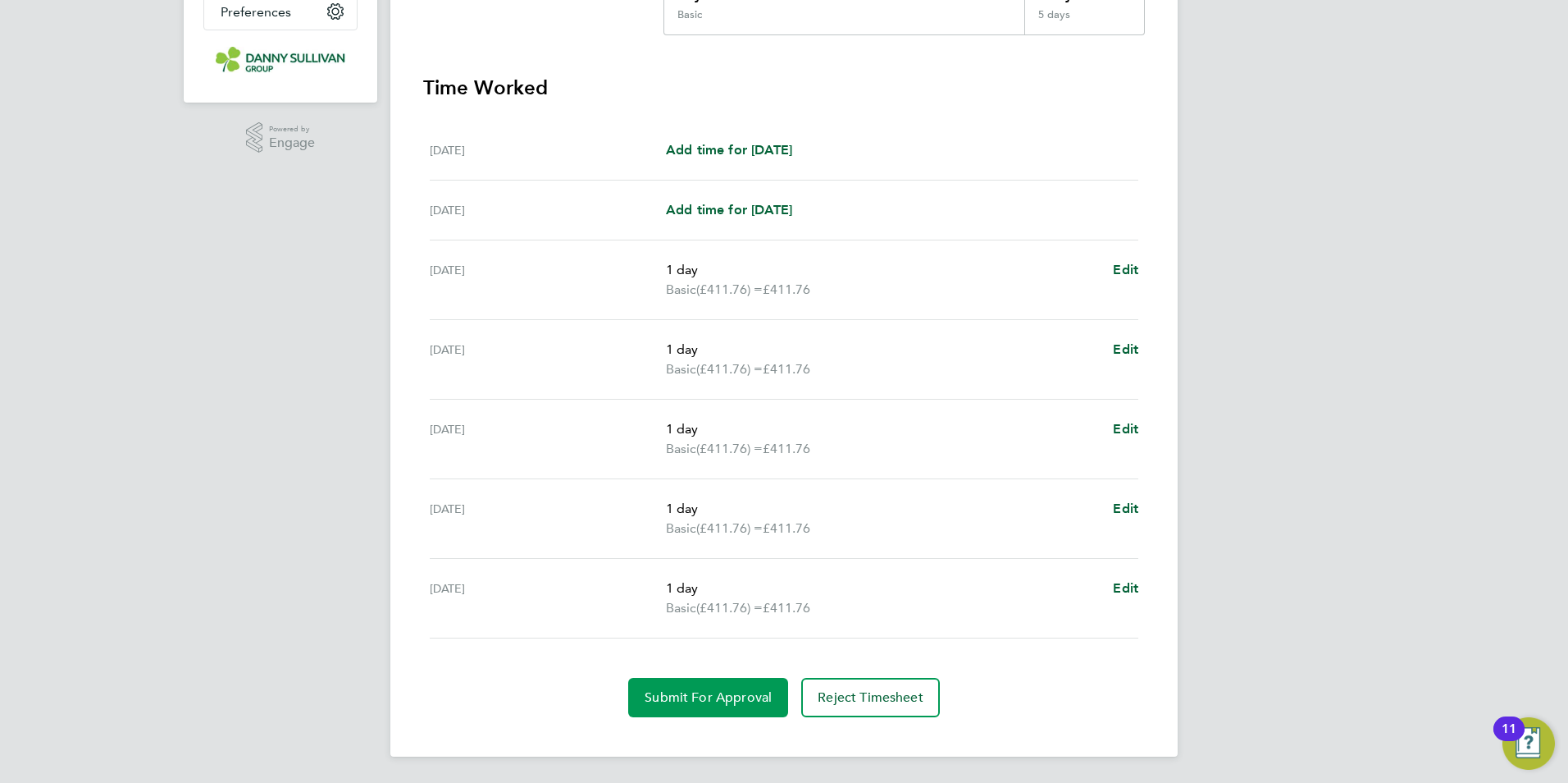
click at [735, 703] on span "Submit For Approval" at bounding box center [709, 697] width 128 height 17
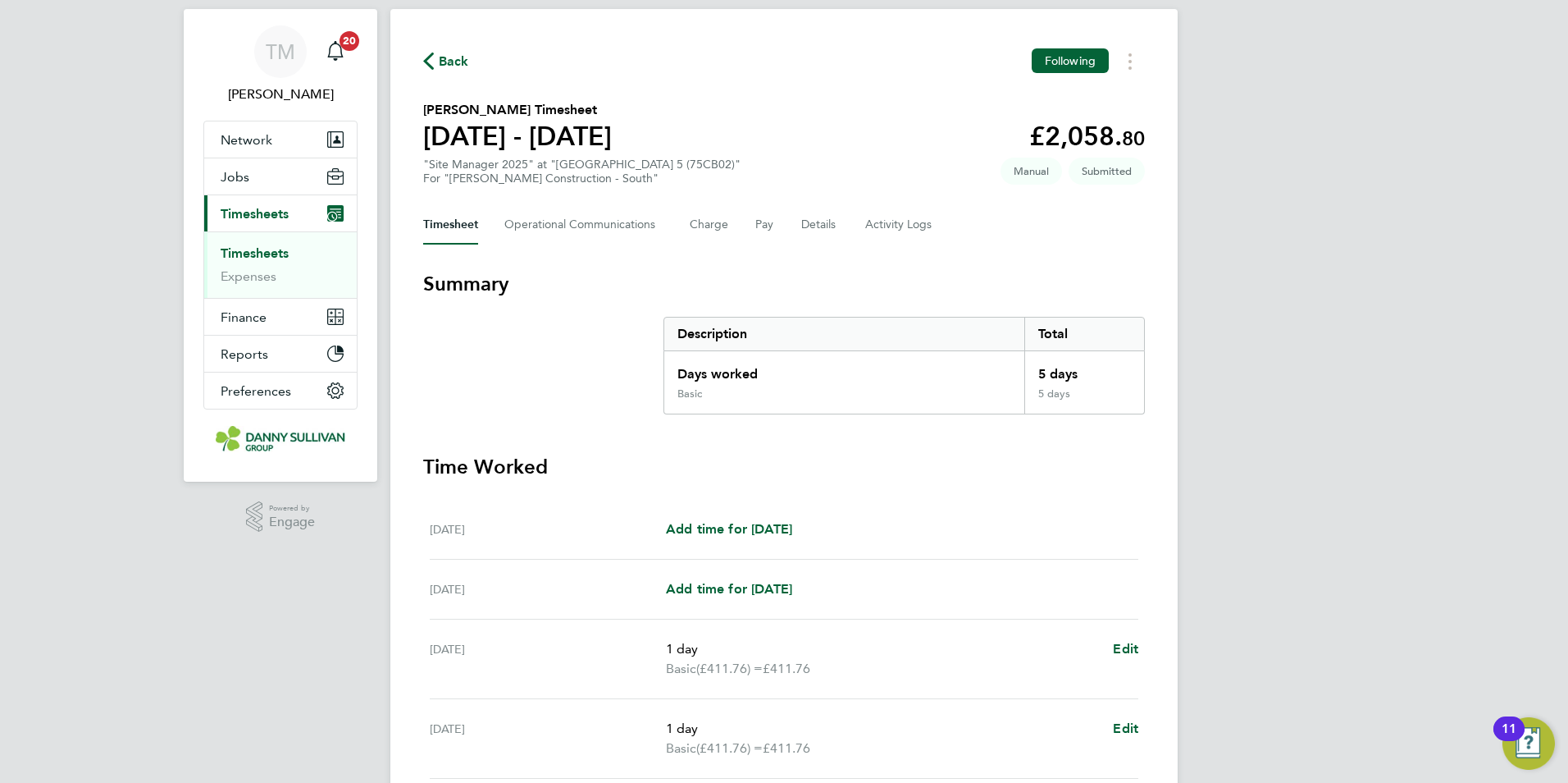
scroll to position [0, 0]
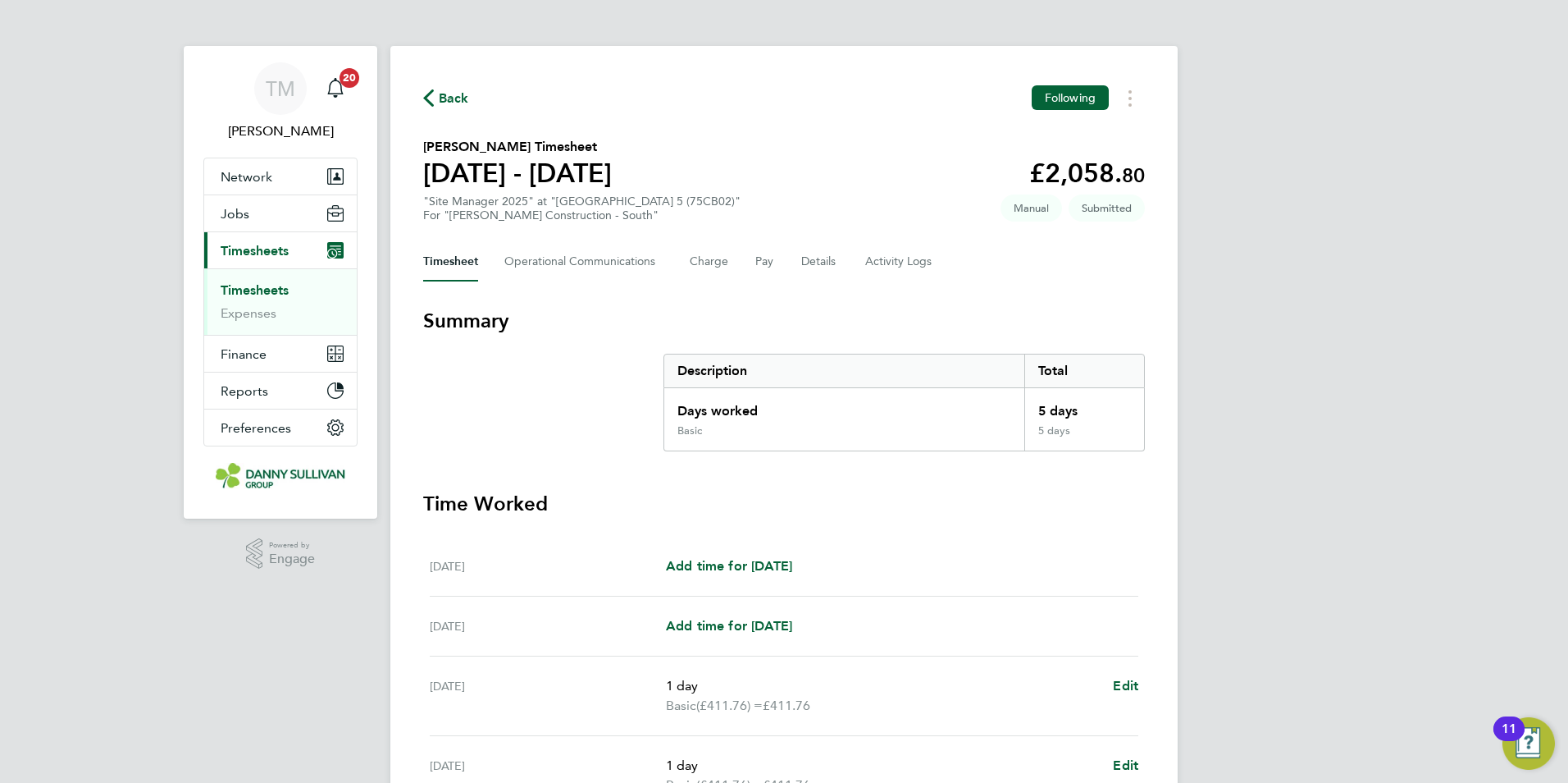
click at [292, 291] on li "Timesheets" at bounding box center [282, 293] width 123 height 23
click at [281, 290] on link "Timesheets" at bounding box center [255, 289] width 68 height 16
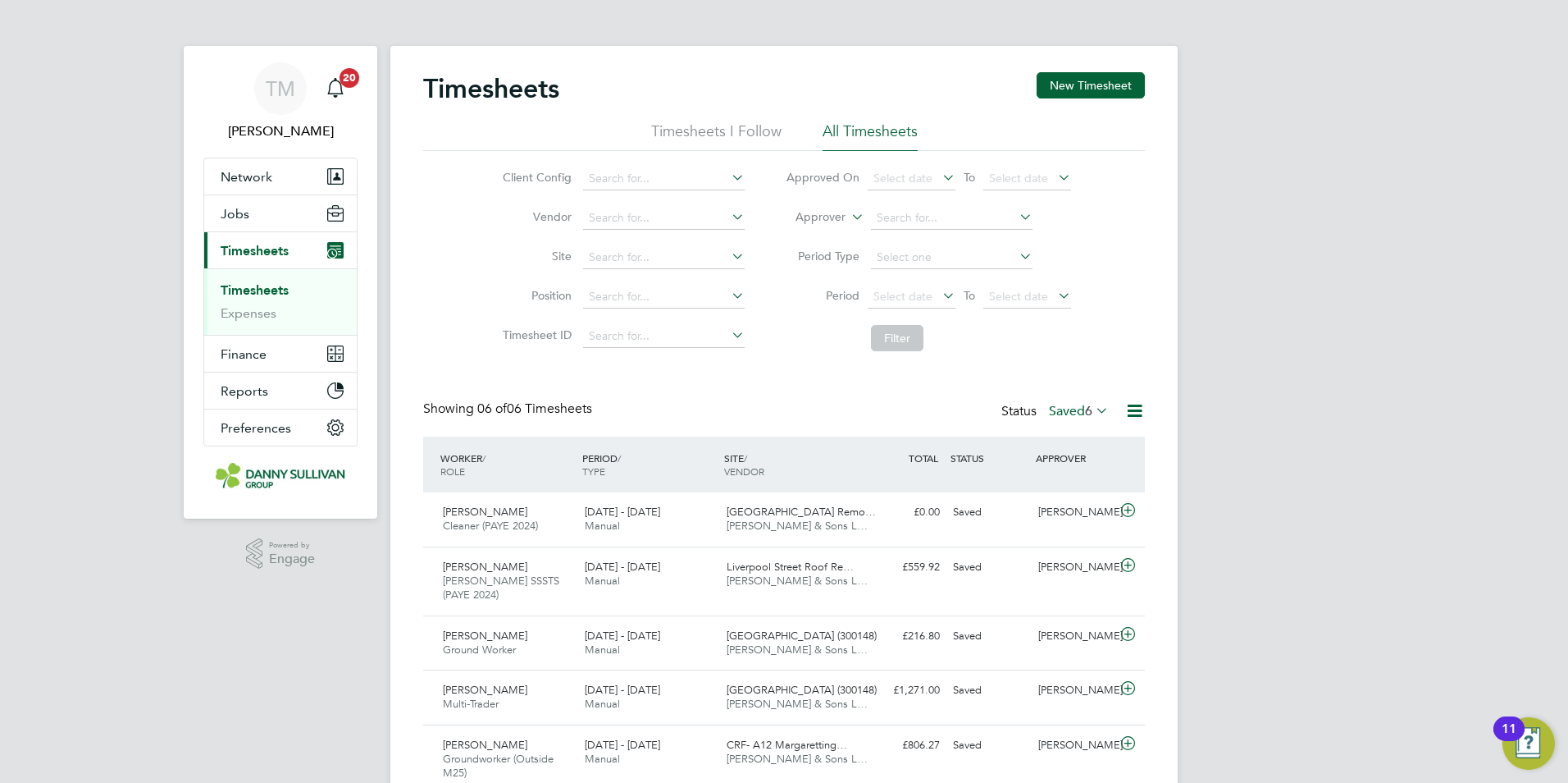
scroll to position [42, 142]
